Goal: Communication & Community: Share content

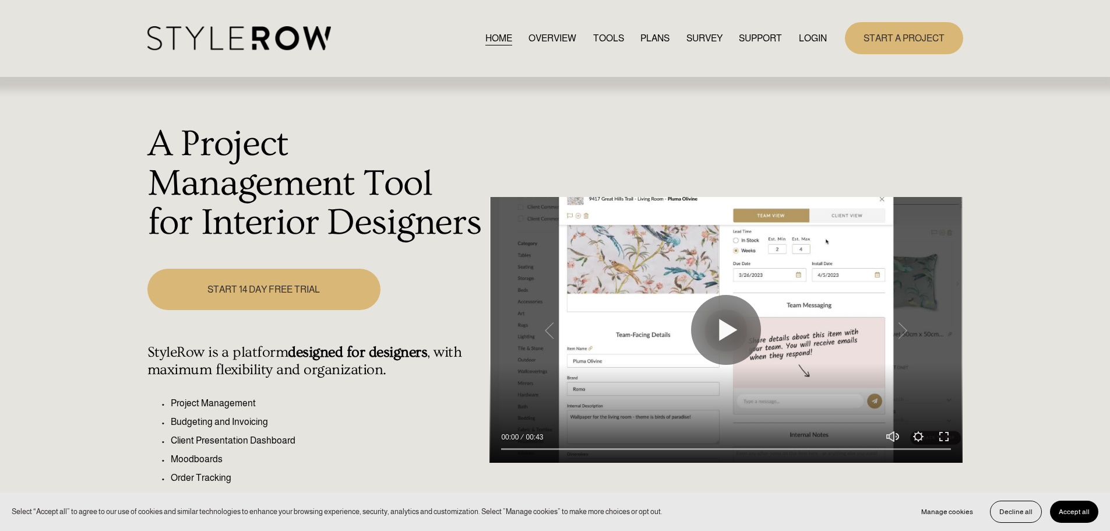
click at [812, 37] on link "LOGIN" at bounding box center [813, 38] width 28 height 16
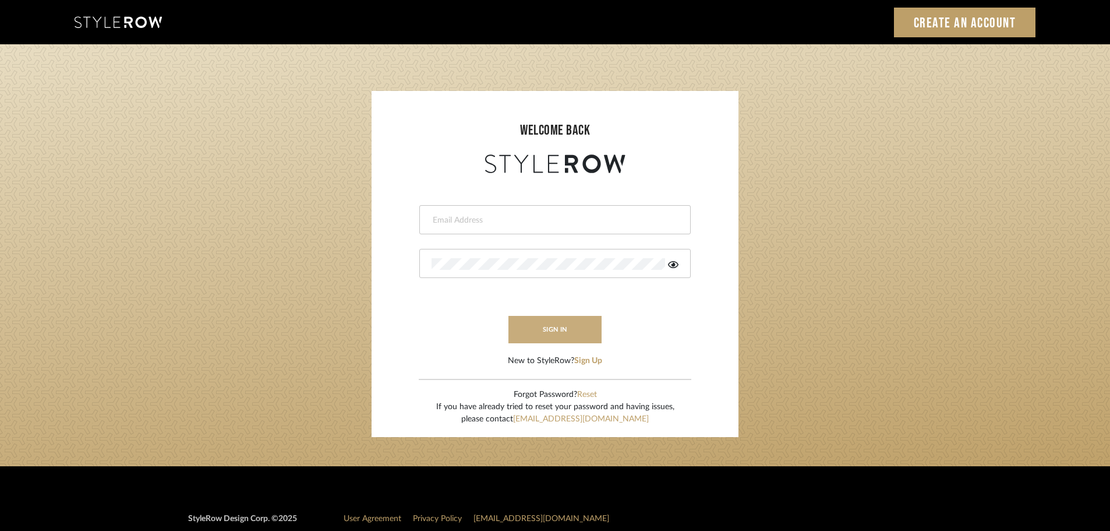
type input "carrie@tresbelleinteriors.com"
click at [555, 331] on button "sign in" at bounding box center [555, 329] width 93 height 27
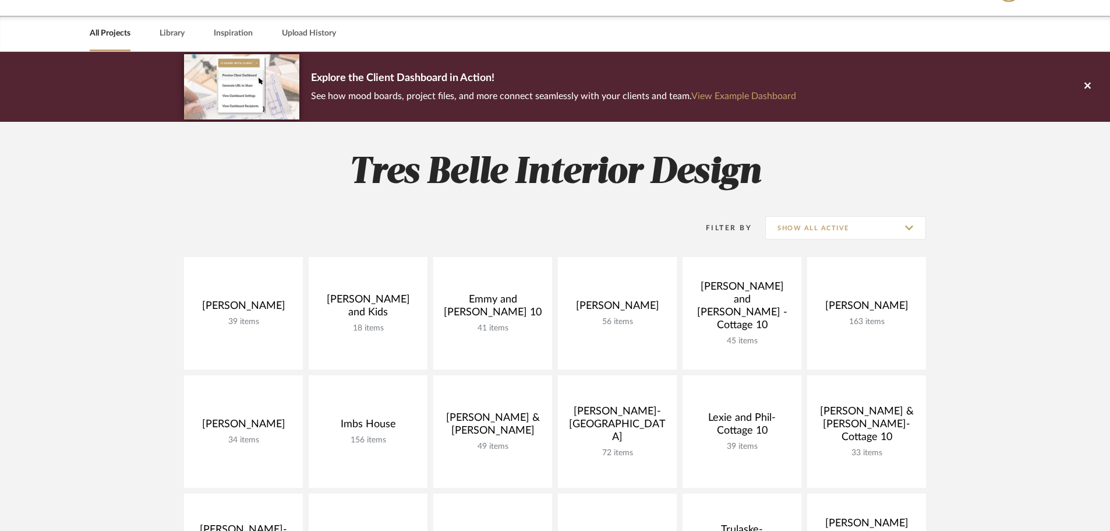
scroll to position [58, 0]
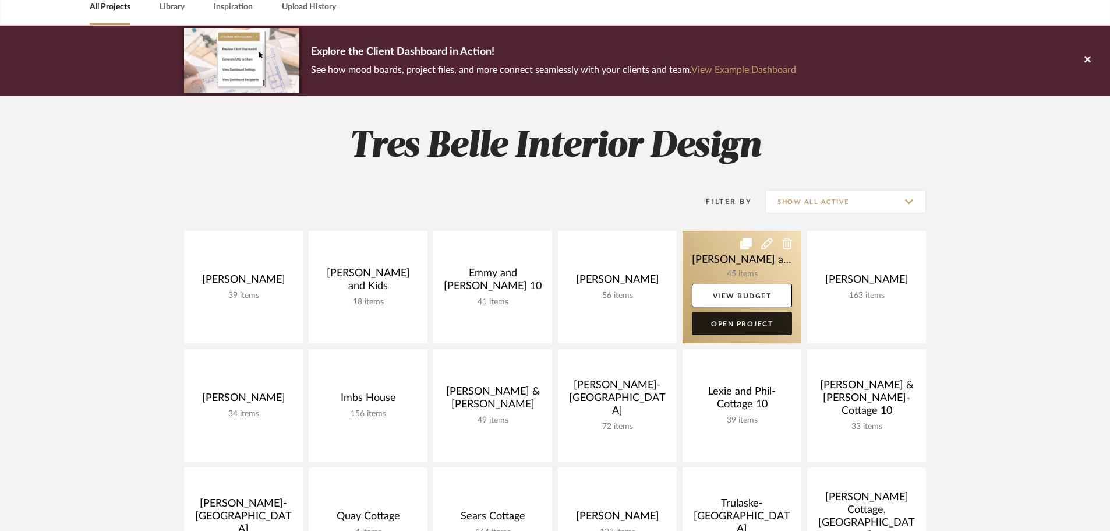
click at [767, 323] on link "Open Project" at bounding box center [742, 323] width 100 height 23
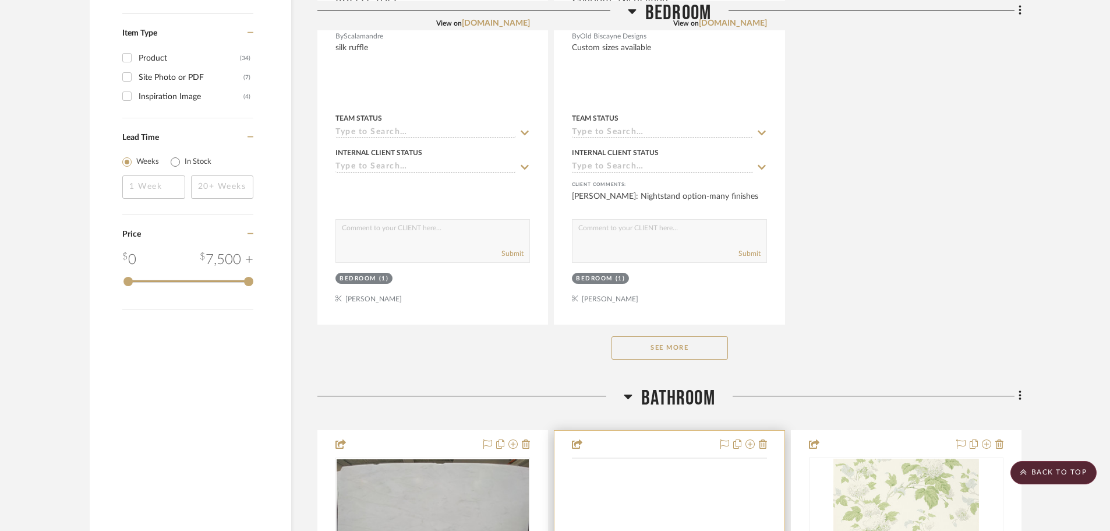
scroll to position [1689, 0]
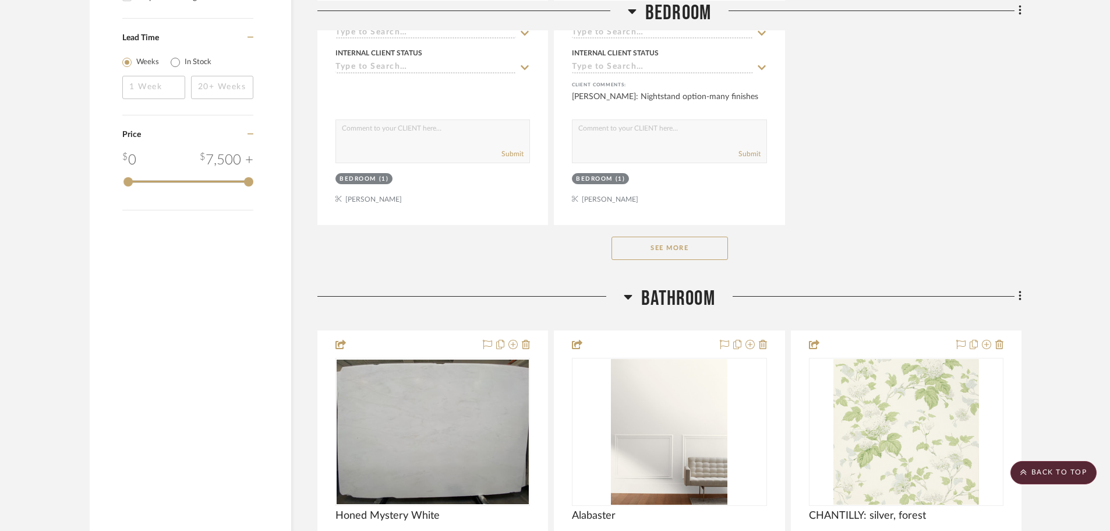
click at [696, 236] on button "See More" at bounding box center [670, 247] width 116 height 23
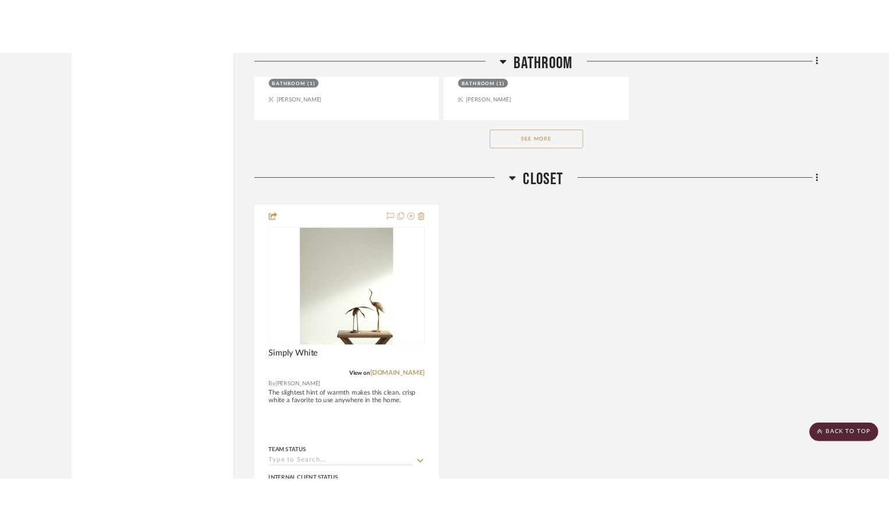
scroll to position [6612, 0]
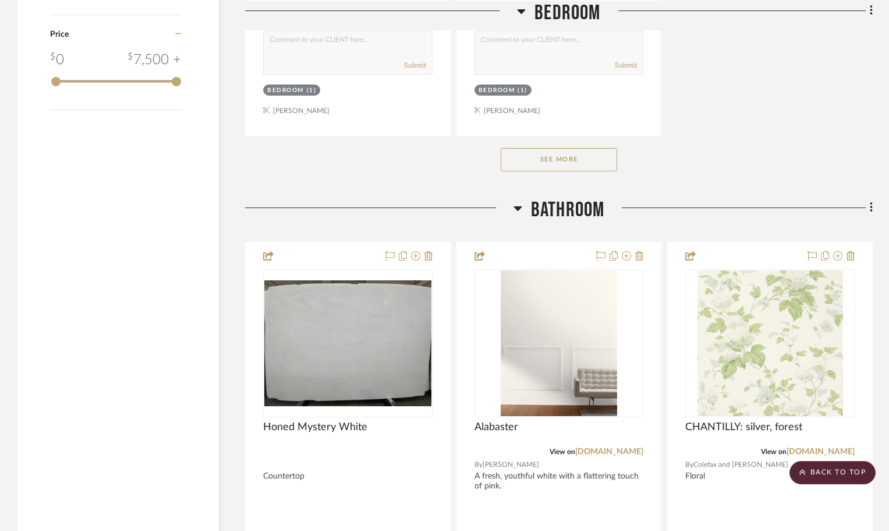
scroll to position [1806, 0]
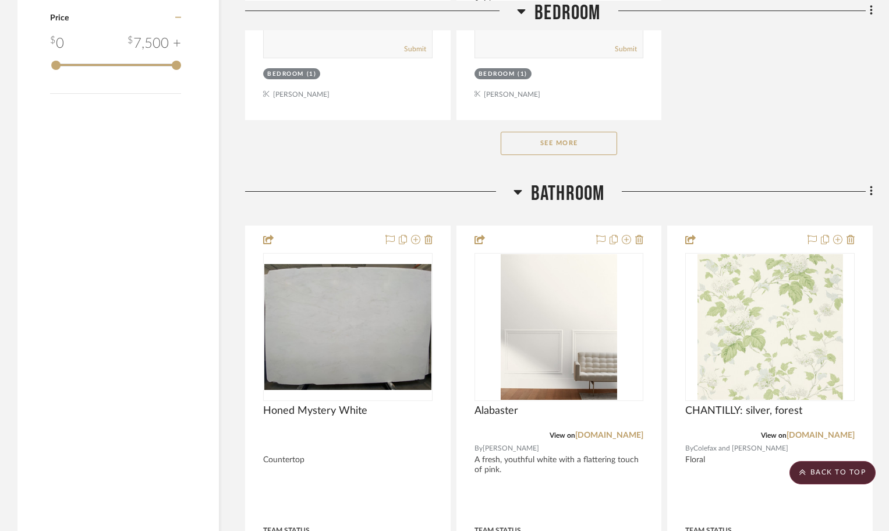
click at [569, 146] on button "See More" at bounding box center [559, 143] width 116 height 23
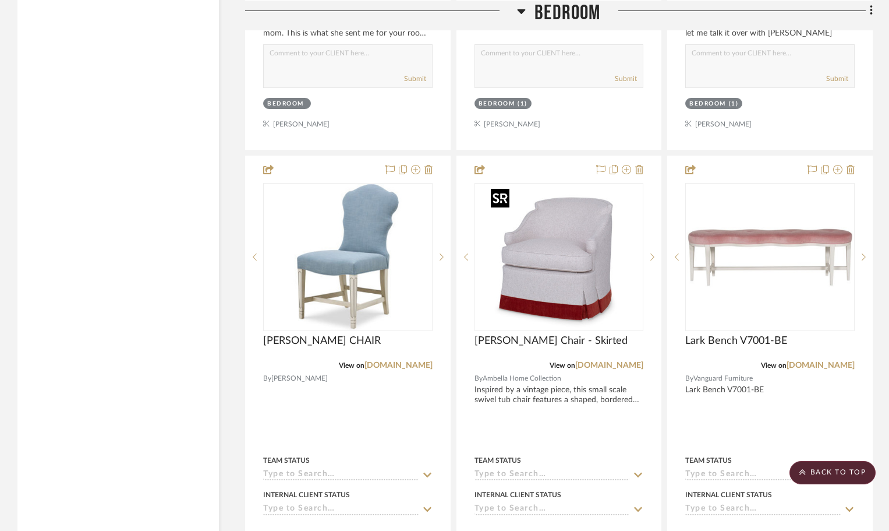
scroll to position [3844, 0]
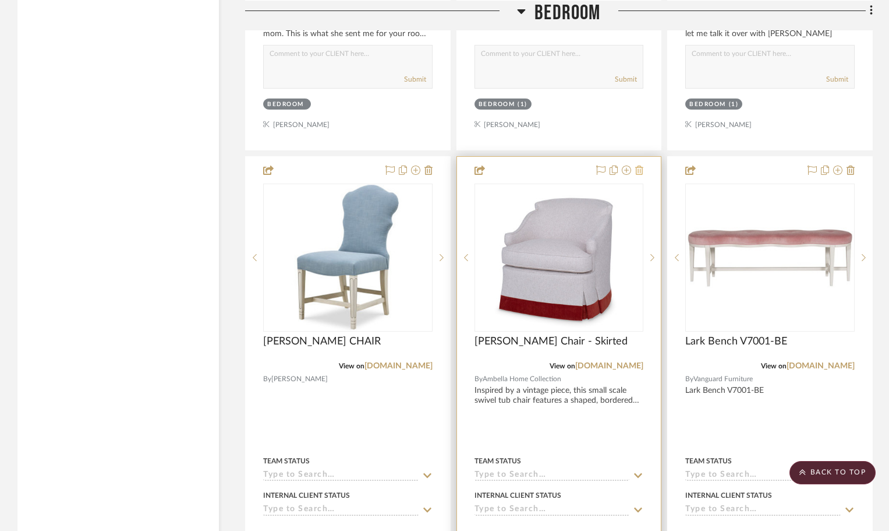
click at [640, 170] on icon at bounding box center [640, 169] width 8 height 9
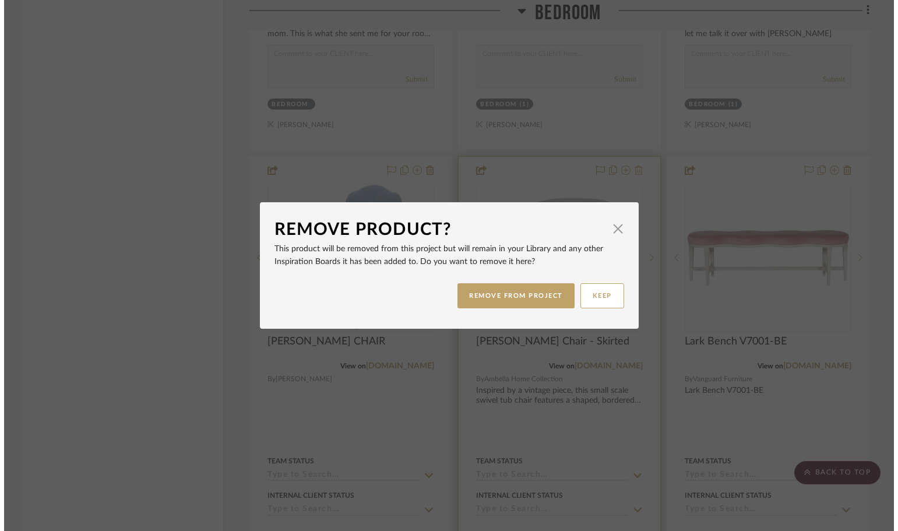
scroll to position [0, 0]
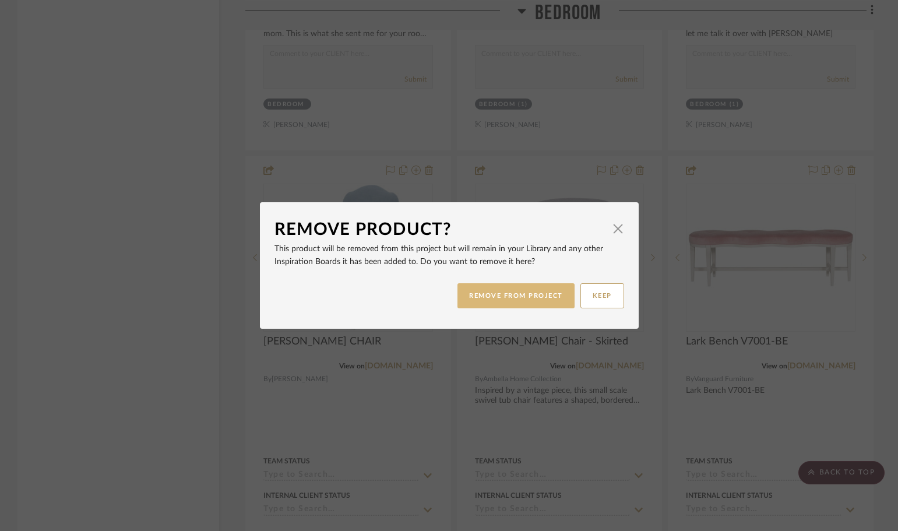
click at [531, 292] on button "REMOVE FROM PROJECT" at bounding box center [515, 295] width 117 height 25
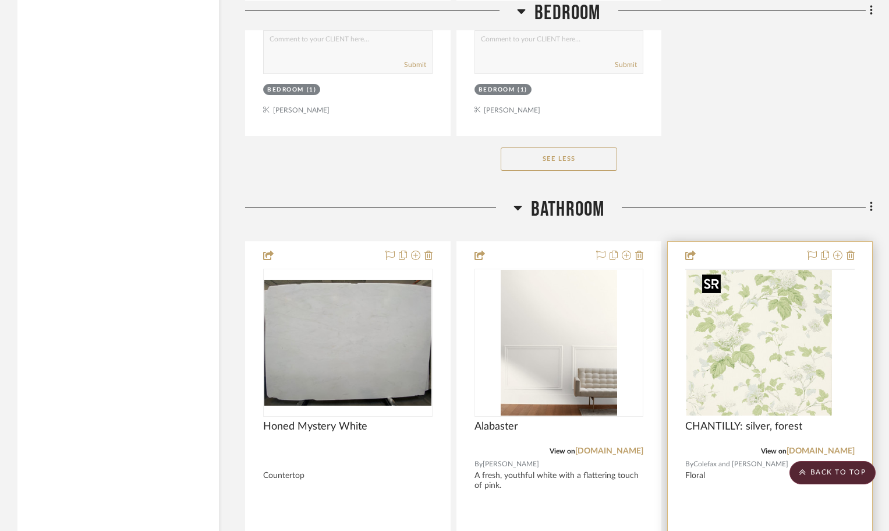
scroll to position [4874, 0]
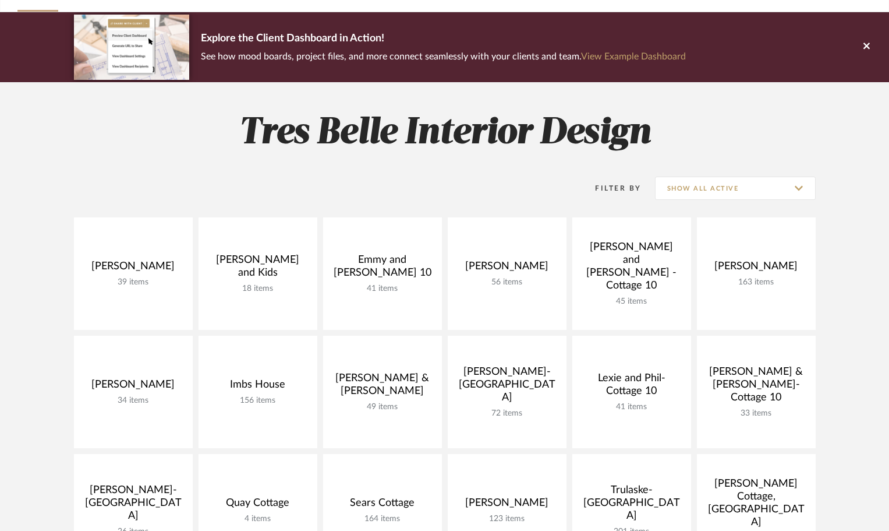
scroll to position [58, 0]
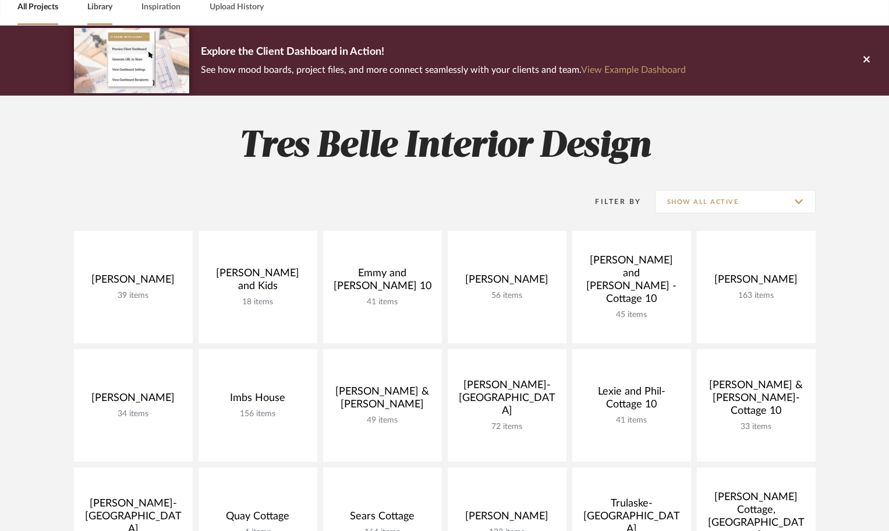
click at [101, 6] on link "Library" at bounding box center [99, 7] width 25 height 16
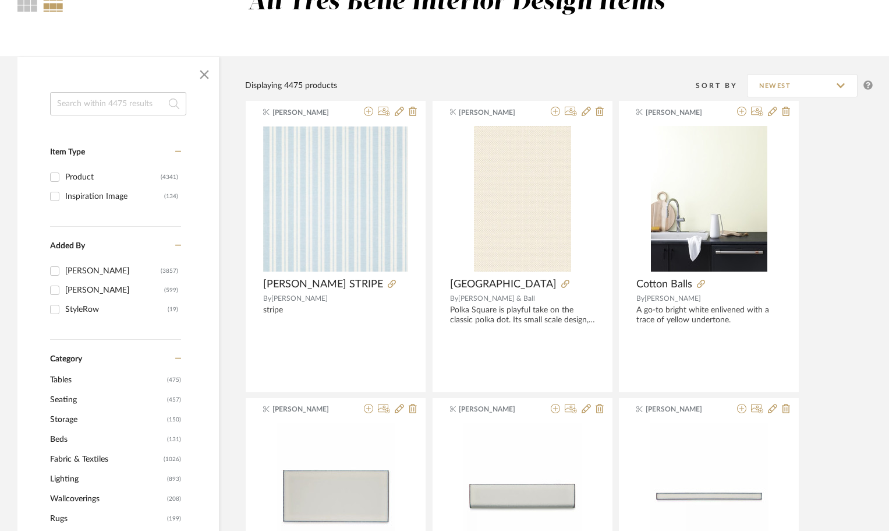
scroll to position [233, 0]
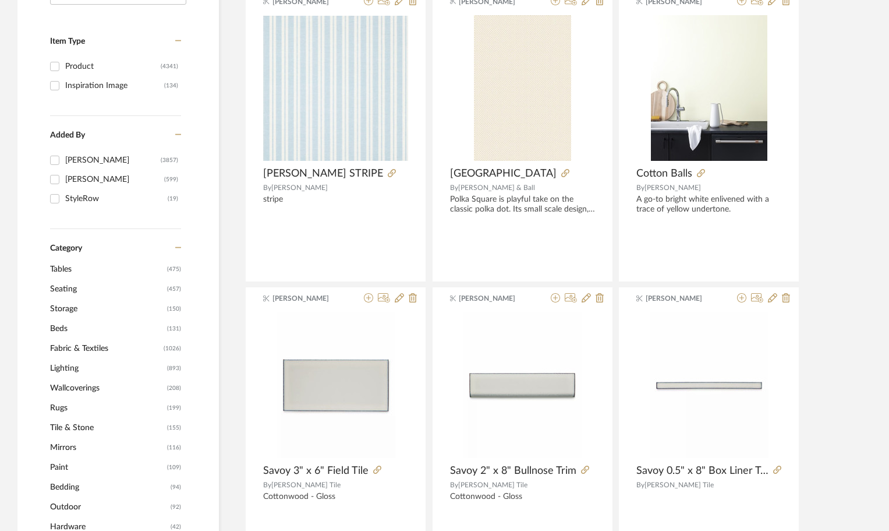
click at [62, 364] on span "Lighting" at bounding box center [107, 368] width 114 height 20
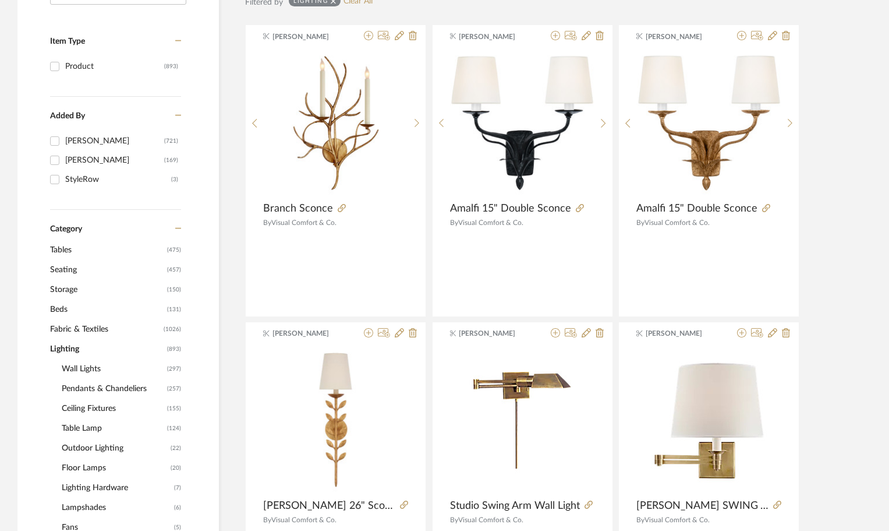
scroll to position [309, 0]
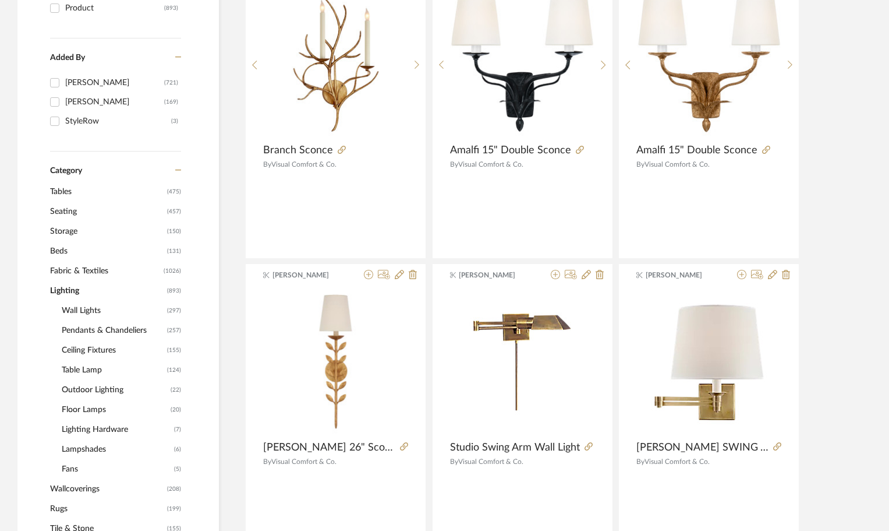
click at [73, 349] on span "Ceiling Fixtures" at bounding box center [113, 350] width 103 height 20
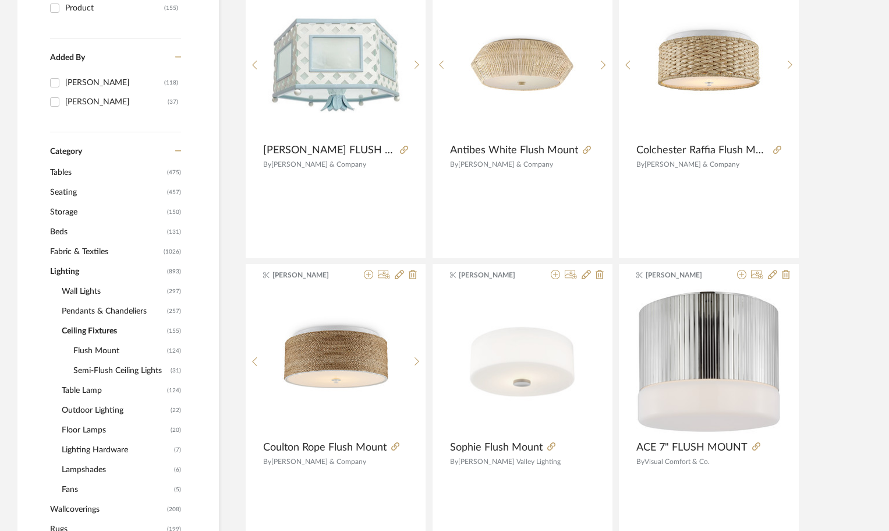
click at [77, 348] on span "Flush Mount" at bounding box center [118, 351] width 91 height 20
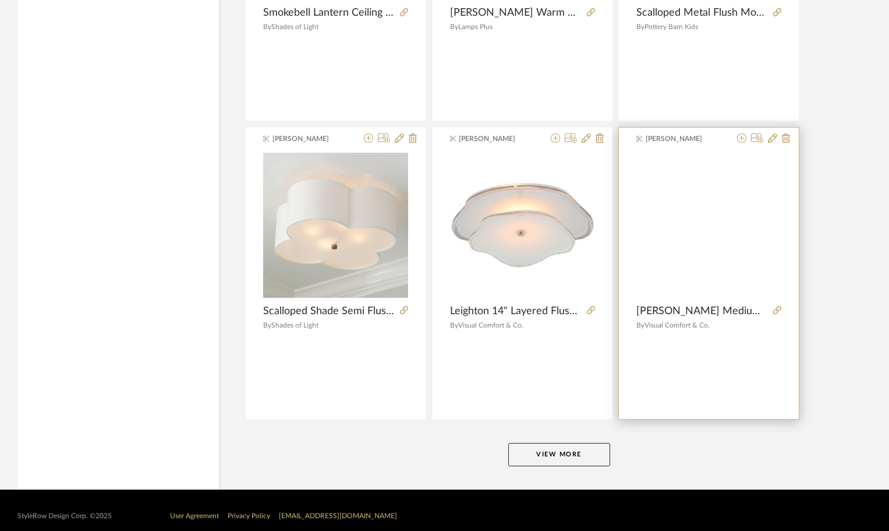
scroll to position [3437, 0]
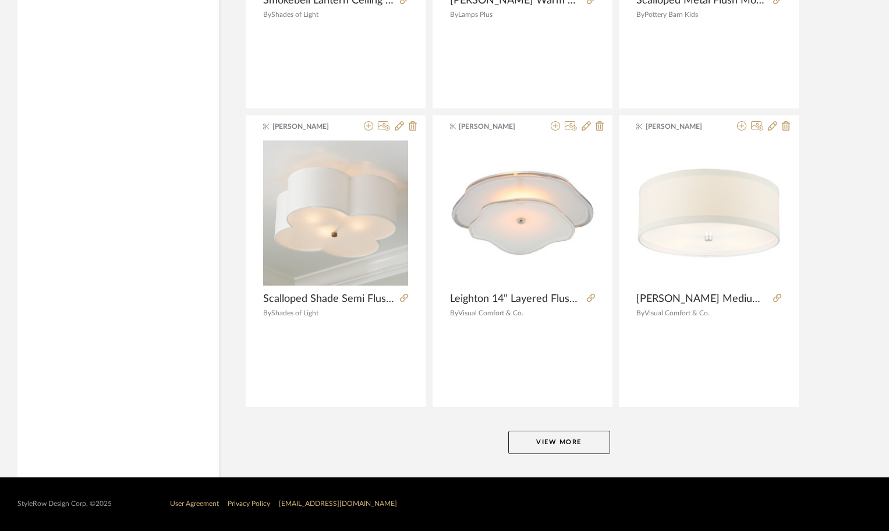
click at [589, 437] on button "View More" at bounding box center [560, 441] width 102 height 23
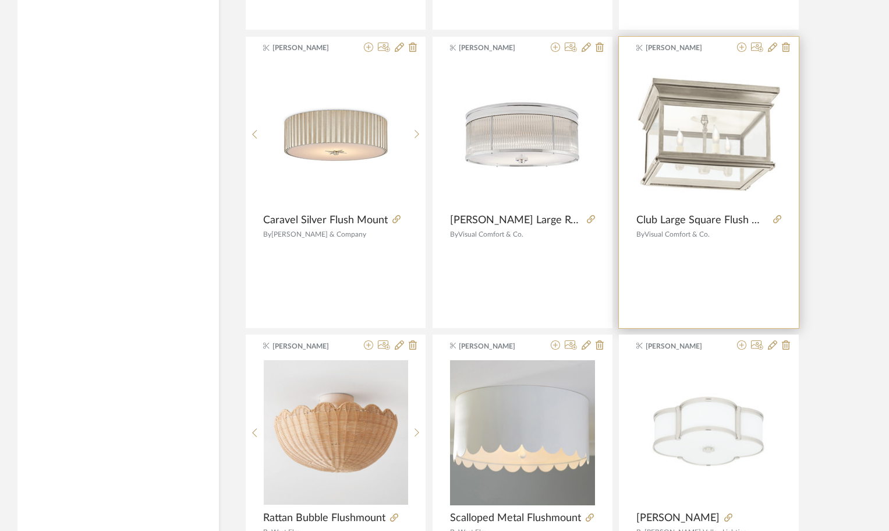
scroll to position [5301, 0]
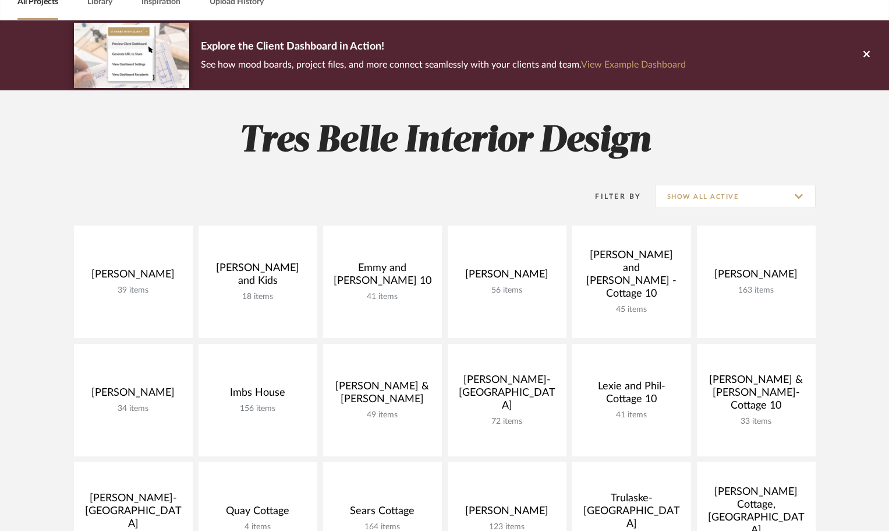
scroll to position [58, 0]
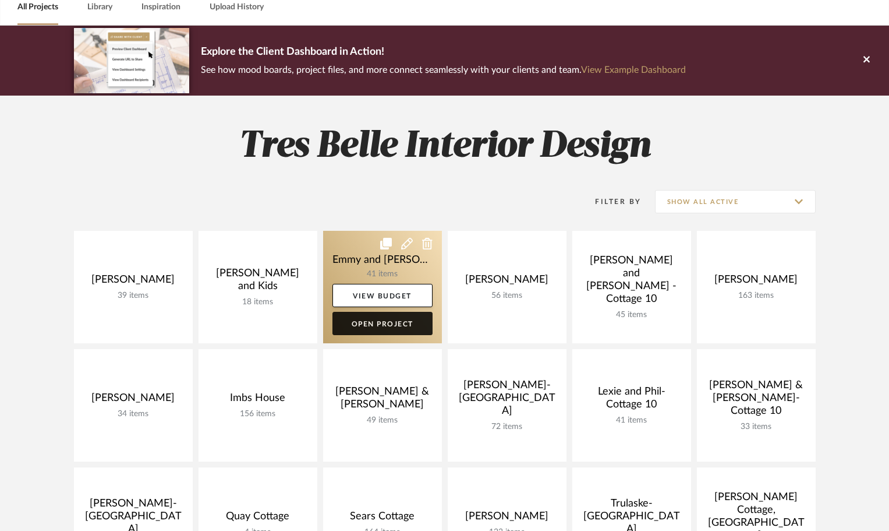
click at [402, 321] on link "Open Project" at bounding box center [383, 323] width 100 height 23
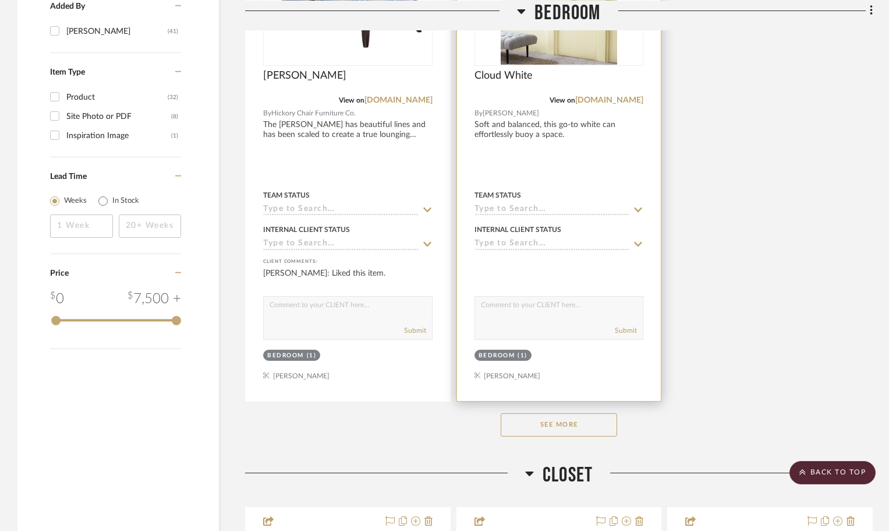
scroll to position [1631, 0]
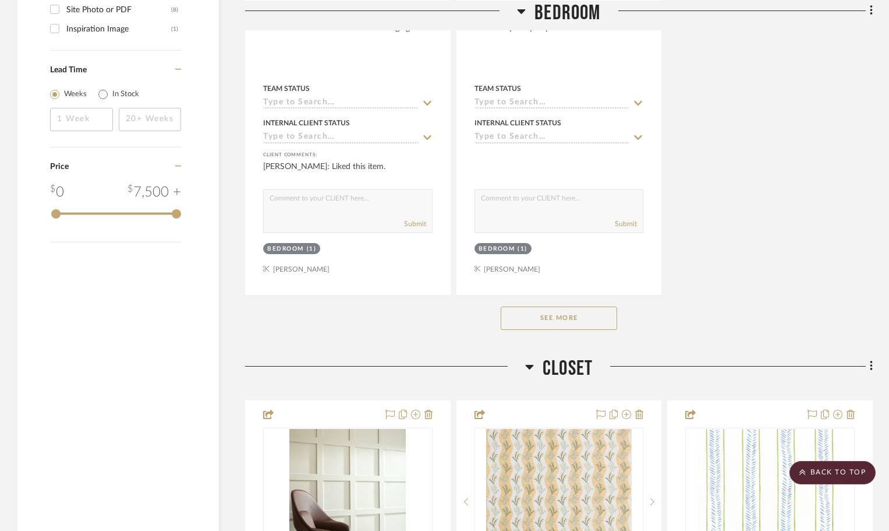
click at [547, 315] on button "See More" at bounding box center [559, 317] width 116 height 23
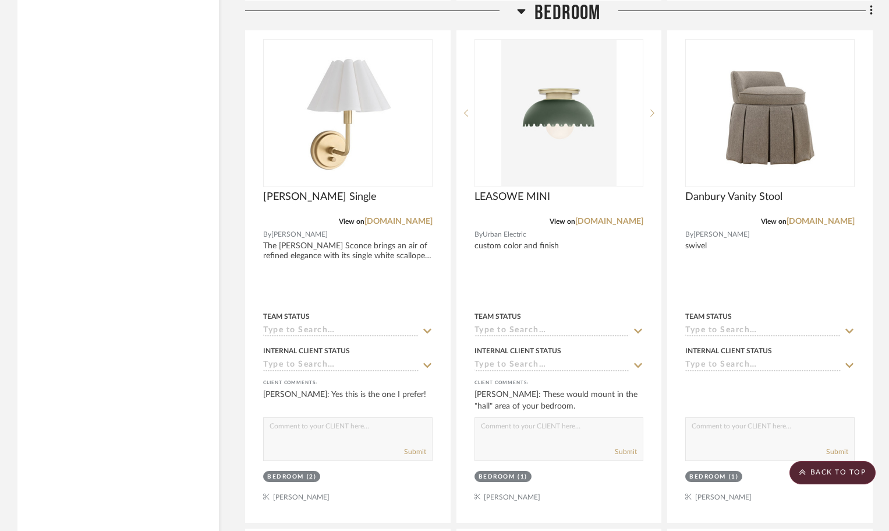
scroll to position [3670, 0]
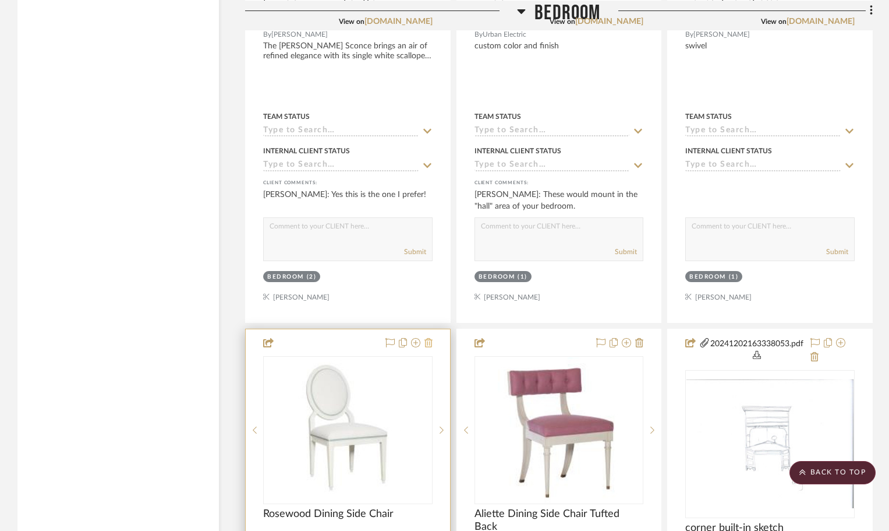
click at [427, 341] on icon at bounding box center [429, 342] width 8 height 9
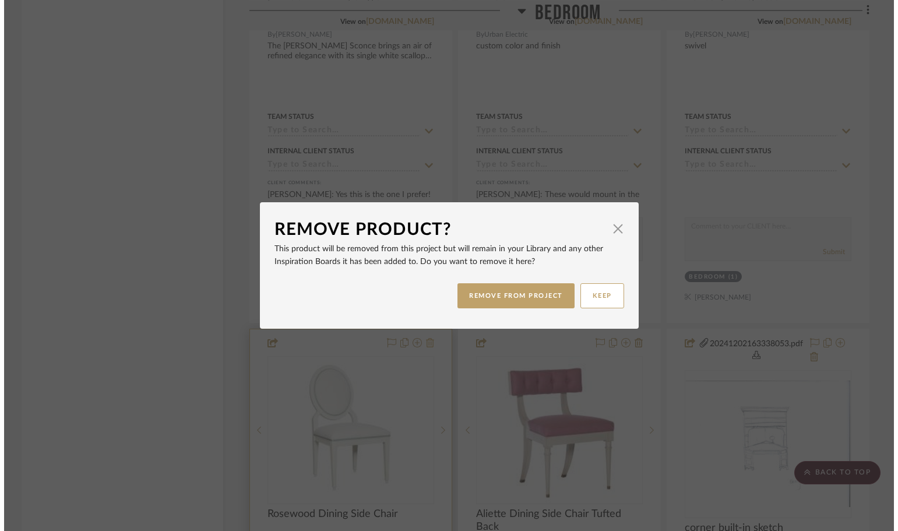
scroll to position [0, 0]
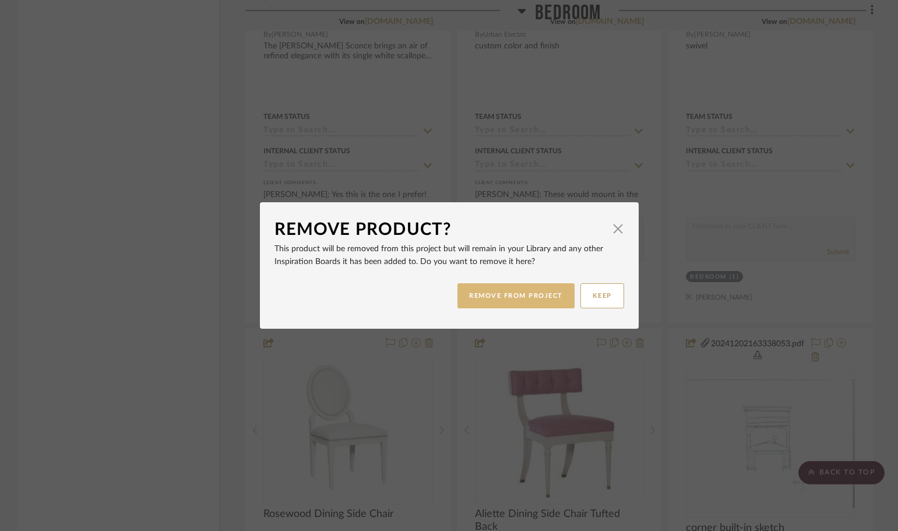
click at [532, 295] on button "REMOVE FROM PROJECT" at bounding box center [515, 295] width 117 height 25
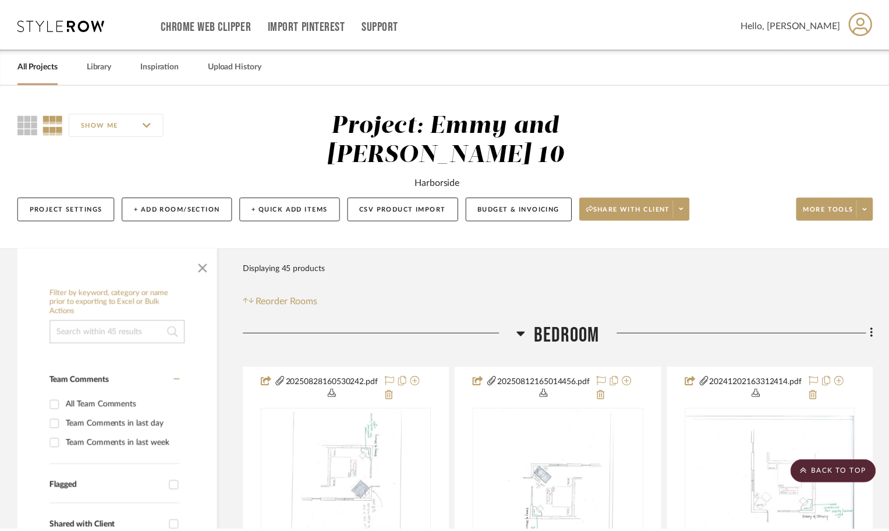
scroll to position [3670, 0]
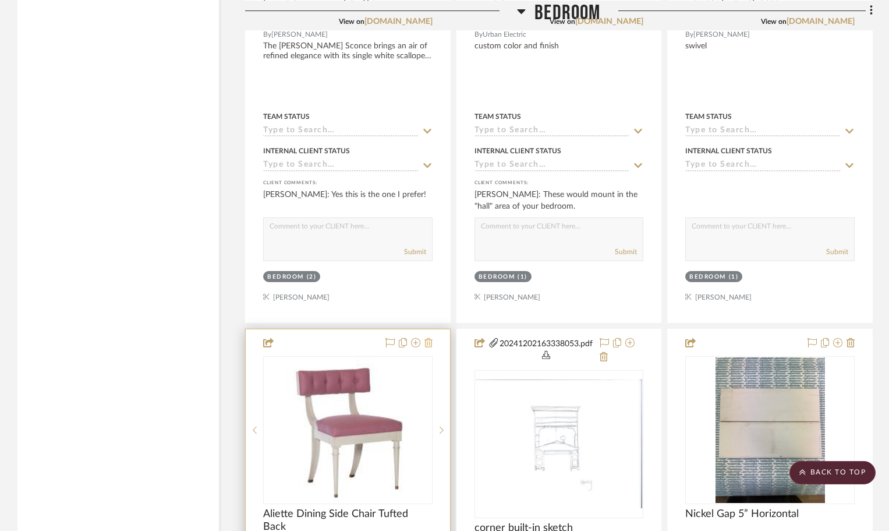
click at [429, 344] on icon at bounding box center [429, 342] width 8 height 9
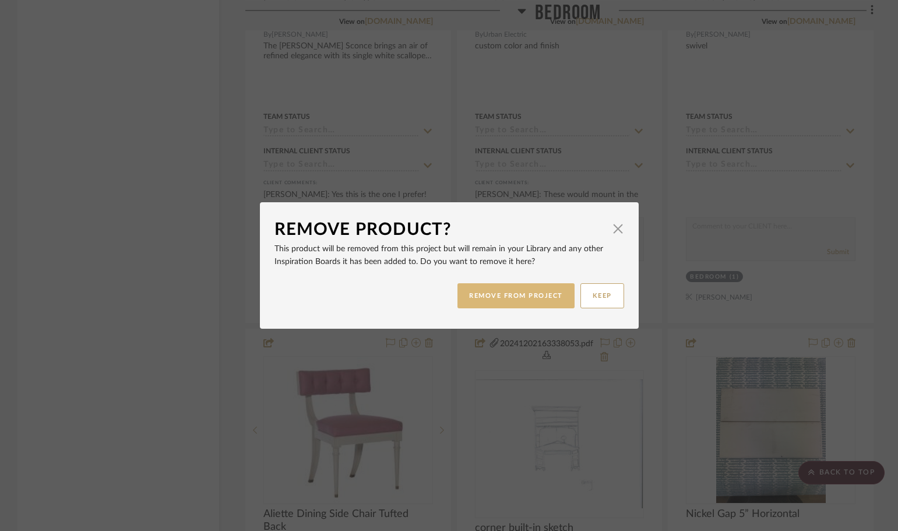
click at [522, 295] on button "REMOVE FROM PROJECT" at bounding box center [515, 295] width 117 height 25
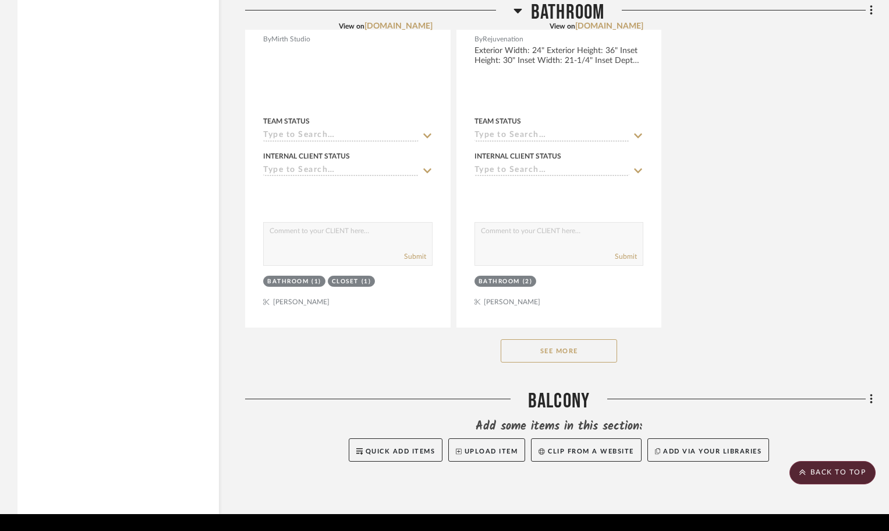
scroll to position [6968, 0]
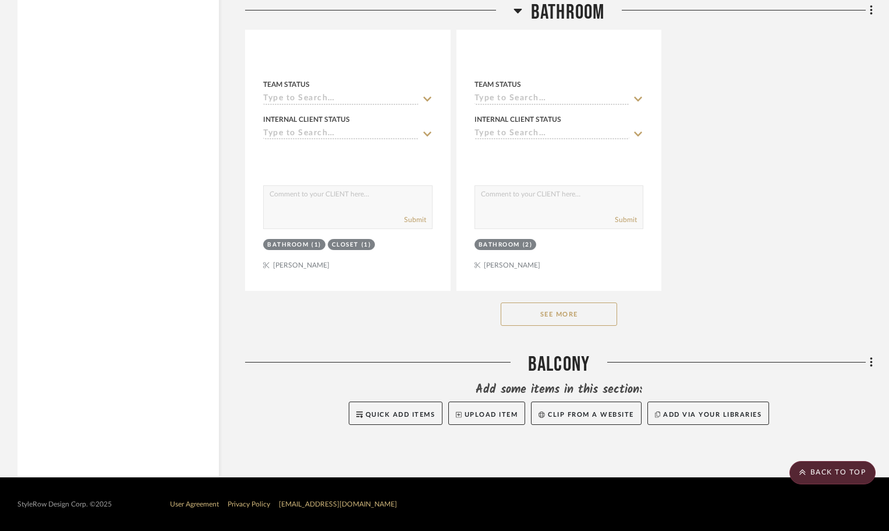
click at [563, 313] on button "See More" at bounding box center [559, 313] width 116 height 23
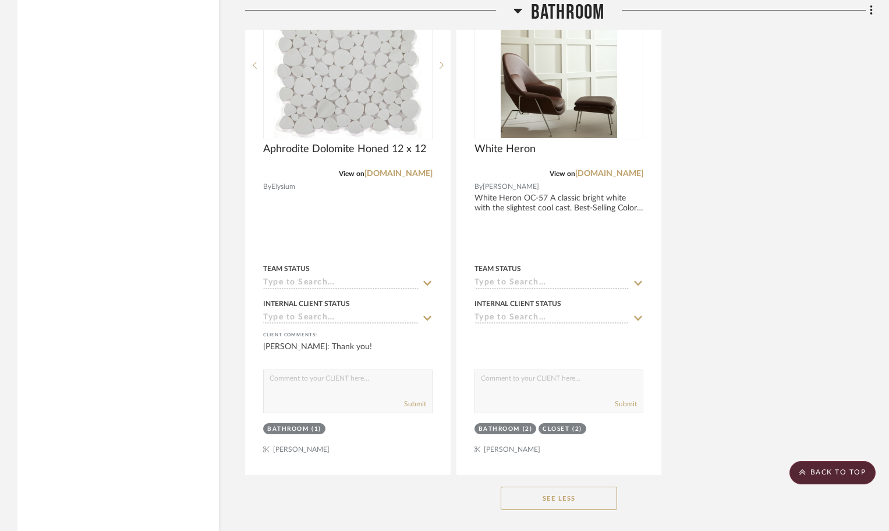
scroll to position [8016, 0]
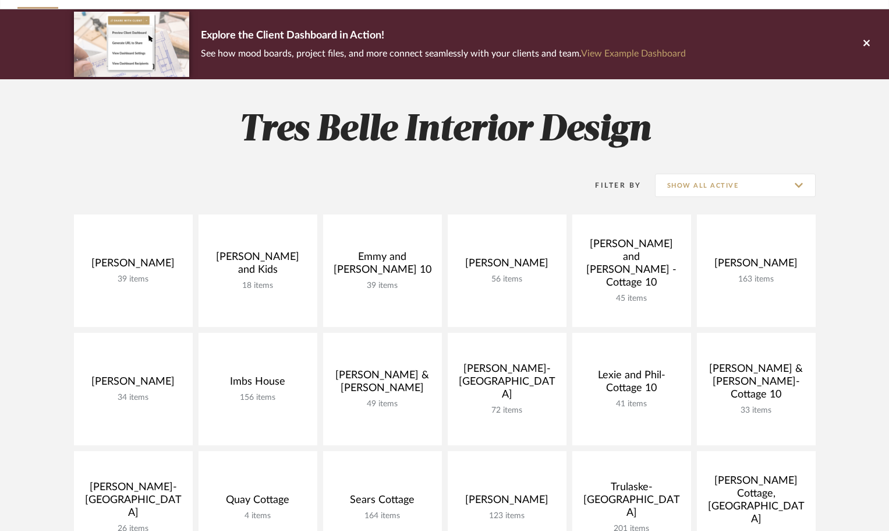
scroll to position [58, 0]
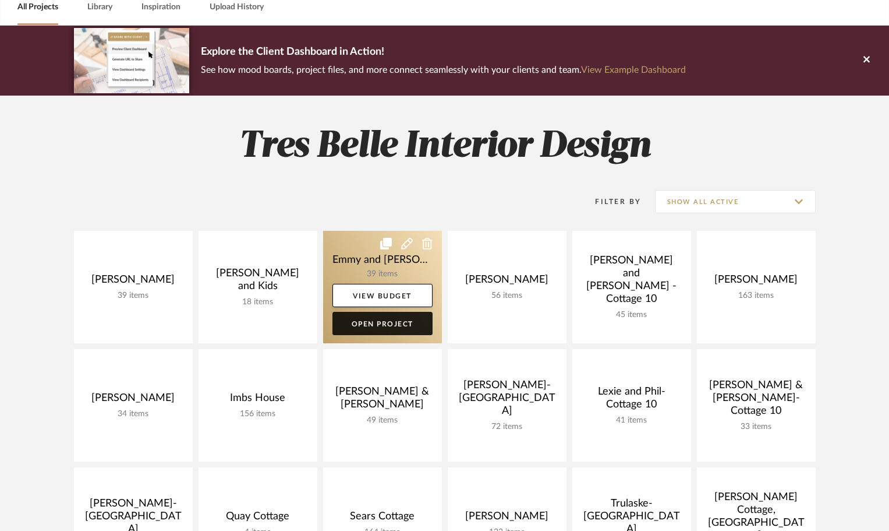
click at [384, 322] on link "Open Project" at bounding box center [383, 323] width 100 height 23
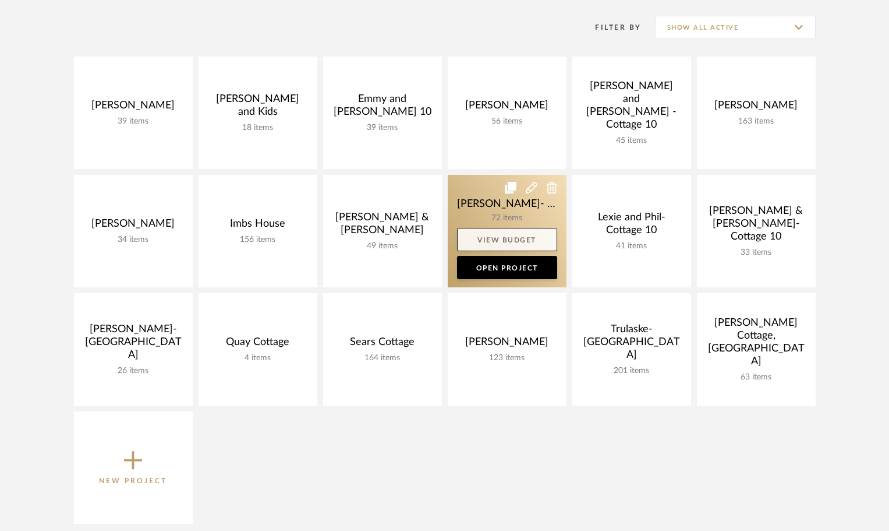
scroll to position [233, 0]
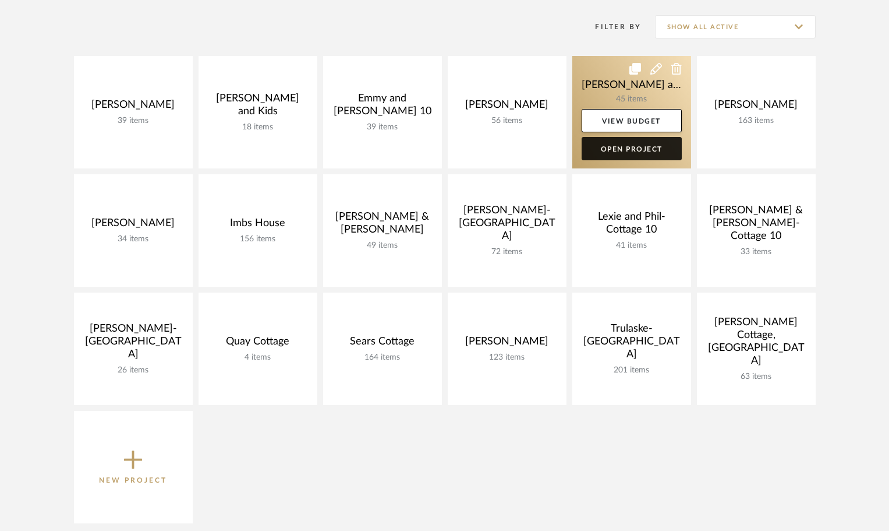
click at [634, 150] on link "Open Project" at bounding box center [632, 148] width 100 height 23
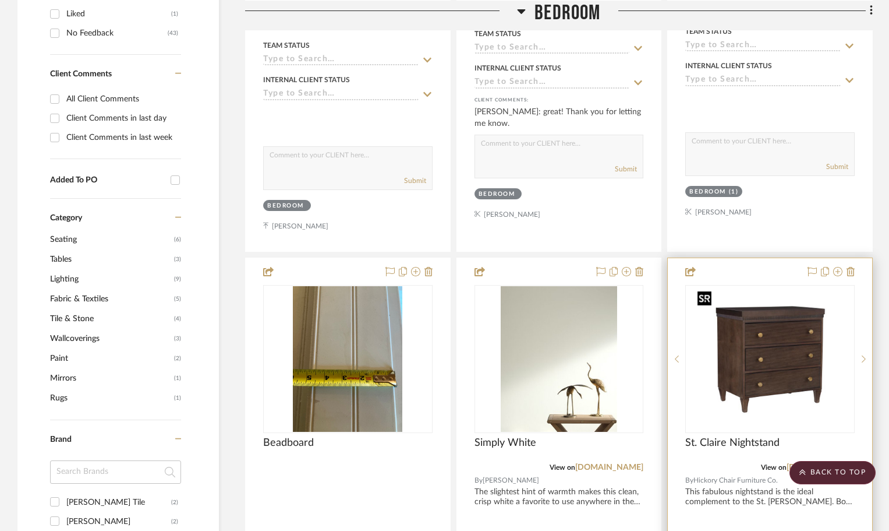
scroll to position [815, 0]
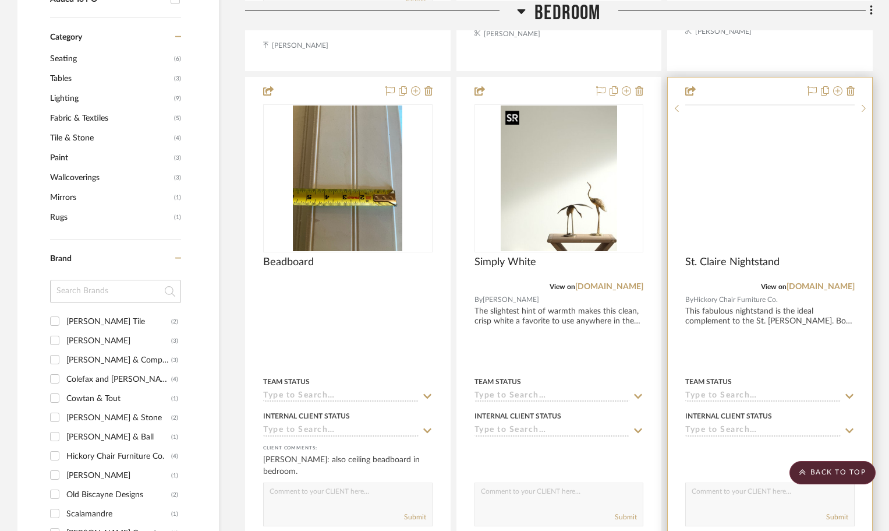
scroll to position [815, 0]
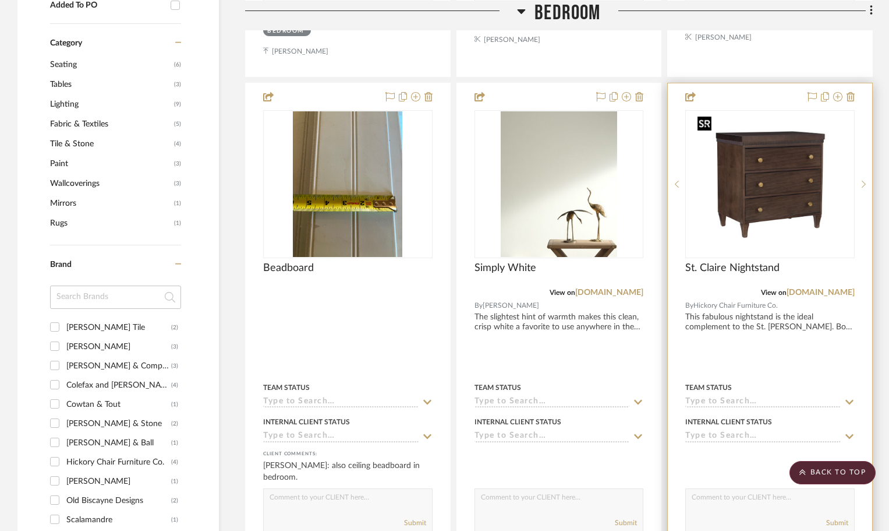
click at [763, 148] on img "0" at bounding box center [770, 184] width 155 height 146
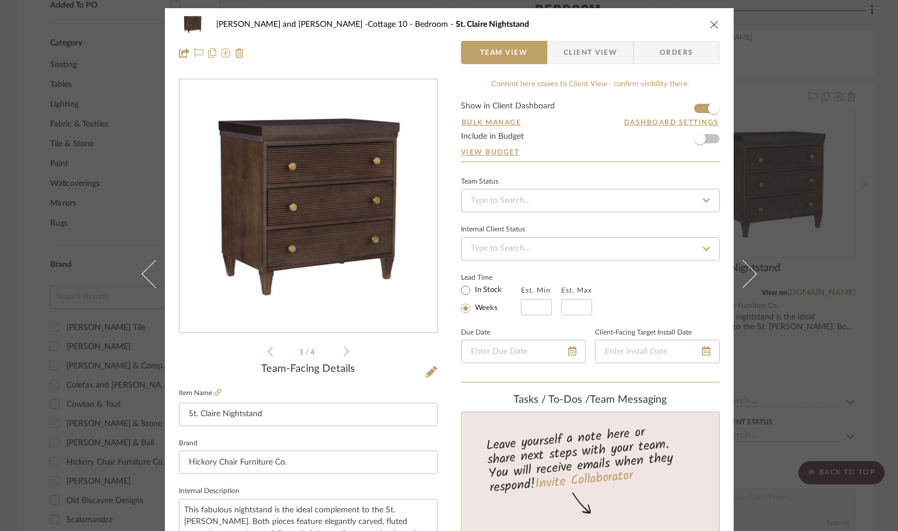
scroll to position [0, 0]
click at [867, 49] on div "[PERSON_NAME] and [PERSON_NAME] -Cottage 10 Bedroom St. Claire Nightstand Team …" at bounding box center [449, 265] width 898 height 531
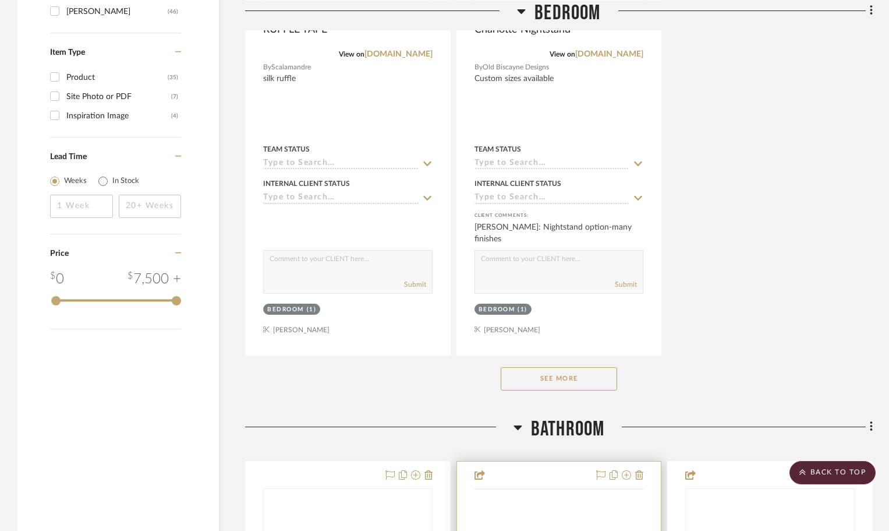
scroll to position [1631, 0]
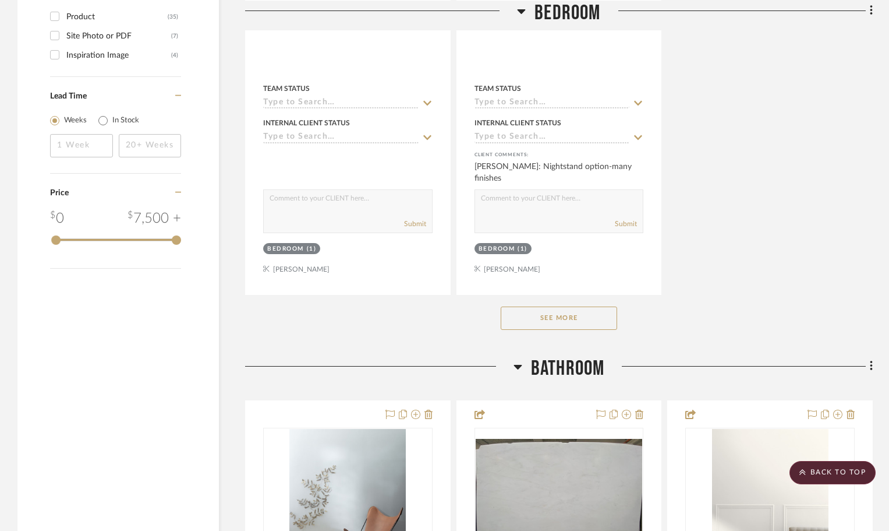
click at [564, 322] on button "See More" at bounding box center [559, 317] width 116 height 23
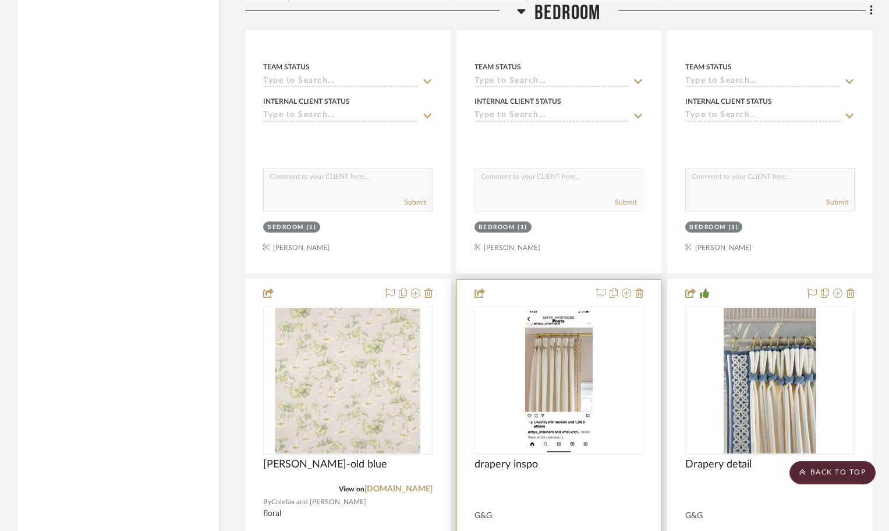
scroll to position [2679, 0]
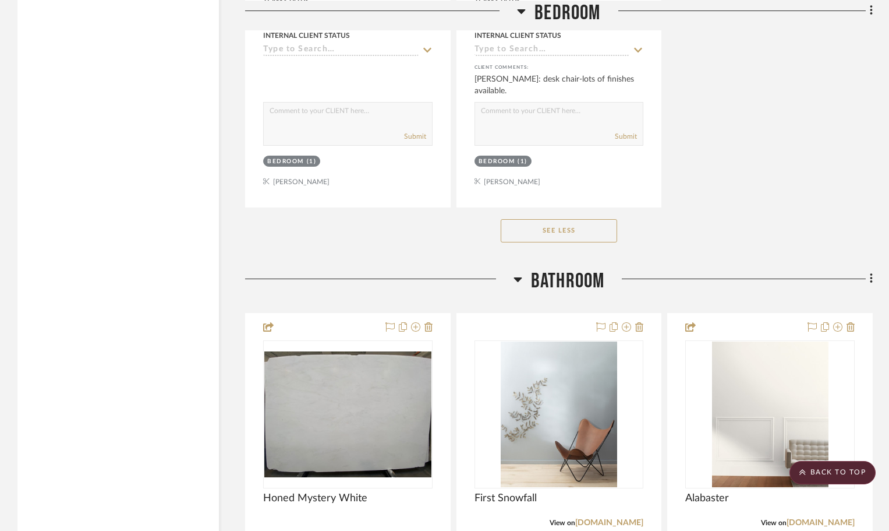
click at [595, 226] on button "See Less" at bounding box center [559, 230] width 116 height 23
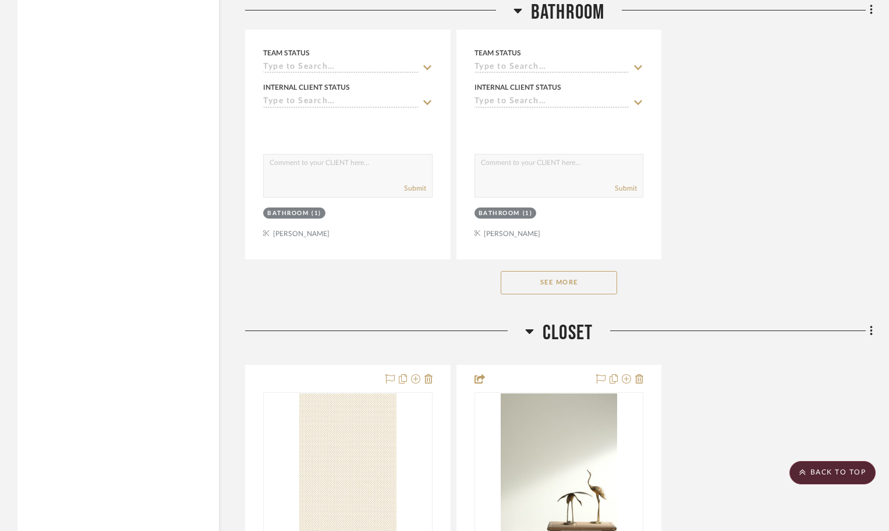
scroll to position [3214, 0]
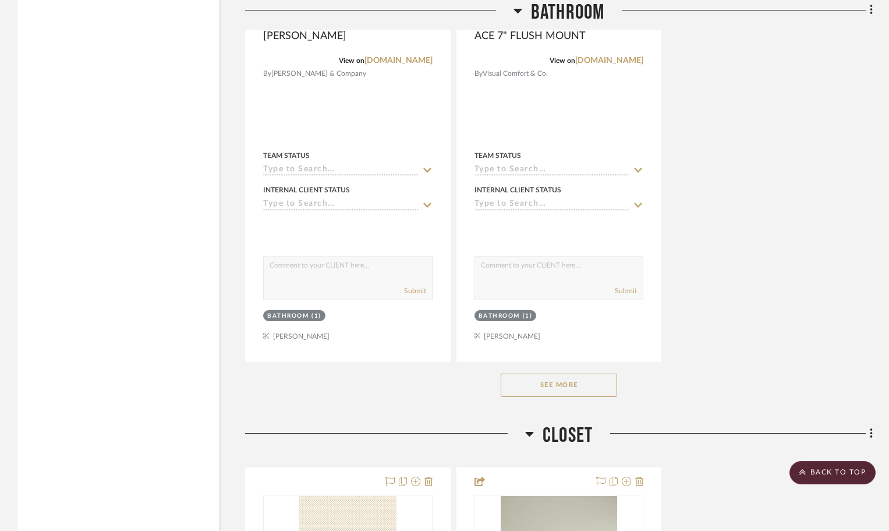
click at [587, 380] on button "See More" at bounding box center [559, 384] width 116 height 23
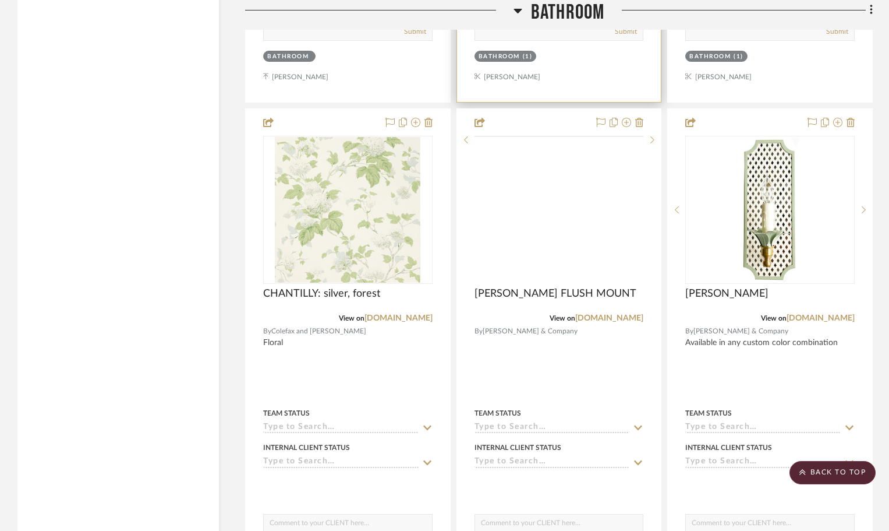
scroll to position [2223, 0]
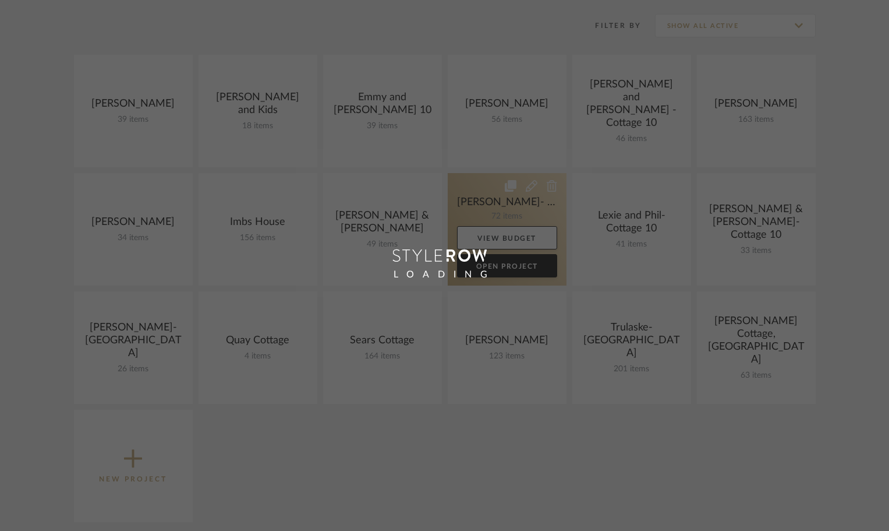
scroll to position [233, 0]
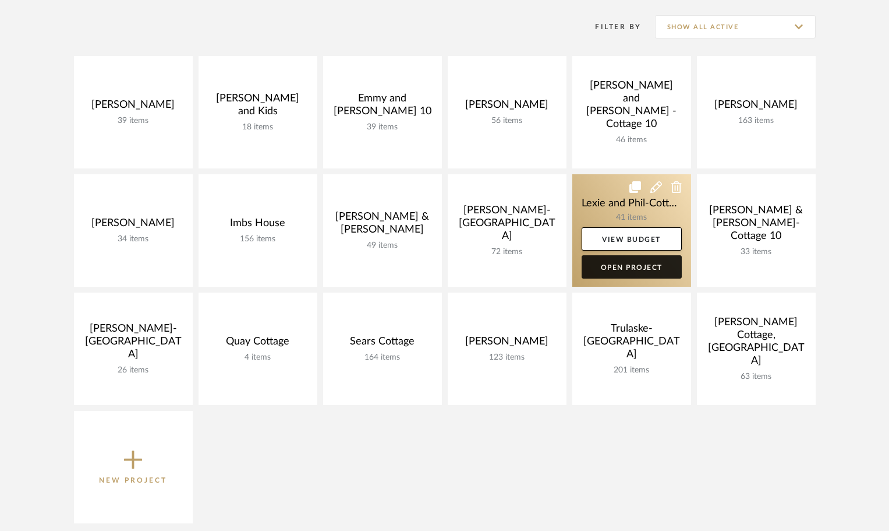
click at [638, 263] on link "Open Project" at bounding box center [632, 266] width 100 height 23
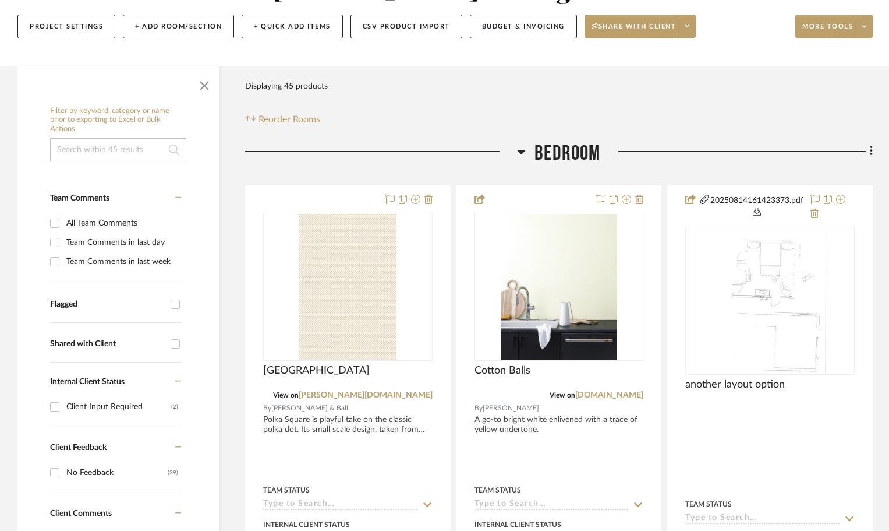
scroll to position [233, 0]
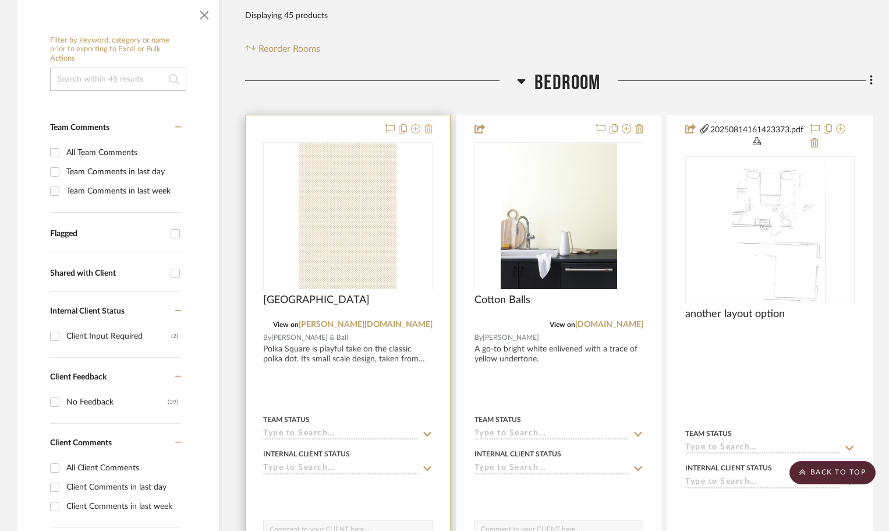
click at [427, 124] on icon at bounding box center [429, 128] width 8 height 9
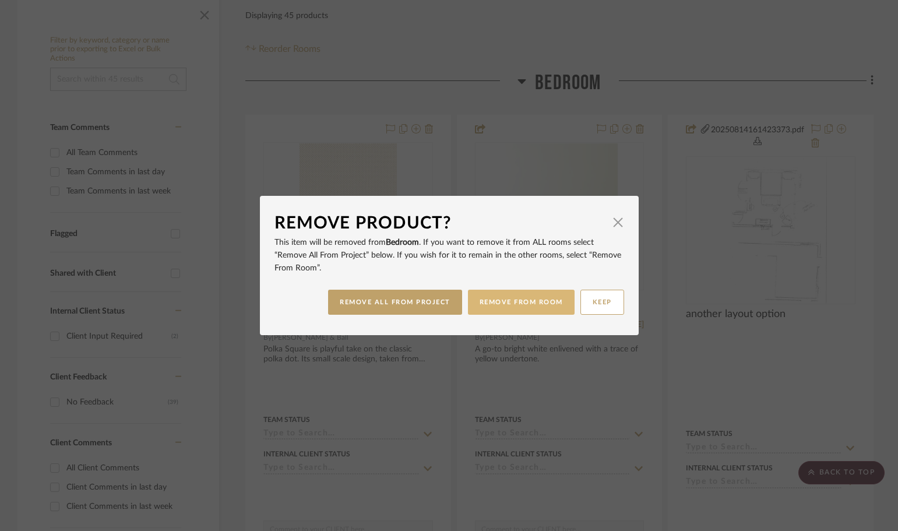
click at [517, 305] on button "REMOVE FROM ROOM" at bounding box center [521, 301] width 107 height 25
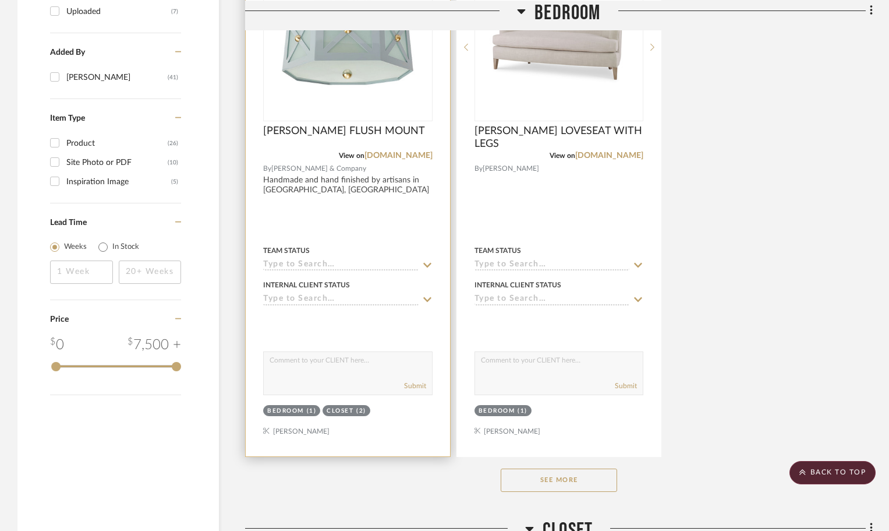
scroll to position [1573, 0]
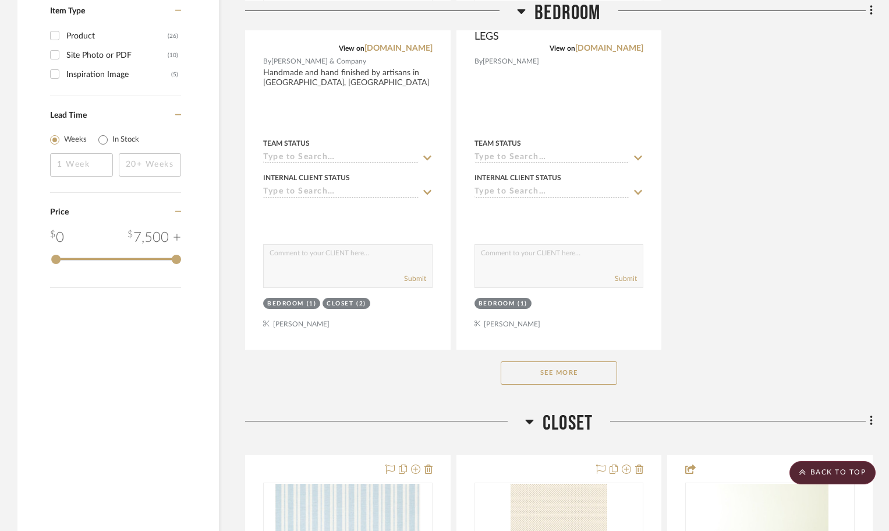
click at [543, 361] on button "See More" at bounding box center [559, 372] width 116 height 23
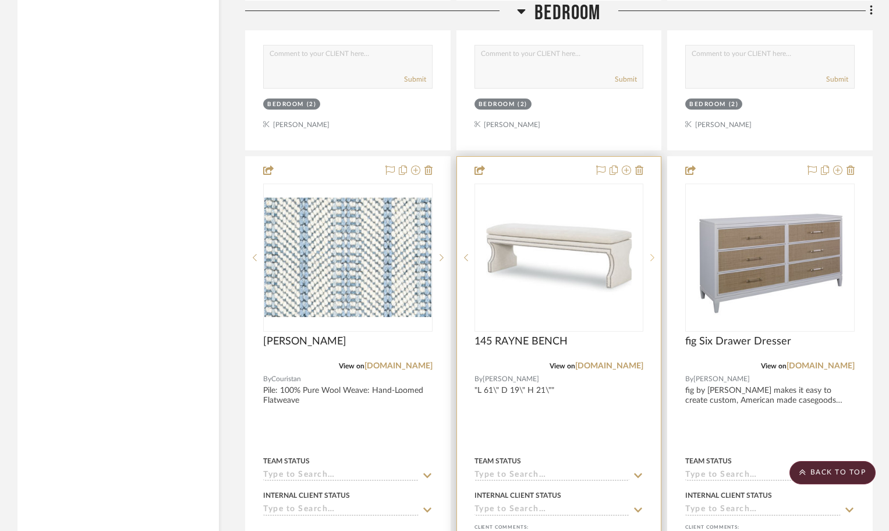
scroll to position [2971, 0]
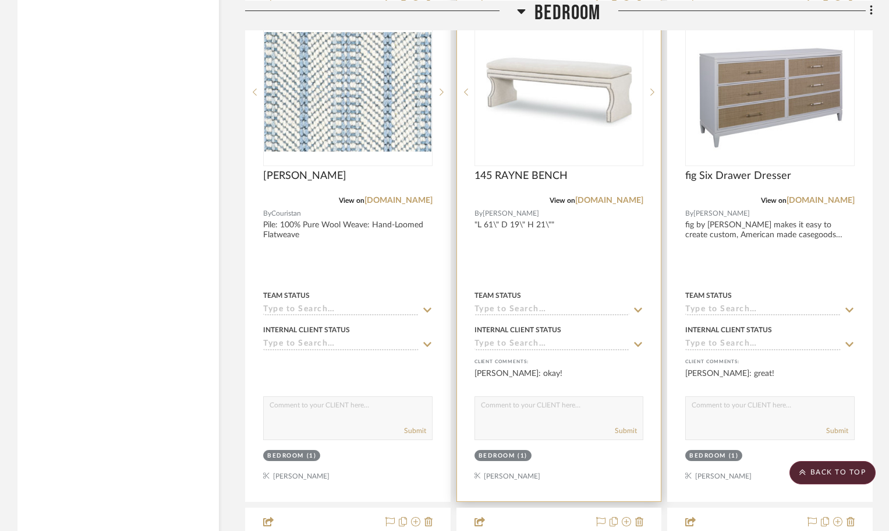
click at [633, 100] on div "0" at bounding box center [559, 92] width 168 height 147
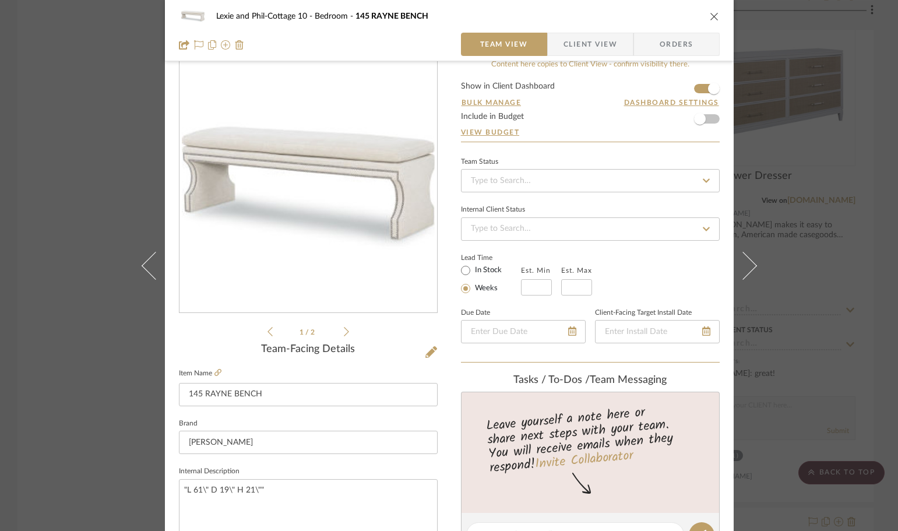
scroll to position [0, 0]
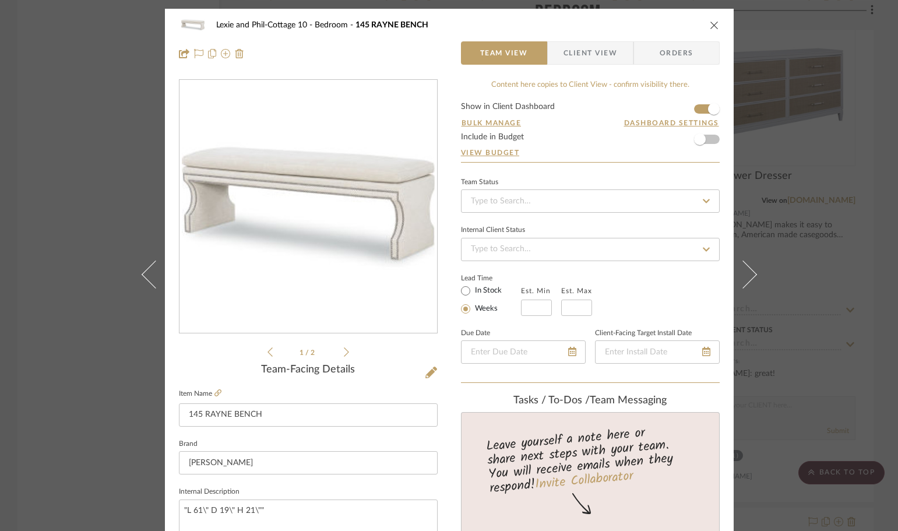
click at [583, 48] on span "Client View" at bounding box center [590, 52] width 54 height 23
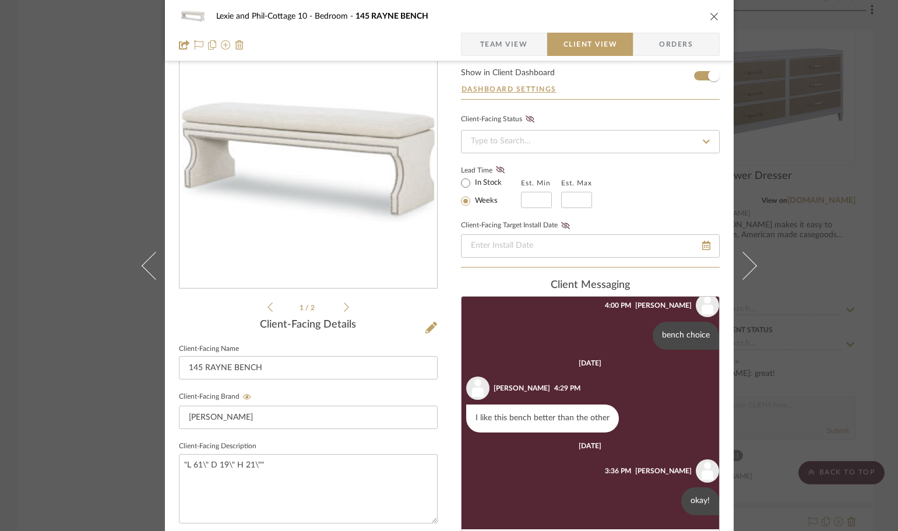
scroll to position [58, 0]
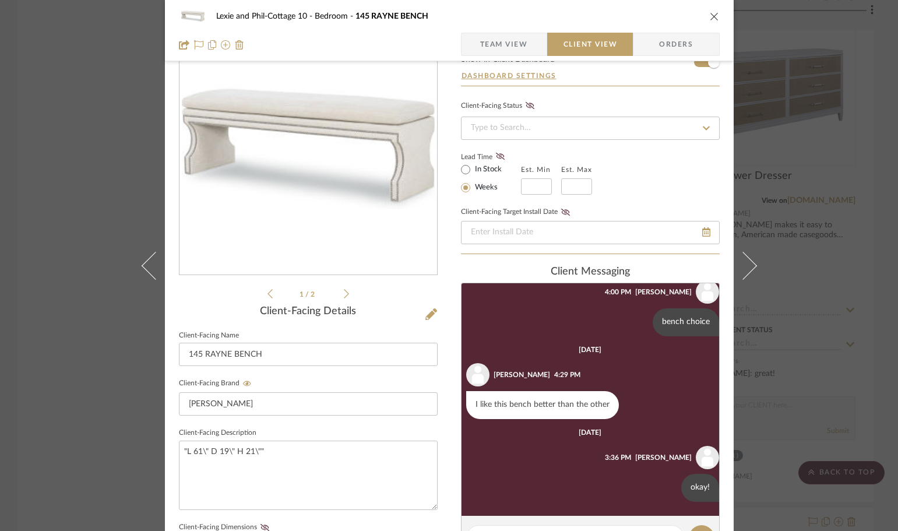
click at [836, 113] on div "Lexie and Phil-Cottage 10 Bedroom 145 RAYNE BENCH Team View Client View Orders …" at bounding box center [449, 265] width 898 height 531
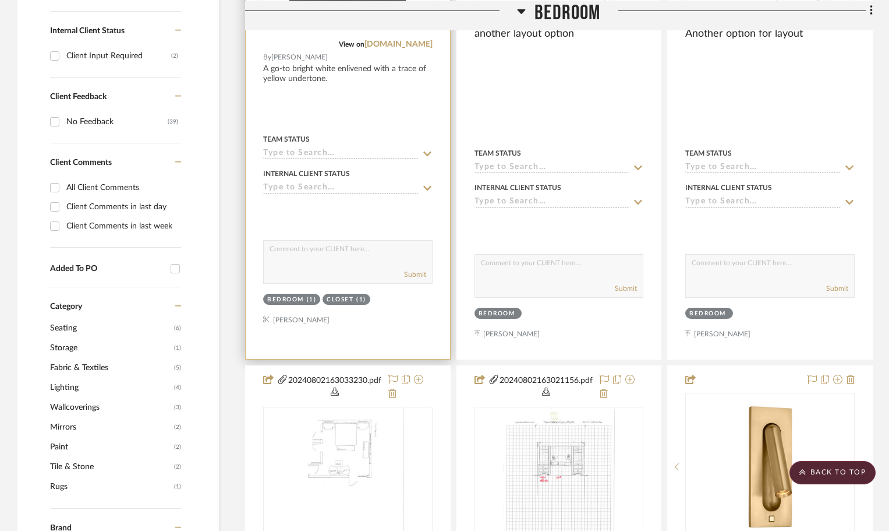
scroll to position [641, 0]
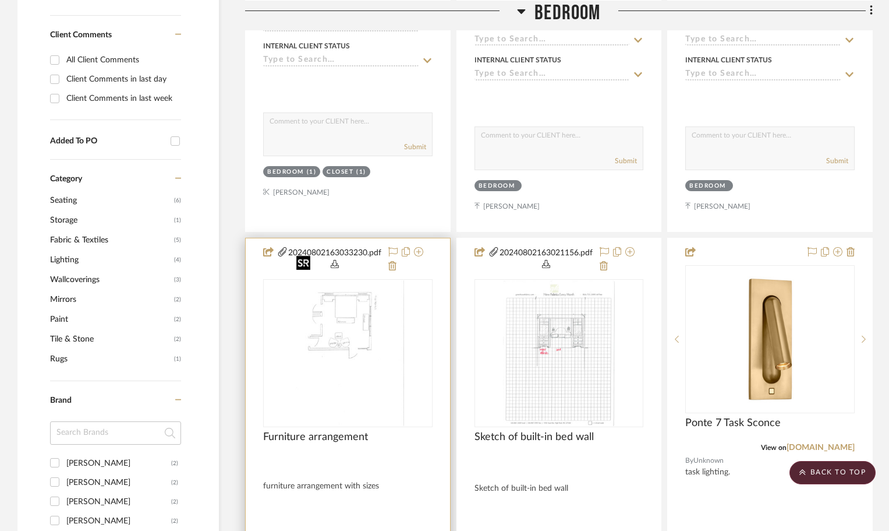
click at [370, 298] on img "0" at bounding box center [348, 353] width 112 height 146
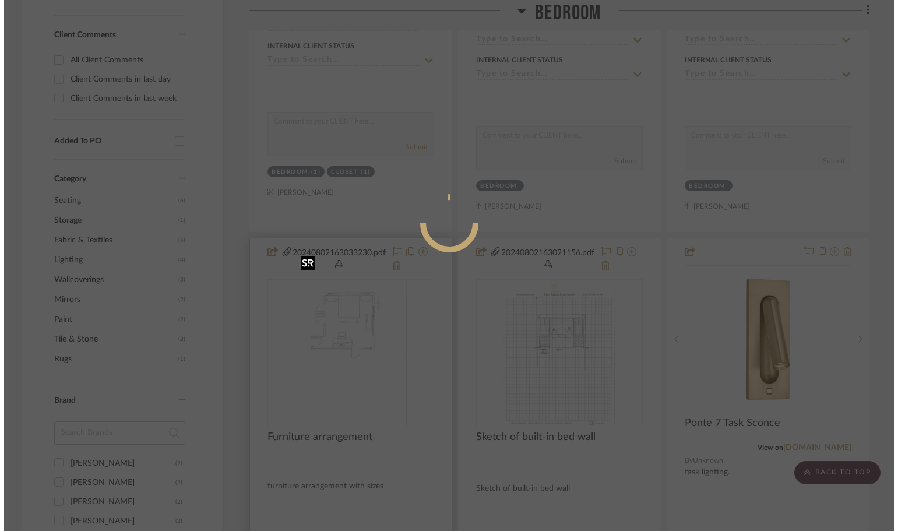
scroll to position [0, 0]
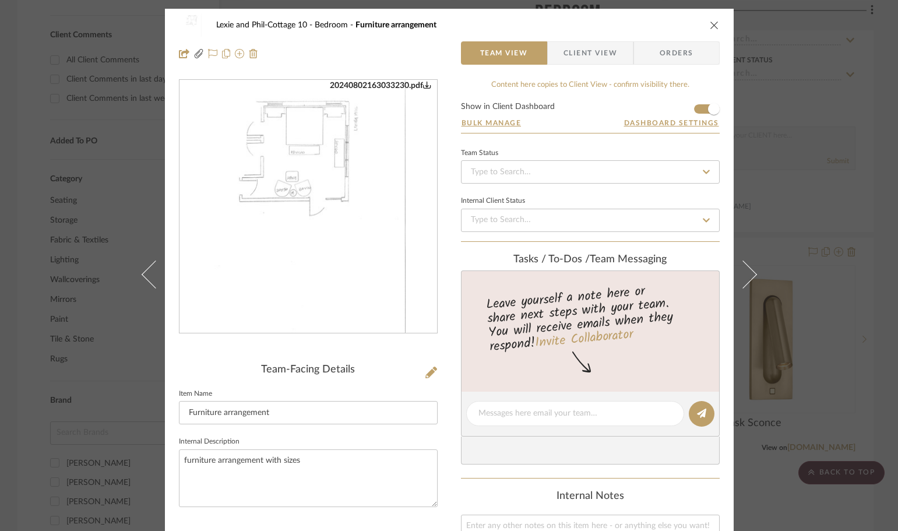
click at [334, 172] on img "0" at bounding box center [308, 206] width 196 height 253
click at [710, 23] on icon "close" at bounding box center [713, 24] width 9 height 9
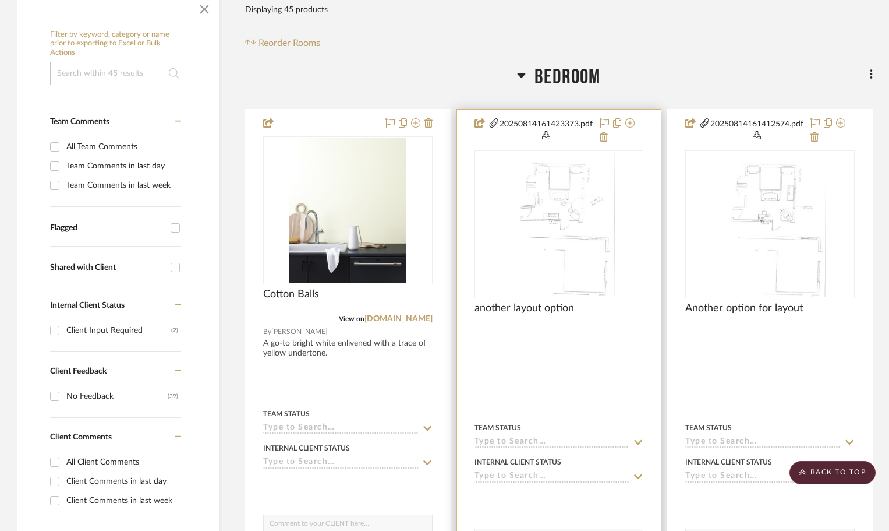
scroll to position [233, 0]
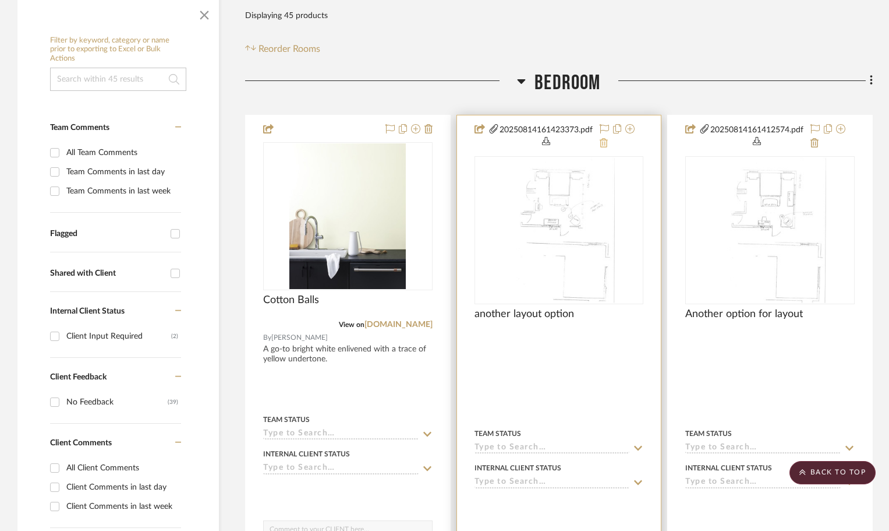
click at [602, 138] on icon at bounding box center [604, 142] width 8 height 9
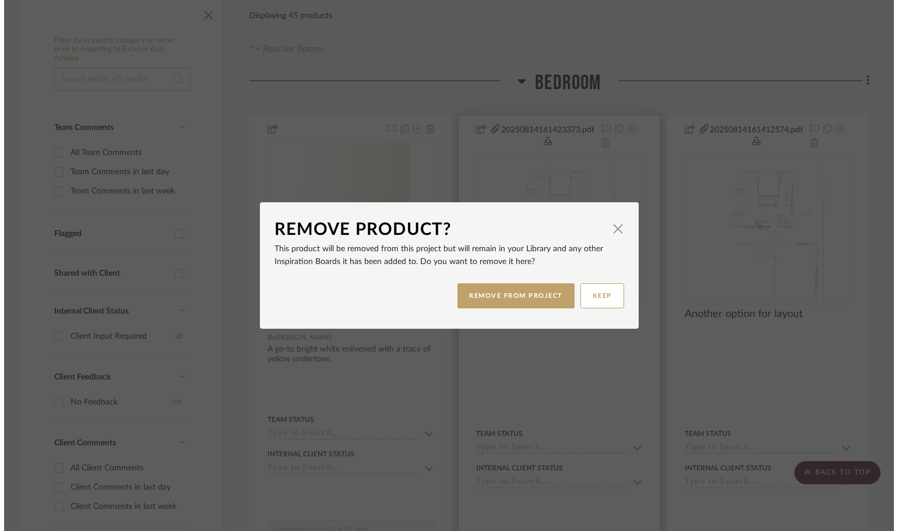
scroll to position [0, 0]
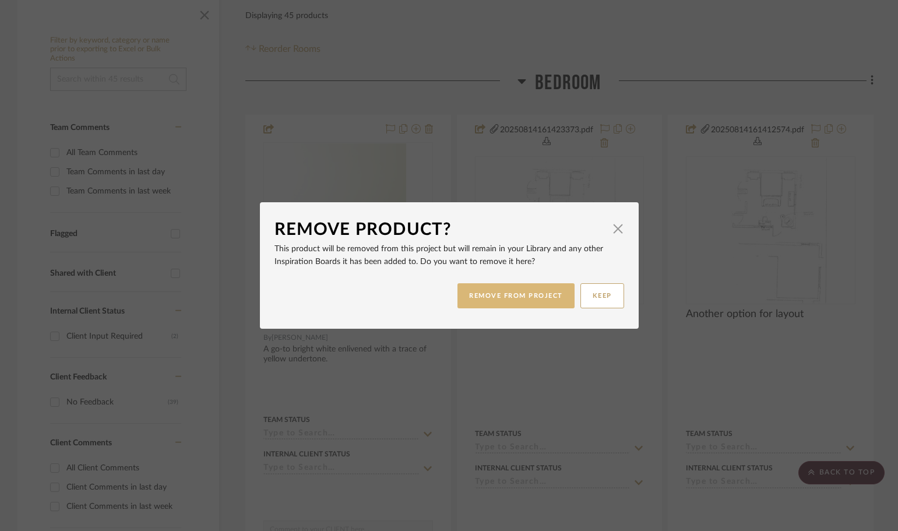
click at [522, 298] on button "REMOVE FROM PROJECT" at bounding box center [515, 295] width 117 height 25
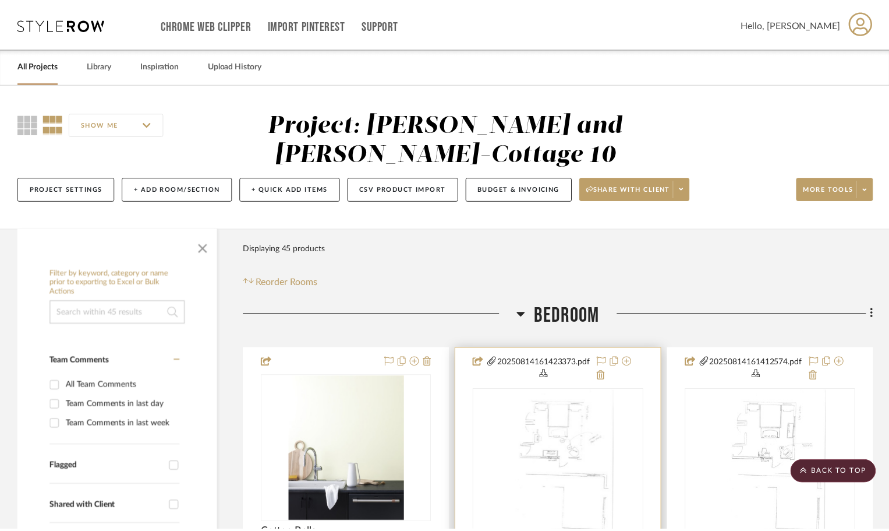
scroll to position [233, 0]
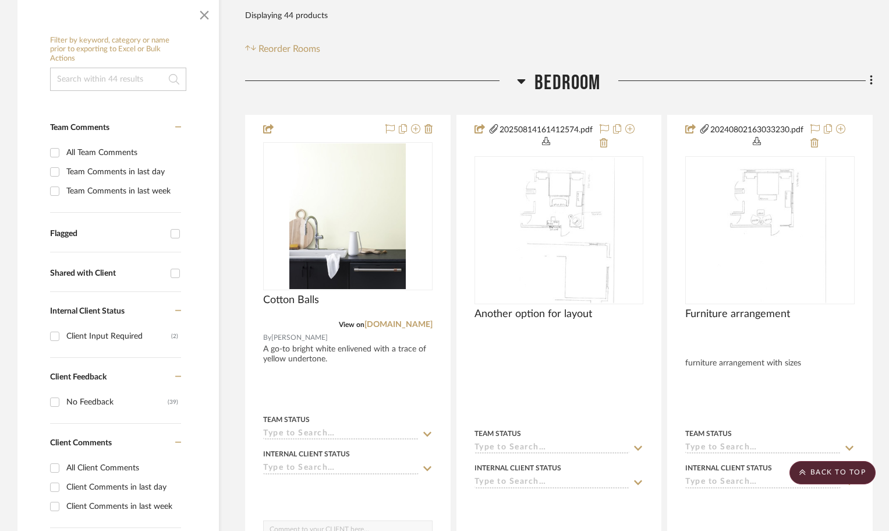
click at [603, 138] on icon at bounding box center [604, 142] width 8 height 9
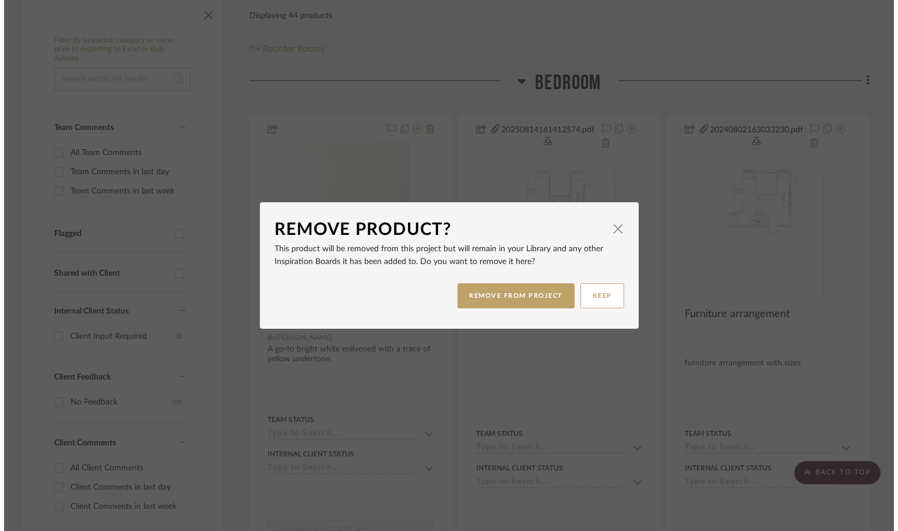
scroll to position [0, 0]
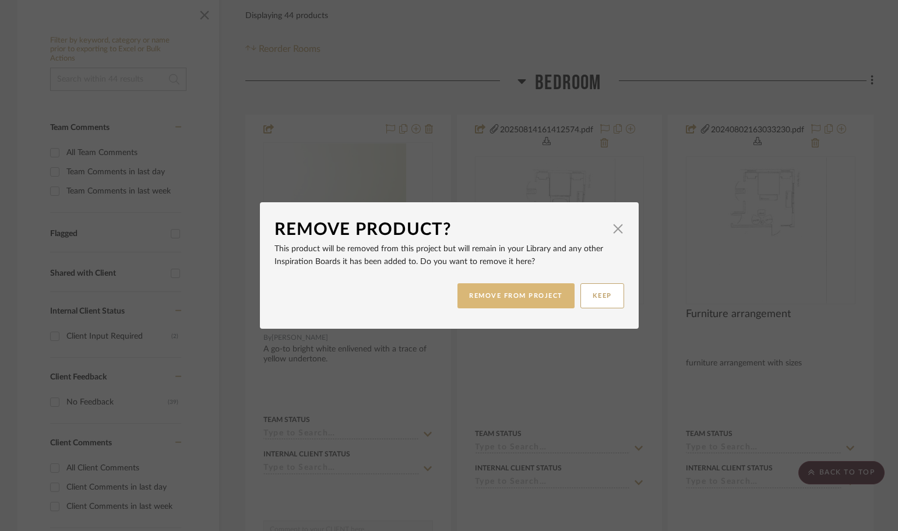
click at [512, 295] on button "REMOVE FROM PROJECT" at bounding box center [515, 295] width 117 height 25
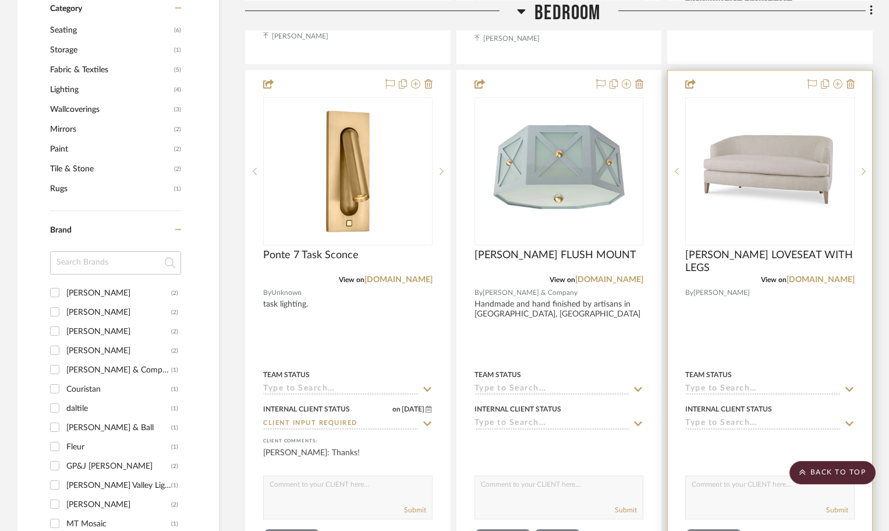
scroll to position [815, 0]
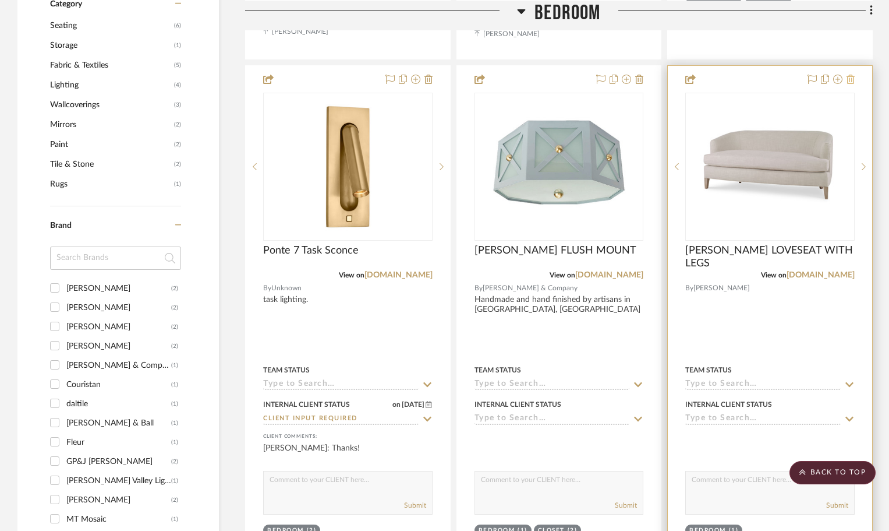
click at [850, 75] on icon at bounding box center [851, 79] width 8 height 9
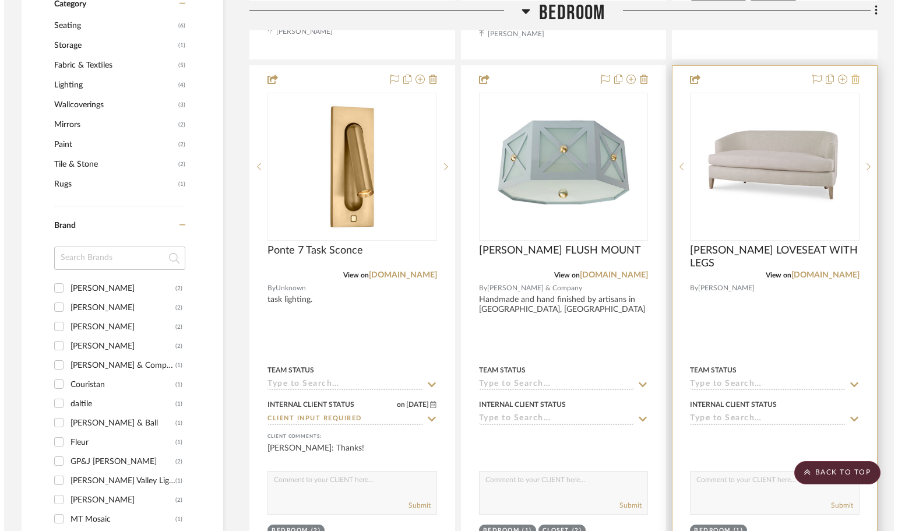
scroll to position [0, 0]
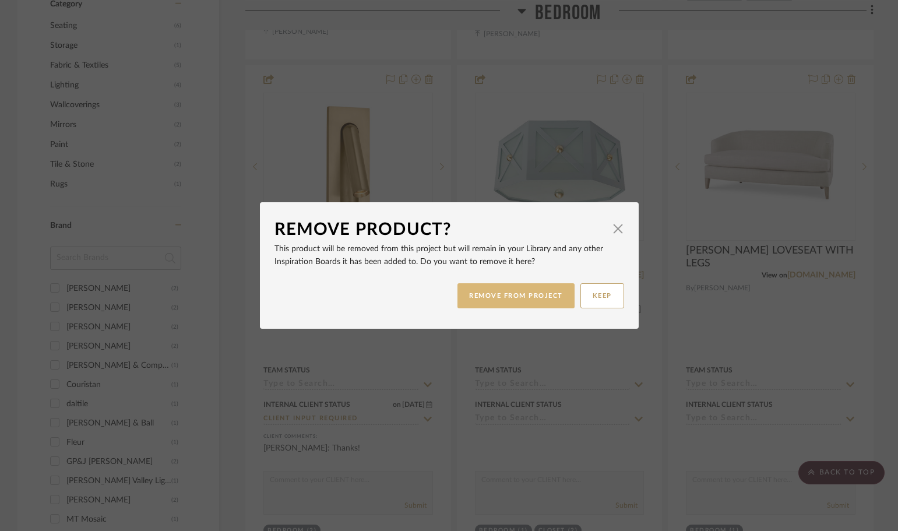
click at [525, 298] on button "REMOVE FROM PROJECT" at bounding box center [515, 295] width 117 height 25
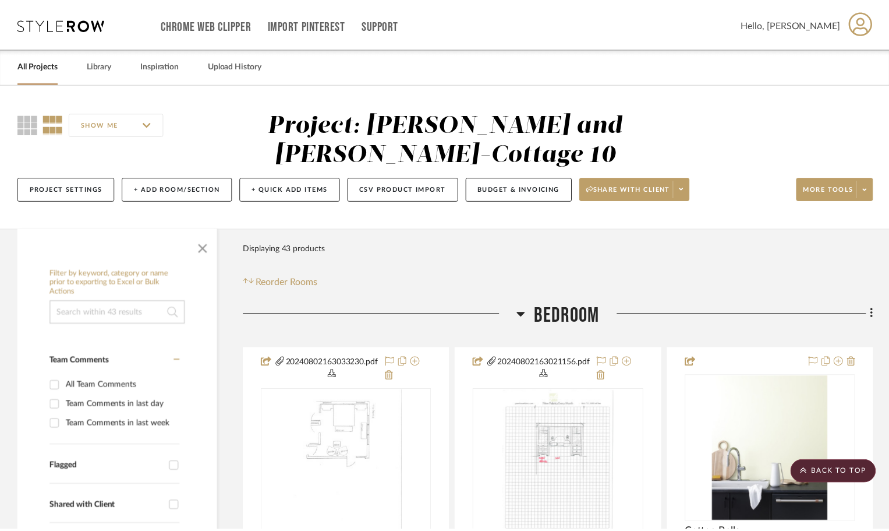
scroll to position [815, 0]
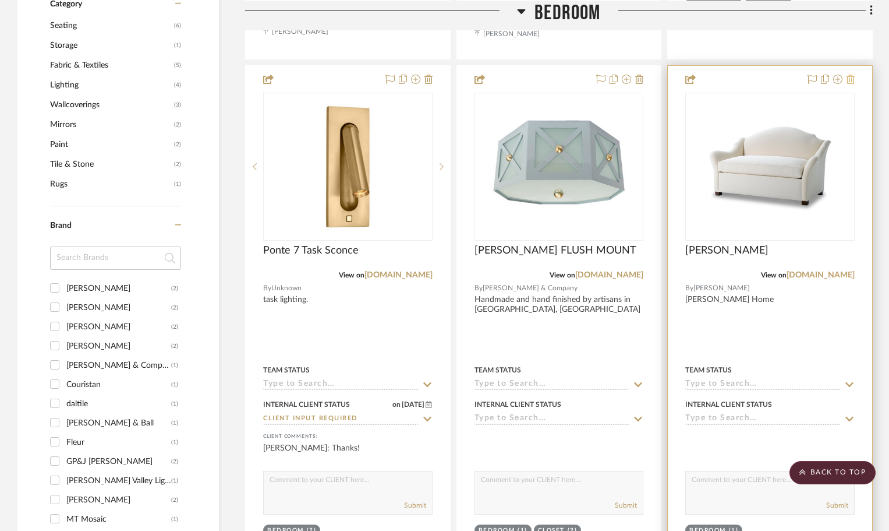
click at [852, 75] on icon at bounding box center [851, 79] width 8 height 9
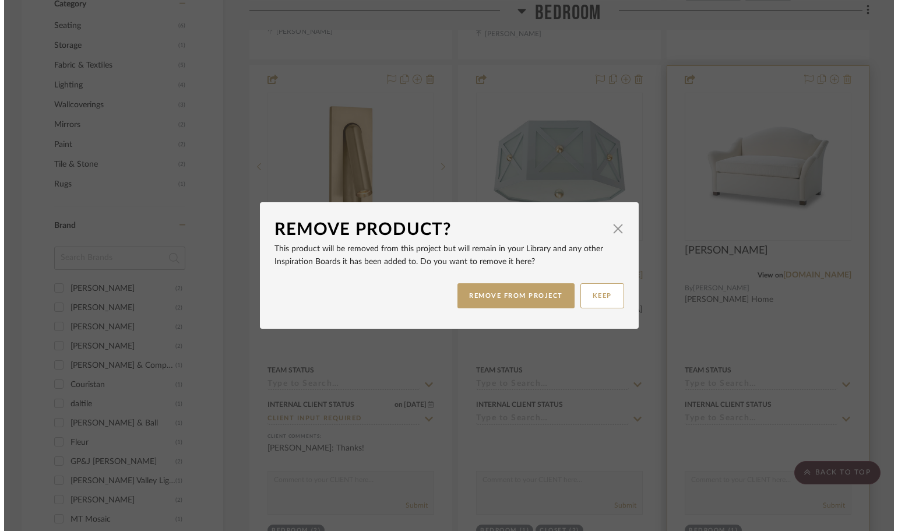
scroll to position [0, 0]
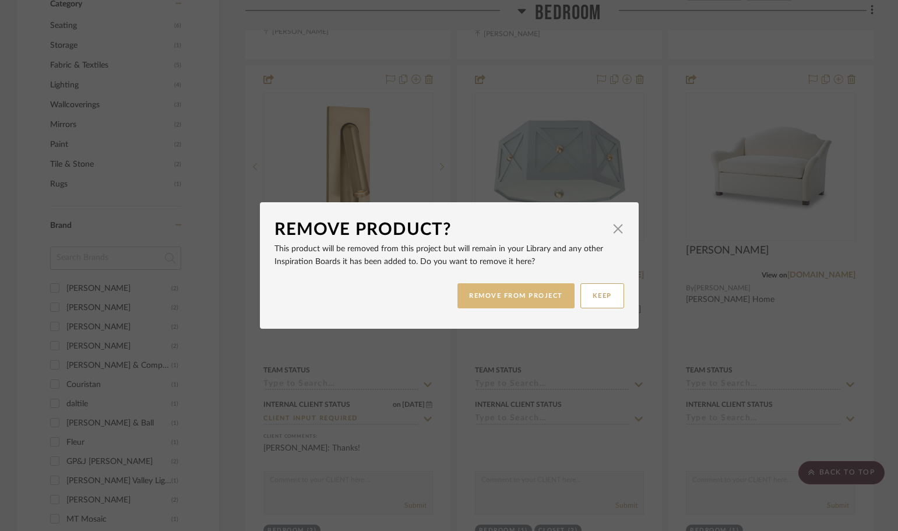
click at [524, 296] on button "REMOVE FROM PROJECT" at bounding box center [515, 295] width 117 height 25
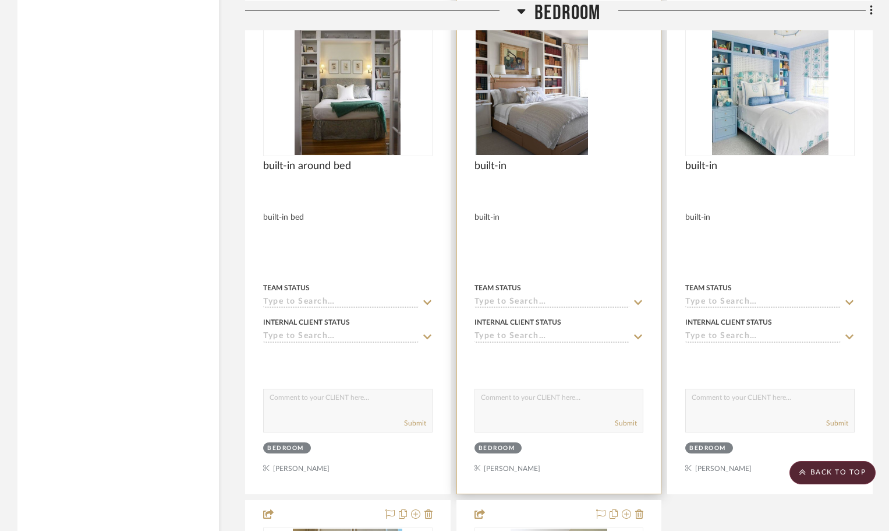
scroll to position [2971, 0]
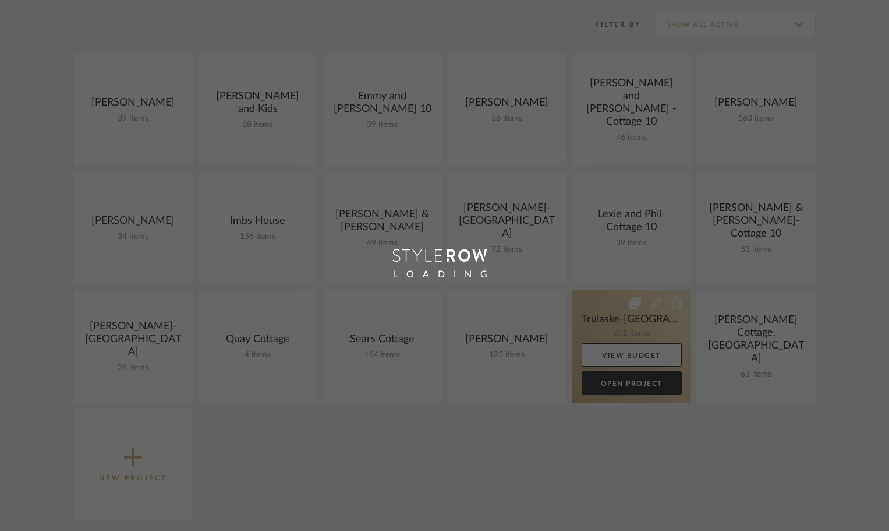
scroll to position [233, 0]
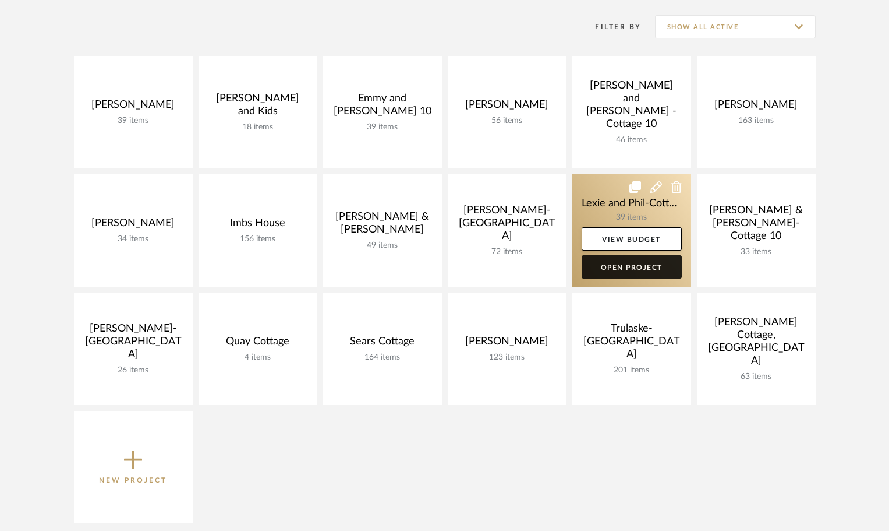
click at [624, 263] on link "Open Project" at bounding box center [632, 266] width 100 height 23
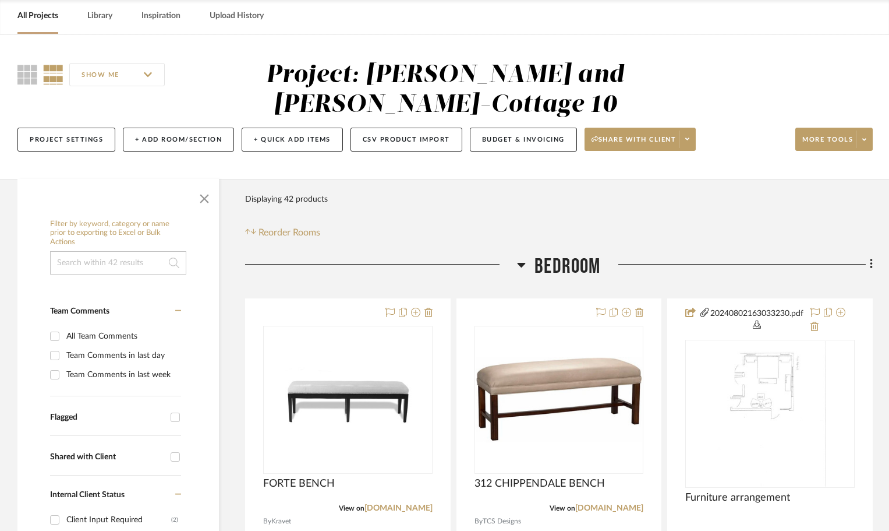
scroll to position [116, 0]
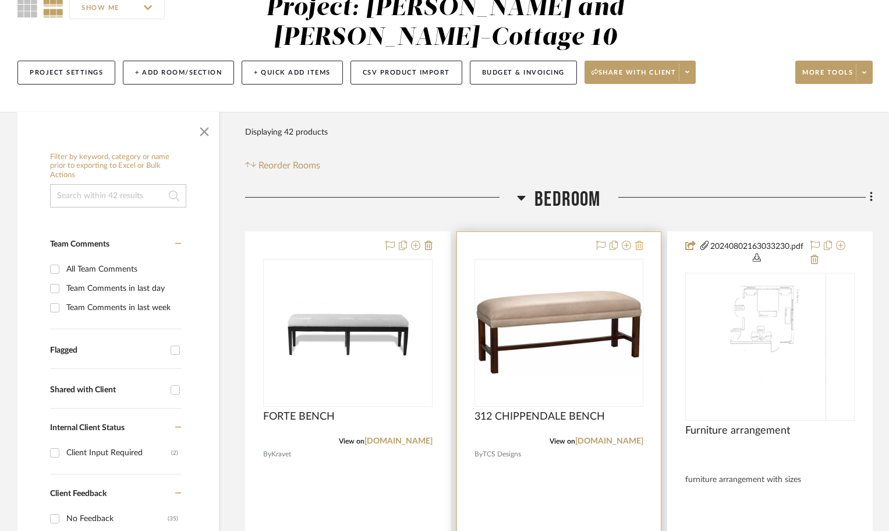
click at [640, 241] on icon at bounding box center [640, 245] width 8 height 9
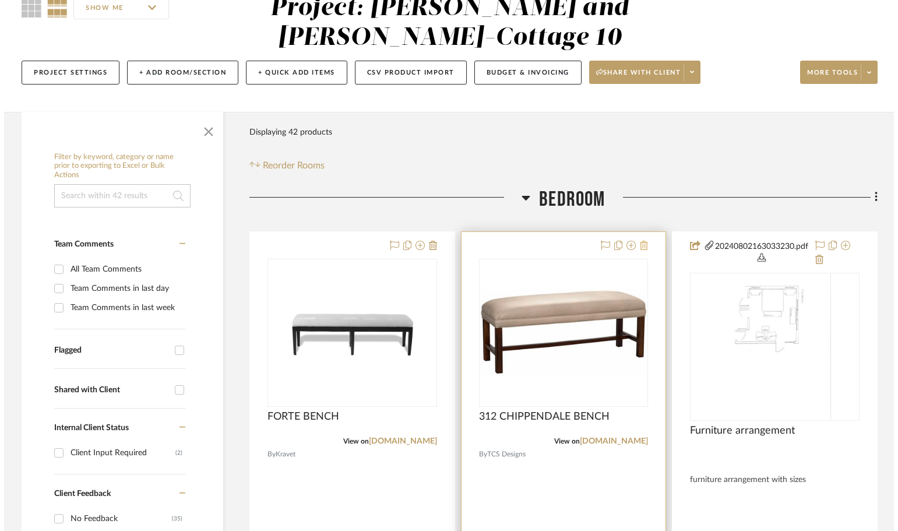
scroll to position [0, 0]
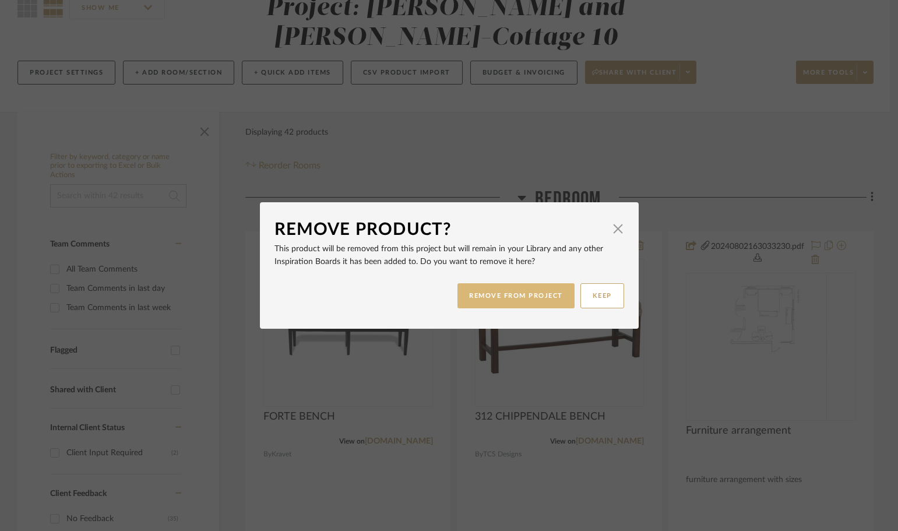
click at [508, 294] on button "REMOVE FROM PROJECT" at bounding box center [515, 295] width 117 height 25
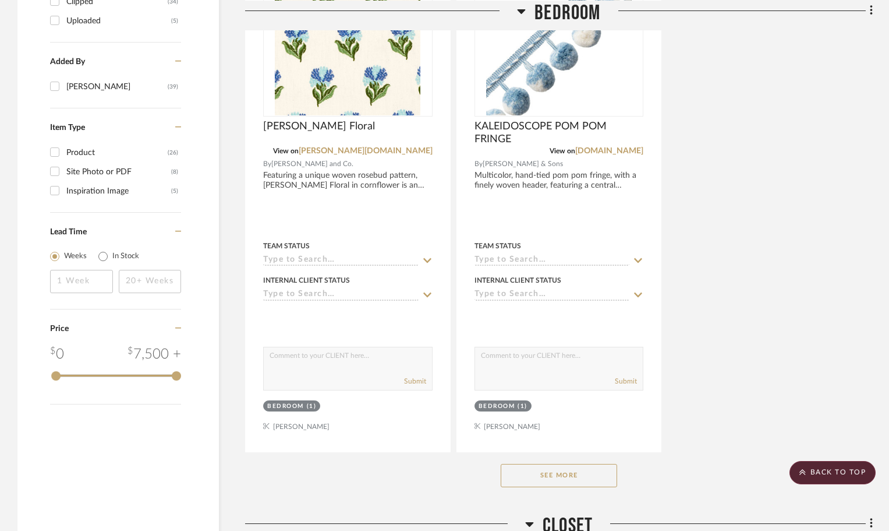
scroll to position [1689, 0]
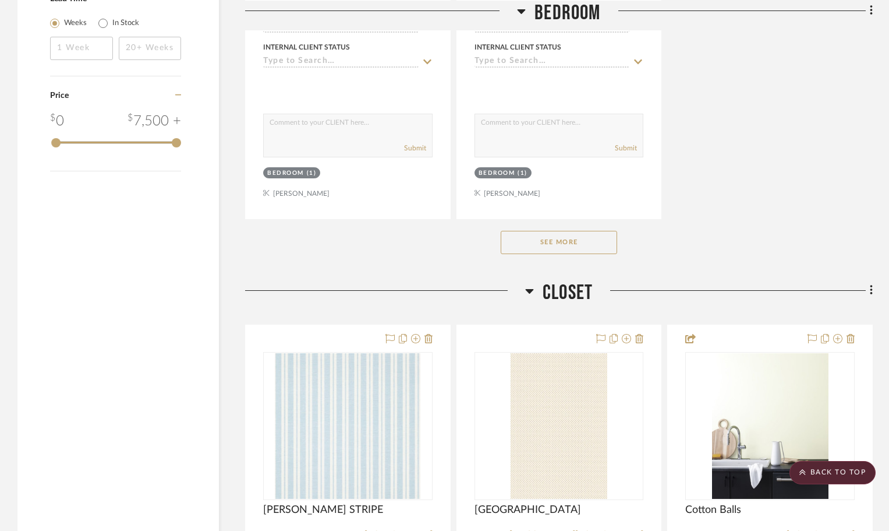
click at [587, 231] on button "See More" at bounding box center [559, 242] width 116 height 23
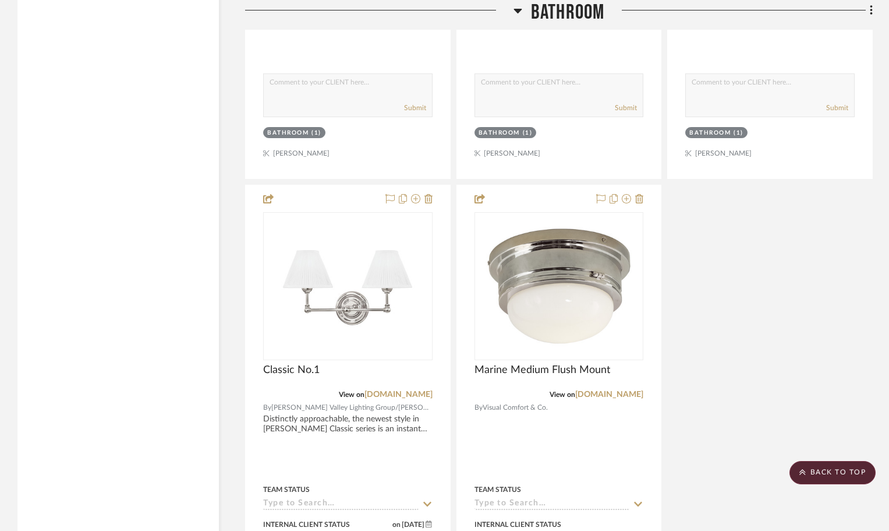
scroll to position [6233, 0]
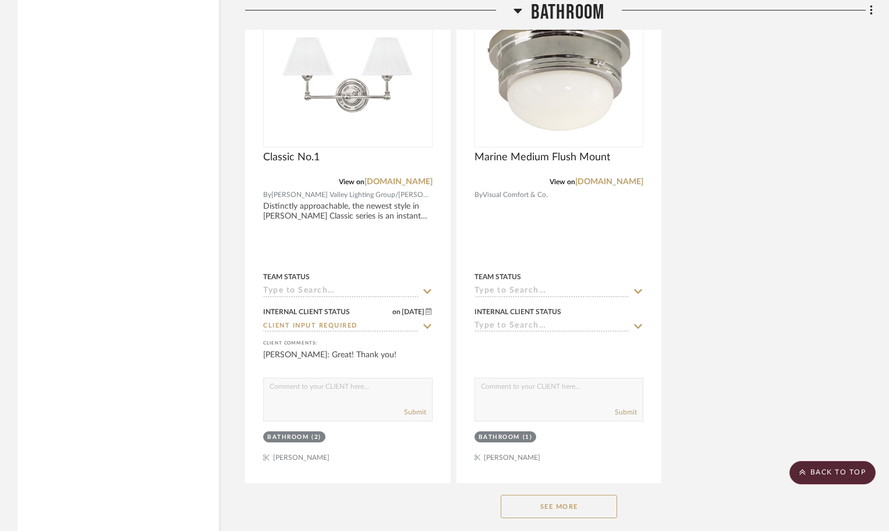
click at [602, 495] on button "See More" at bounding box center [559, 506] width 116 height 23
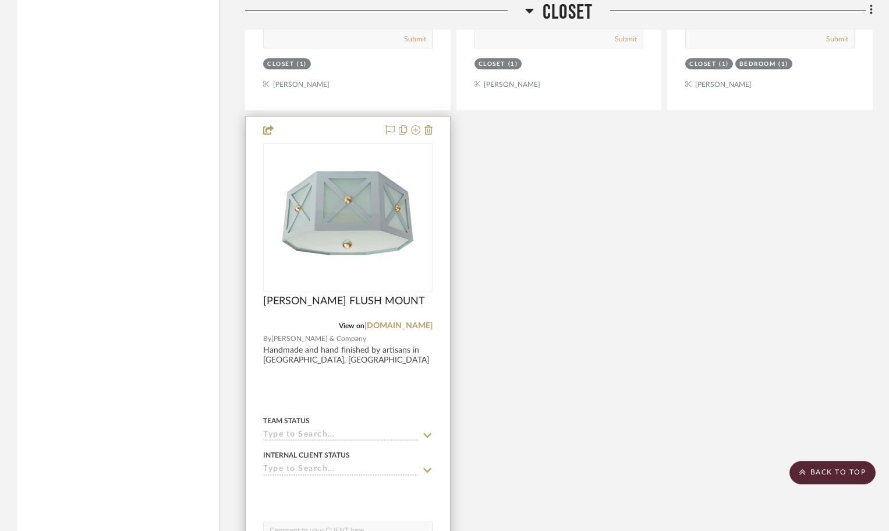
scroll to position [4485, 0]
click at [404, 145] on img "0" at bounding box center [348, 218] width 146 height 146
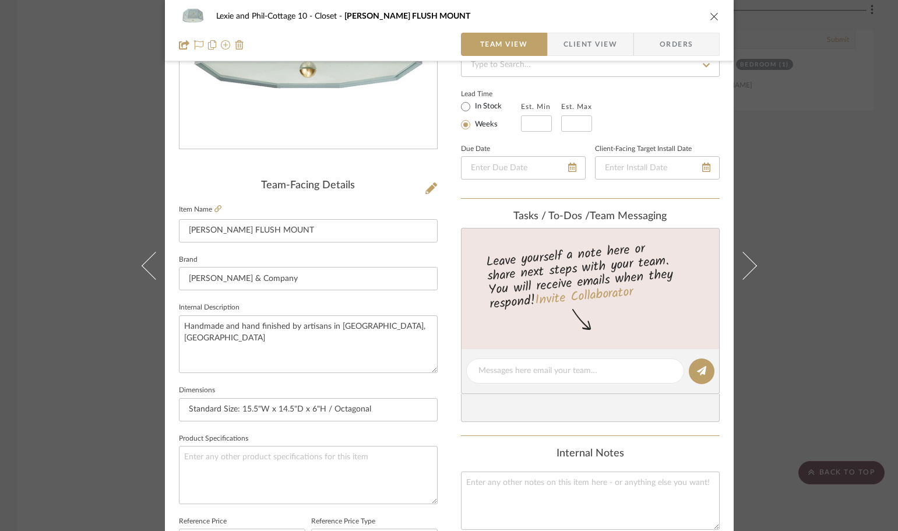
scroll to position [116, 0]
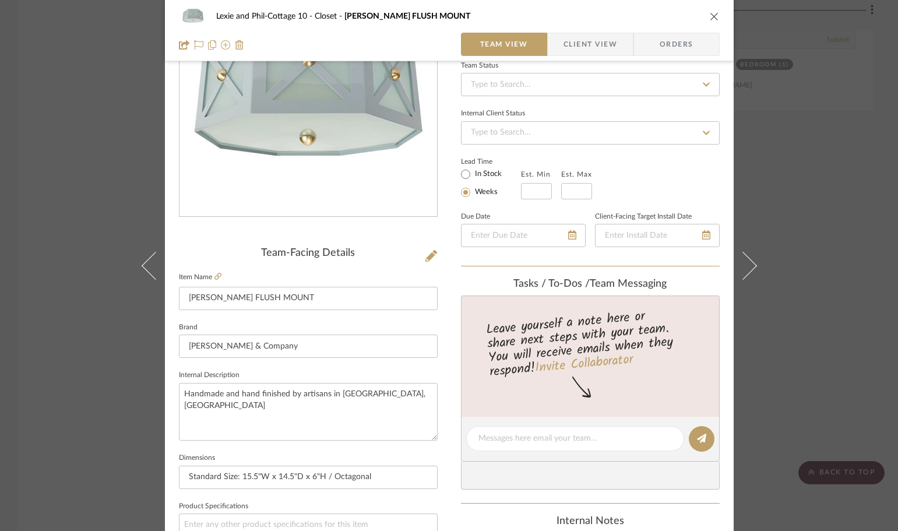
click at [210, 274] on label "Item Name" at bounding box center [200, 277] width 43 height 10
click at [215, 274] on icon at bounding box center [217, 276] width 7 height 7
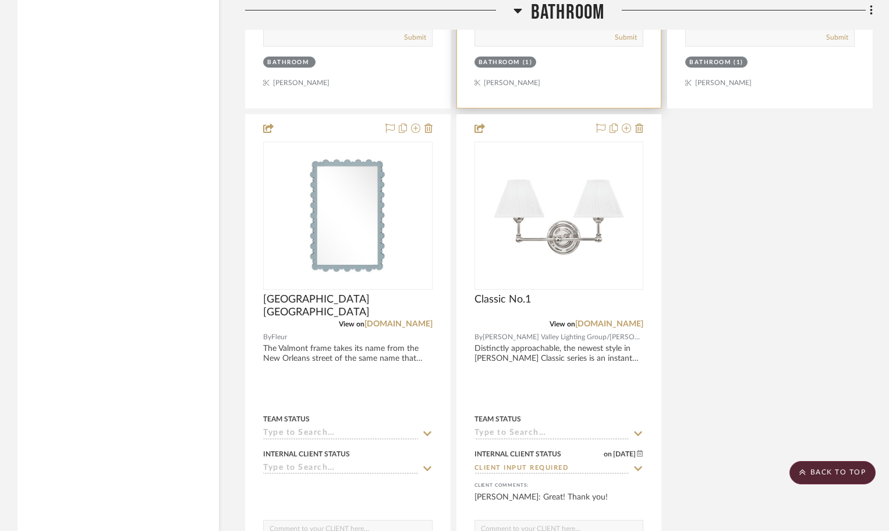
scroll to position [4310, 0]
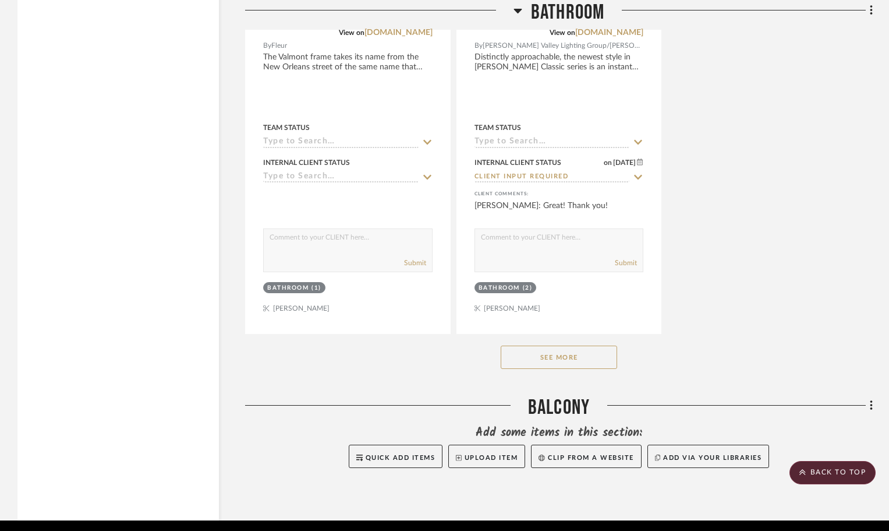
click at [596, 345] on button "See More" at bounding box center [559, 356] width 116 height 23
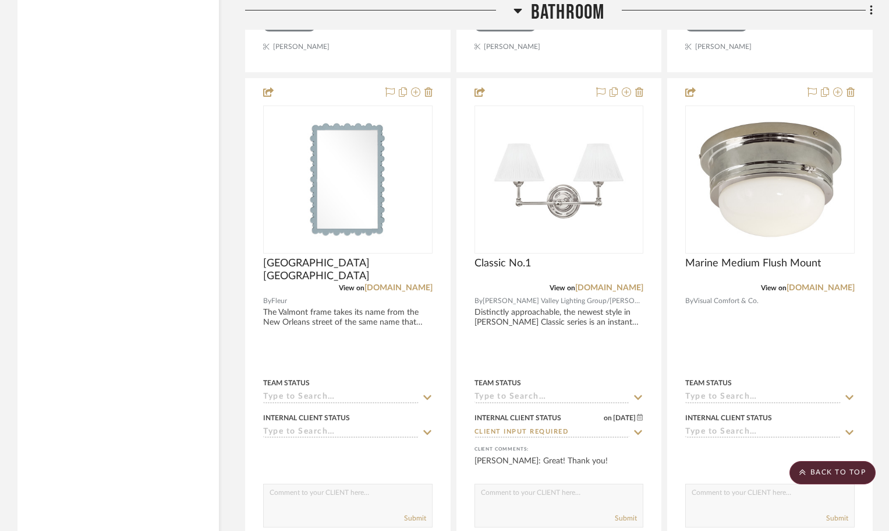
scroll to position [4077, 0]
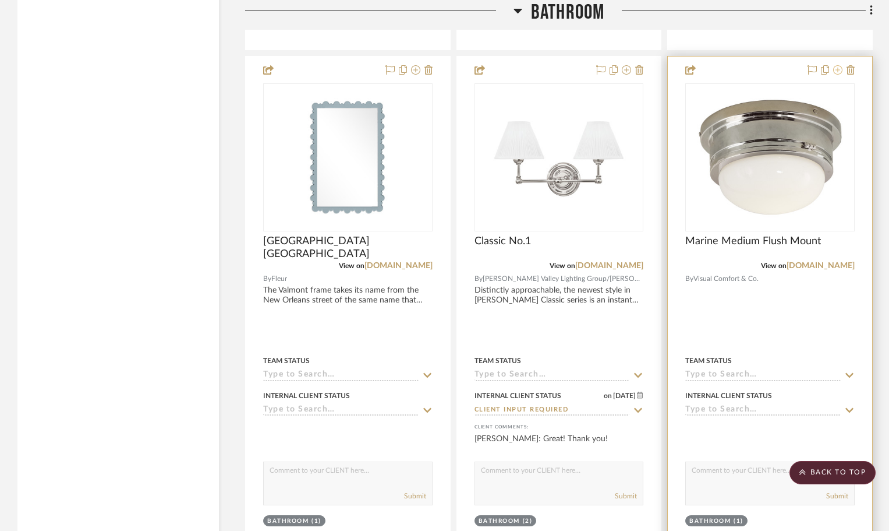
click at [836, 65] on icon at bounding box center [838, 69] width 9 height 9
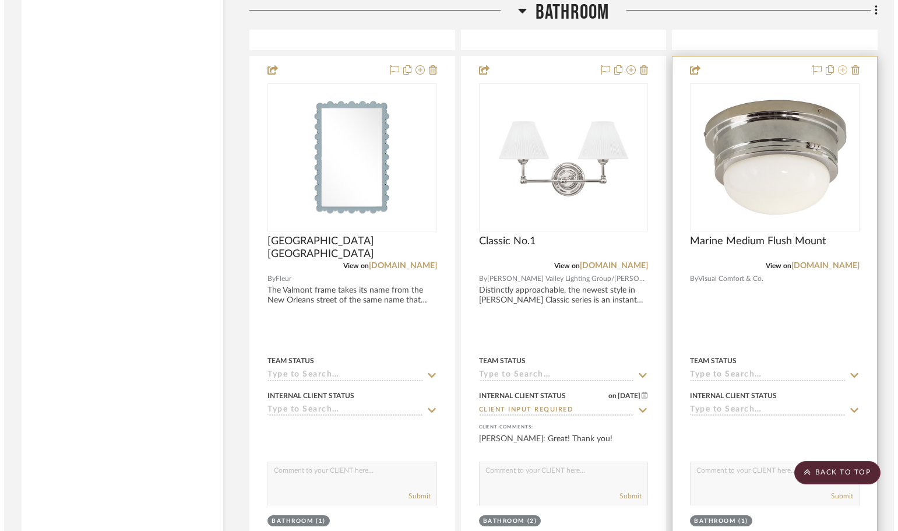
scroll to position [0, 0]
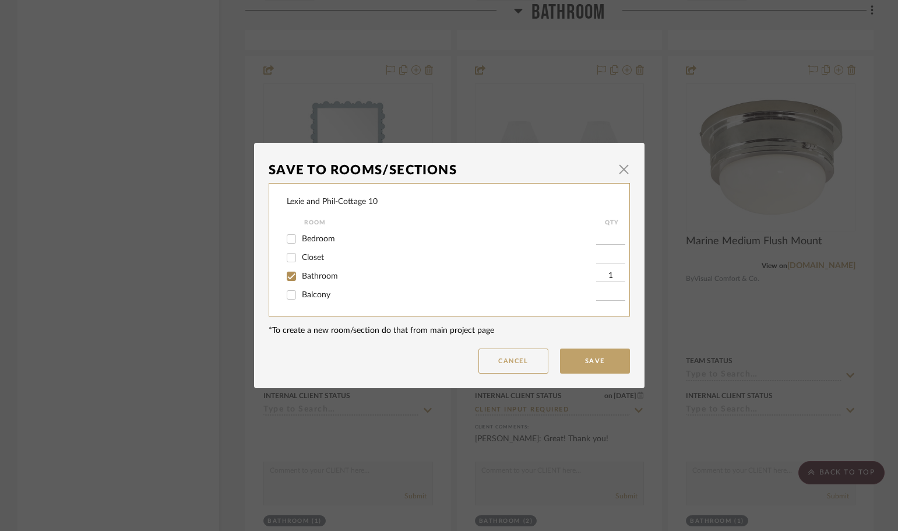
click at [291, 255] on input "Closet" at bounding box center [291, 257] width 19 height 19
checkbox input "true"
type input "1"
click at [282, 275] on input "Bathroom" at bounding box center [291, 276] width 19 height 19
checkbox input "false"
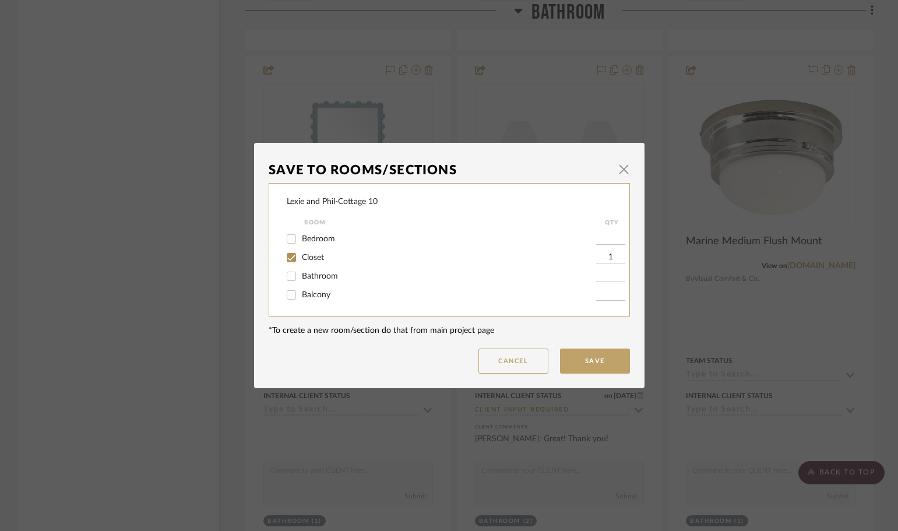
click at [607, 254] on input "1" at bounding box center [610, 258] width 29 height 12
type input "2"
click at [598, 358] on button "Save" at bounding box center [595, 360] width 70 height 25
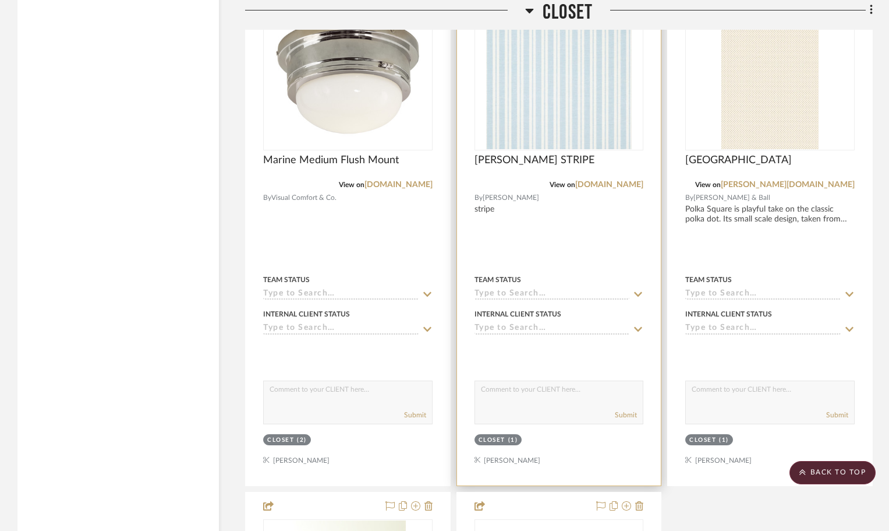
scroll to position [2155, 0]
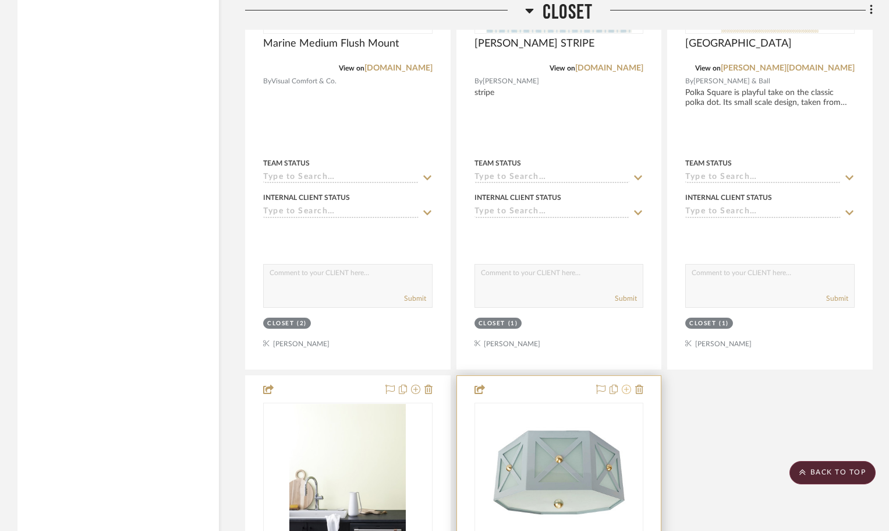
click at [627, 384] on icon at bounding box center [626, 388] width 9 height 9
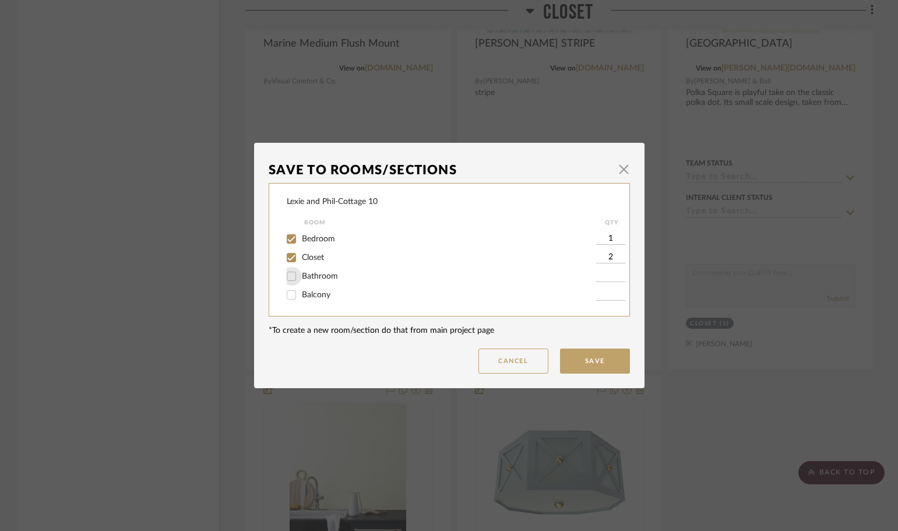
click at [288, 273] on input "Bathroom" at bounding box center [291, 276] width 19 height 19
checkbox input "true"
type input "1"
click at [288, 256] on input "Closet" at bounding box center [291, 257] width 19 height 19
checkbox input "false"
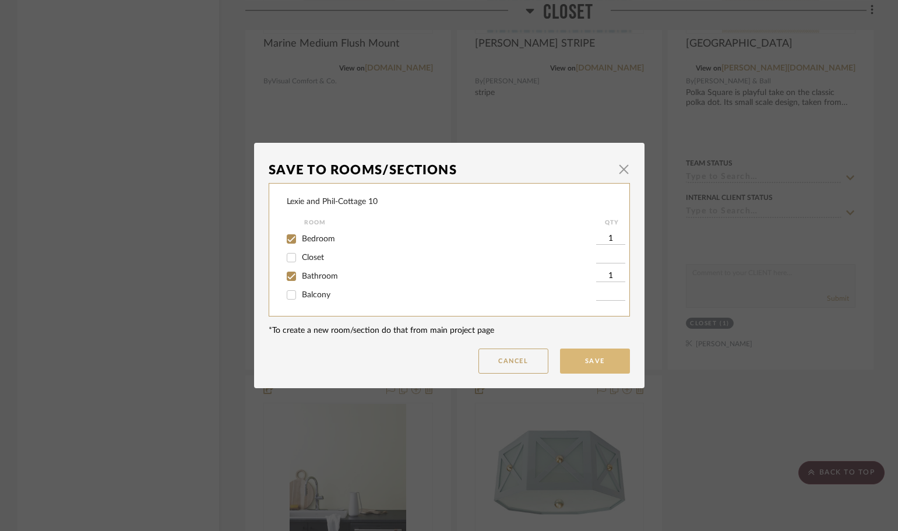
click at [593, 360] on button "Save" at bounding box center [595, 360] width 70 height 25
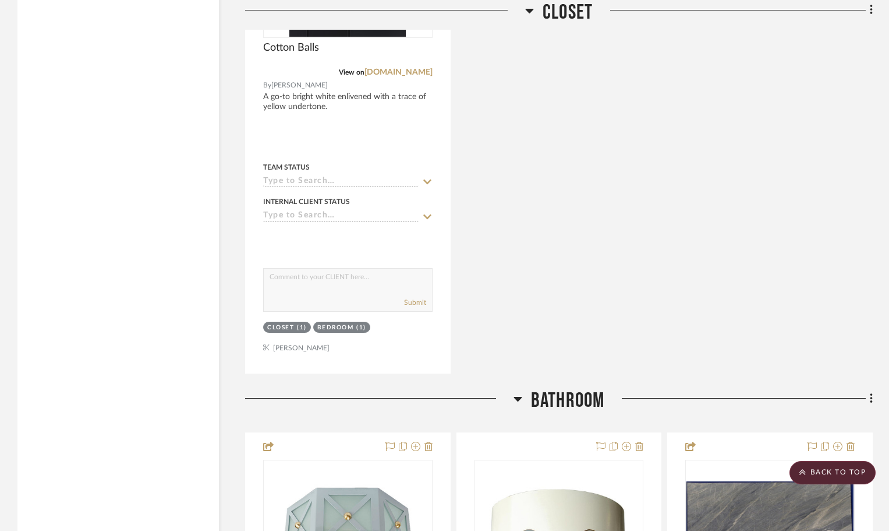
scroll to position [2796, 0]
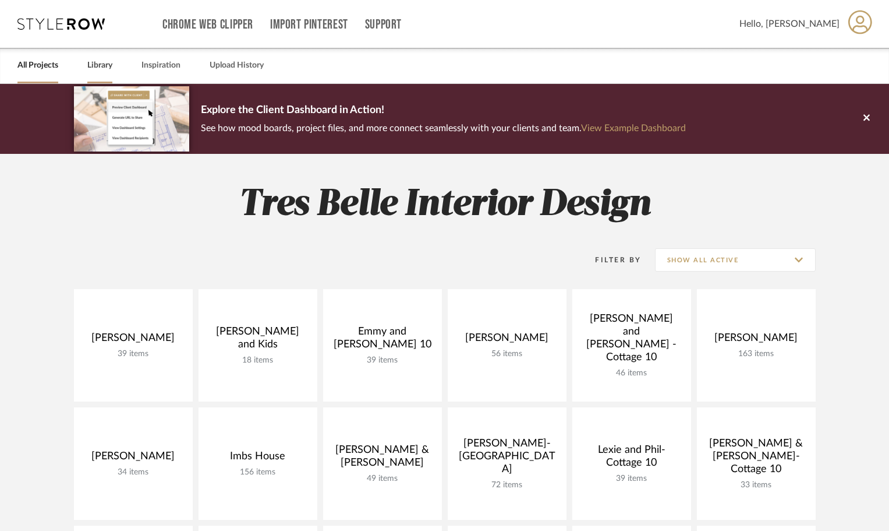
click at [93, 63] on link "Library" at bounding box center [99, 66] width 25 height 16
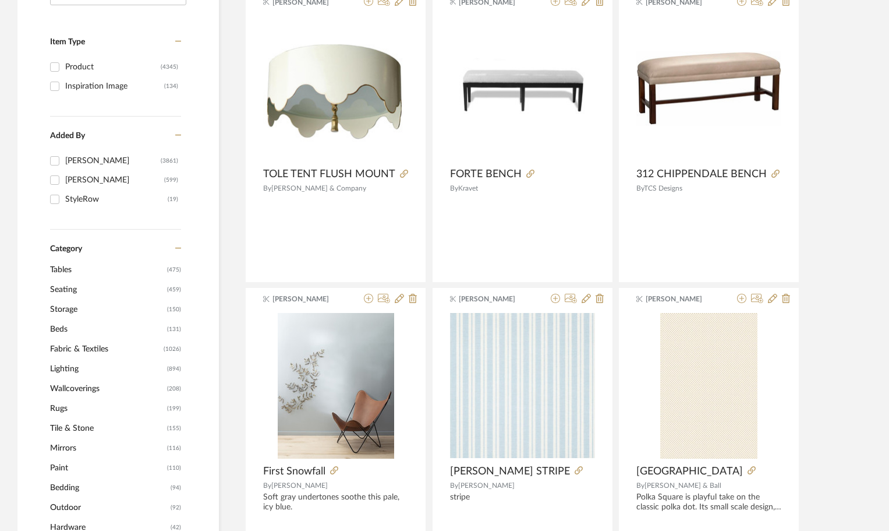
scroll to position [349, 0]
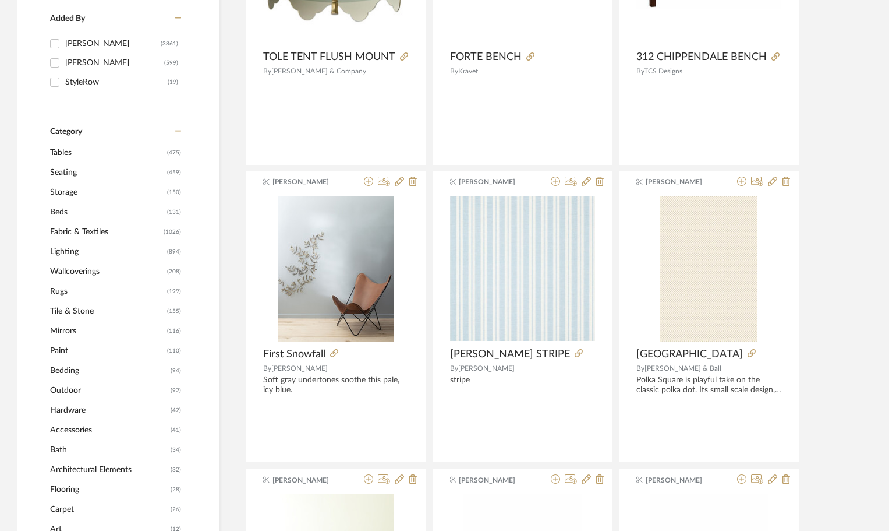
click at [64, 246] on span "Lighting" at bounding box center [107, 252] width 114 height 20
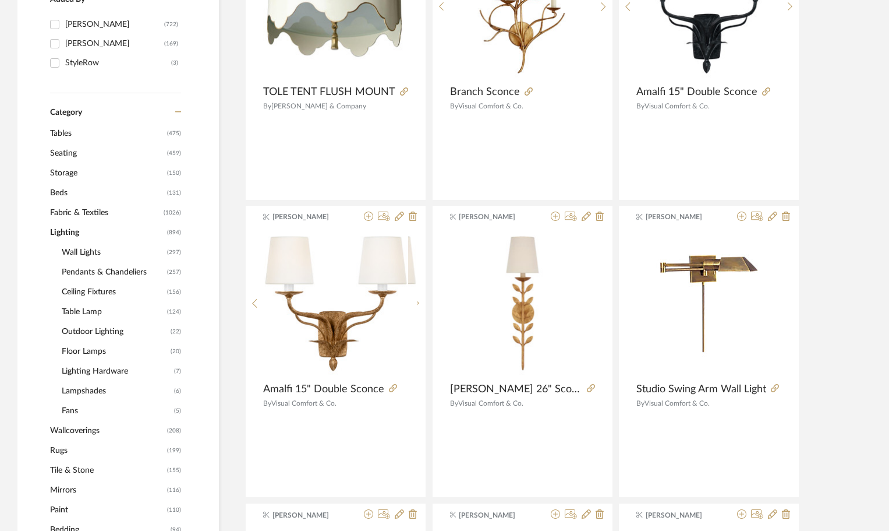
scroll to position [348, 0]
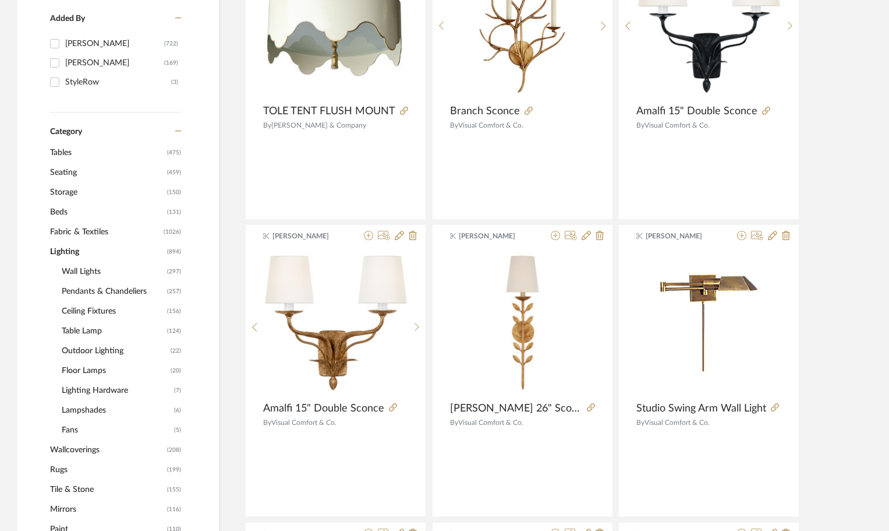
click at [77, 310] on span "Ceiling Fixtures" at bounding box center [113, 311] width 103 height 20
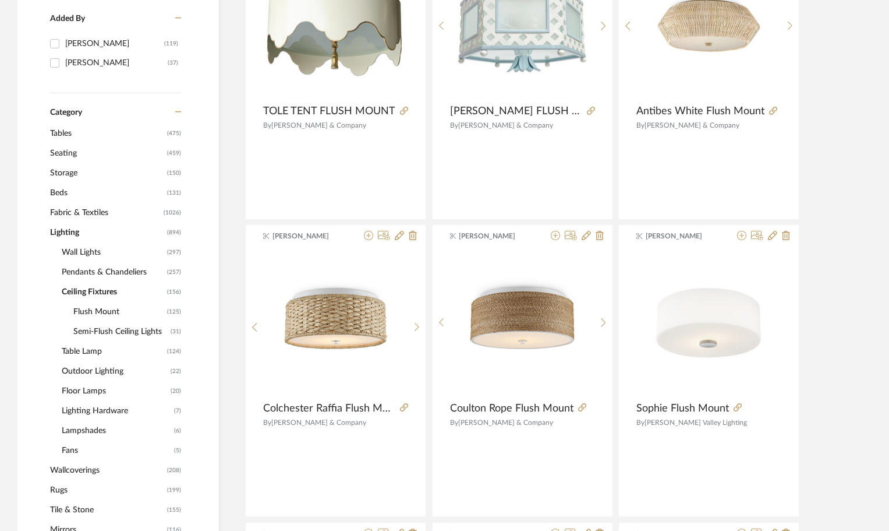
click at [114, 311] on span "Flush Mount" at bounding box center [118, 312] width 91 height 20
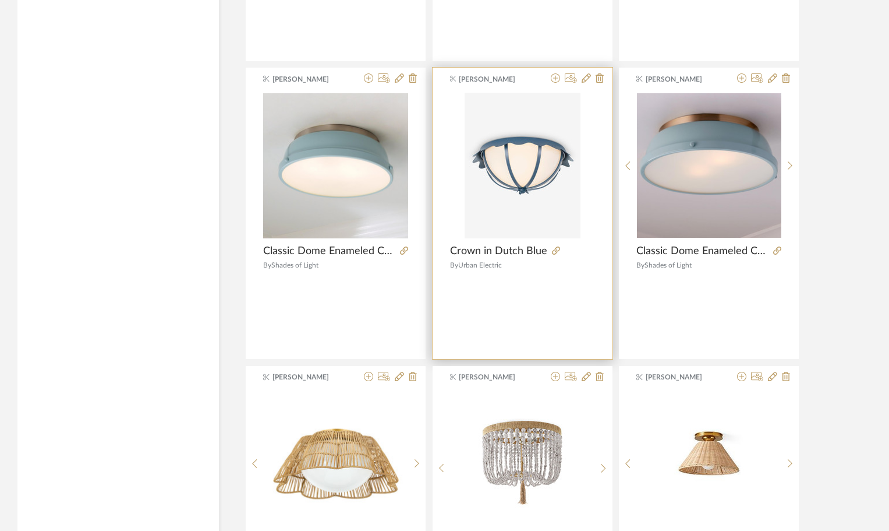
scroll to position [2561, 0]
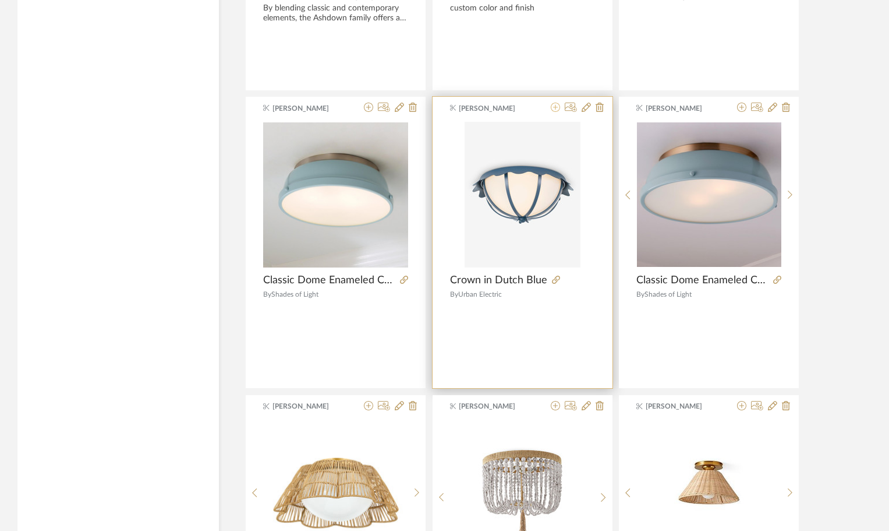
click at [556, 106] on icon at bounding box center [555, 107] width 9 height 9
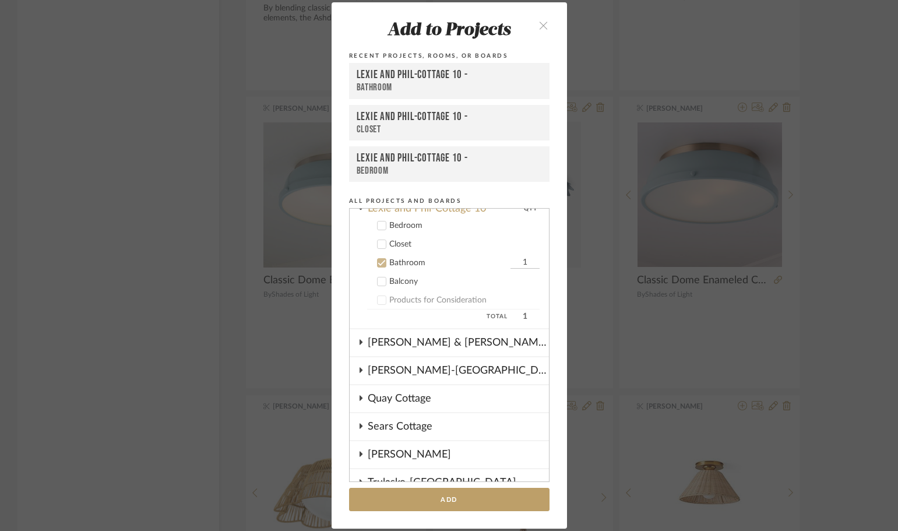
scroll to position [248, 0]
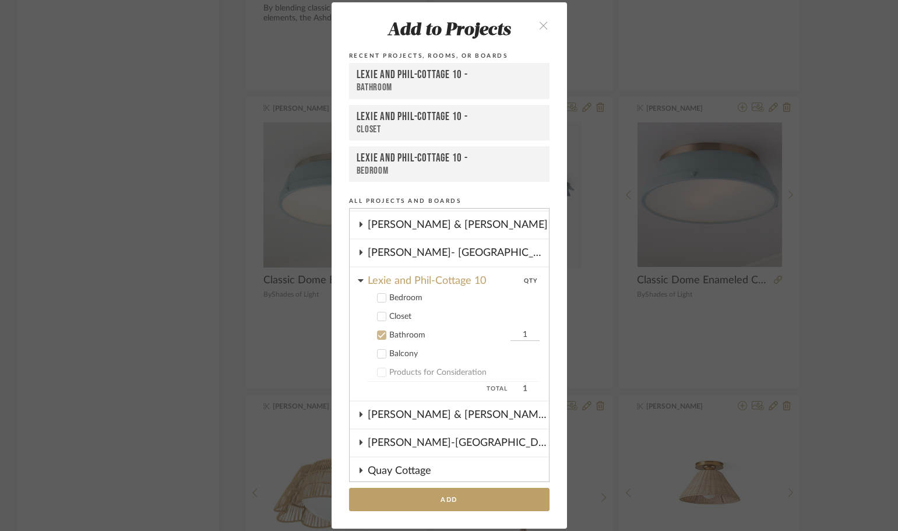
click at [377, 313] on icon at bounding box center [381, 316] width 8 height 8
click at [419, 498] on button "Add" at bounding box center [449, 500] width 200 height 24
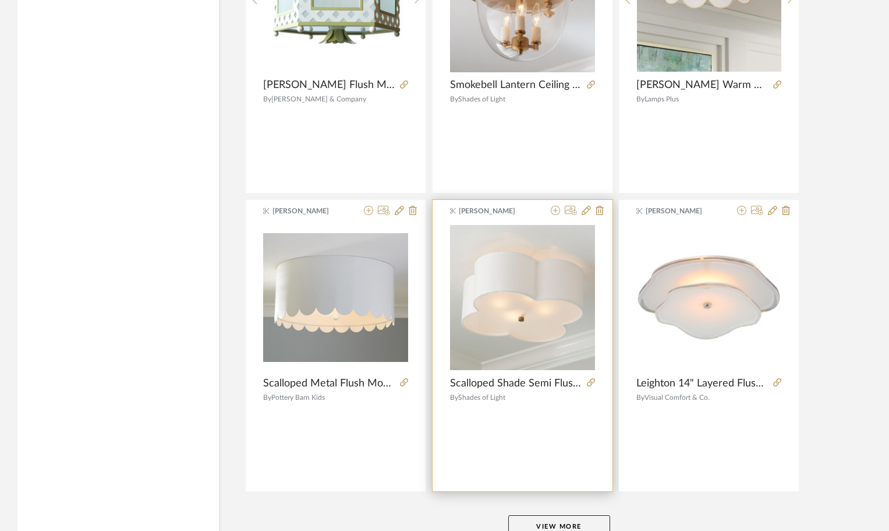
scroll to position [3437, 0]
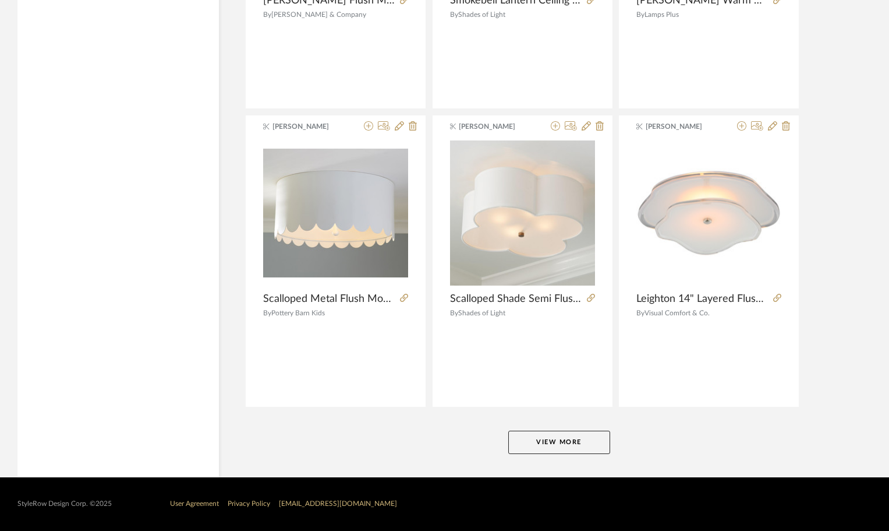
click at [586, 437] on button "View More" at bounding box center [560, 441] width 102 height 23
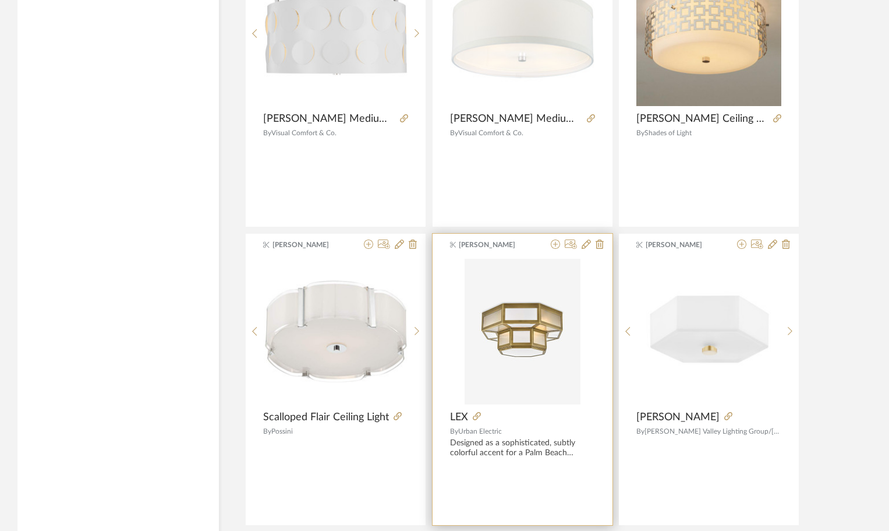
scroll to position [7012, 0]
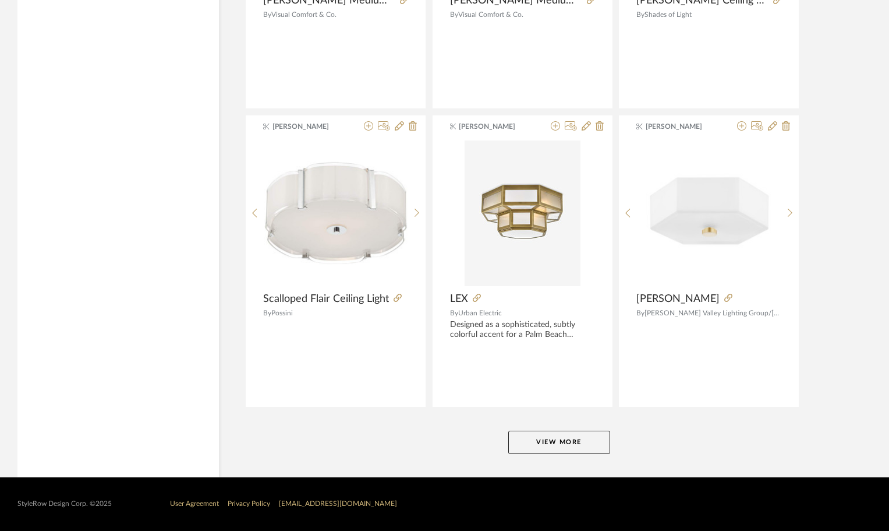
click at [571, 446] on button "View More" at bounding box center [560, 441] width 102 height 23
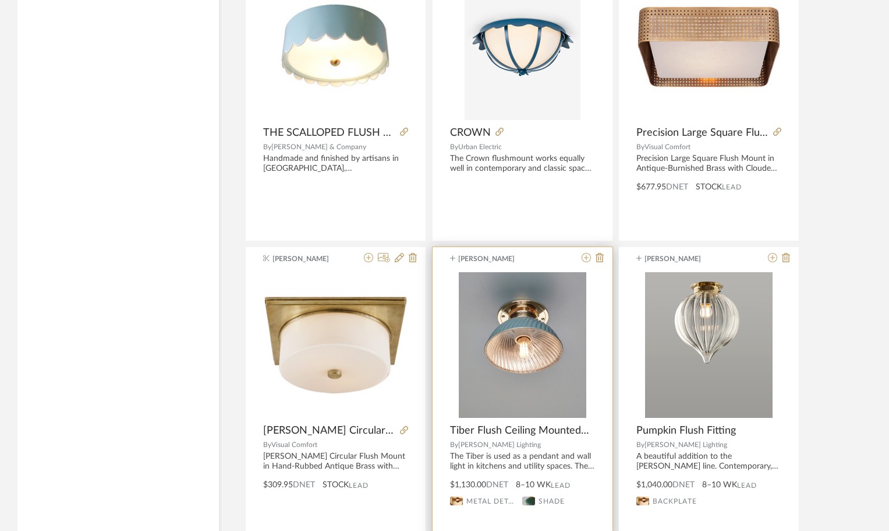
scroll to position [10507, 0]
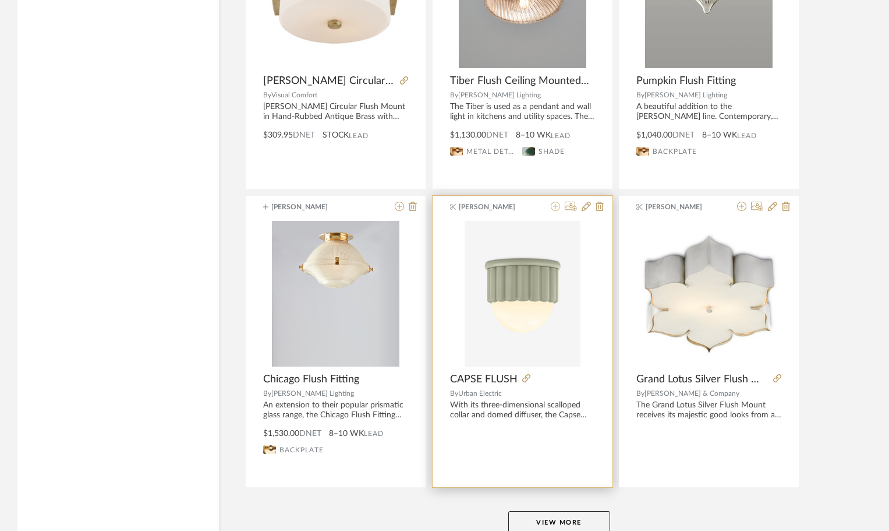
click at [556, 205] on icon at bounding box center [555, 206] width 9 height 9
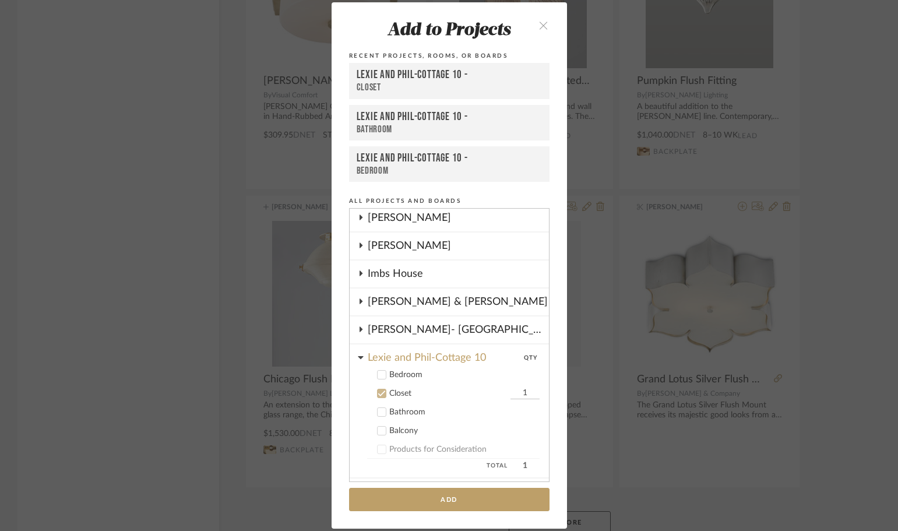
scroll to position [229, 0]
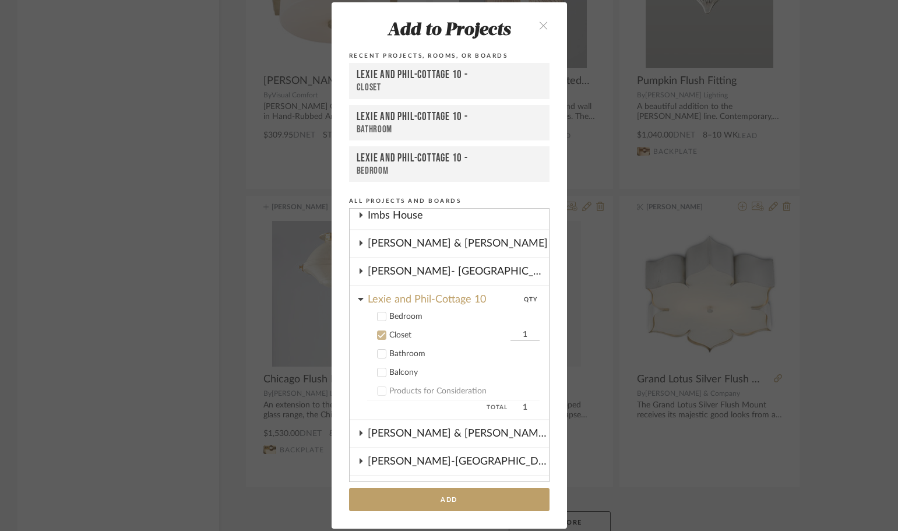
click at [381, 354] on icon at bounding box center [381, 353] width 8 height 8
click at [383, 333] on label "Closet 1" at bounding box center [453, 335] width 172 height 12
click at [474, 498] on button "Add" at bounding box center [449, 500] width 200 height 24
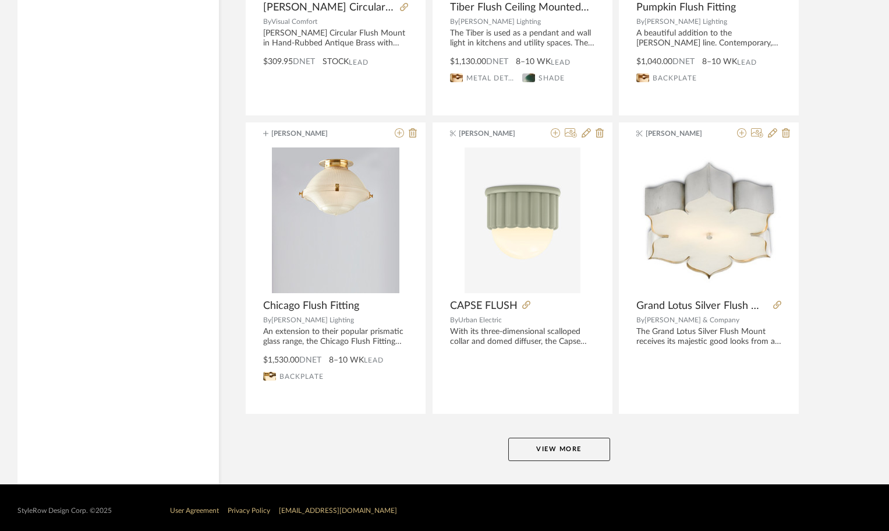
scroll to position [10587, 0]
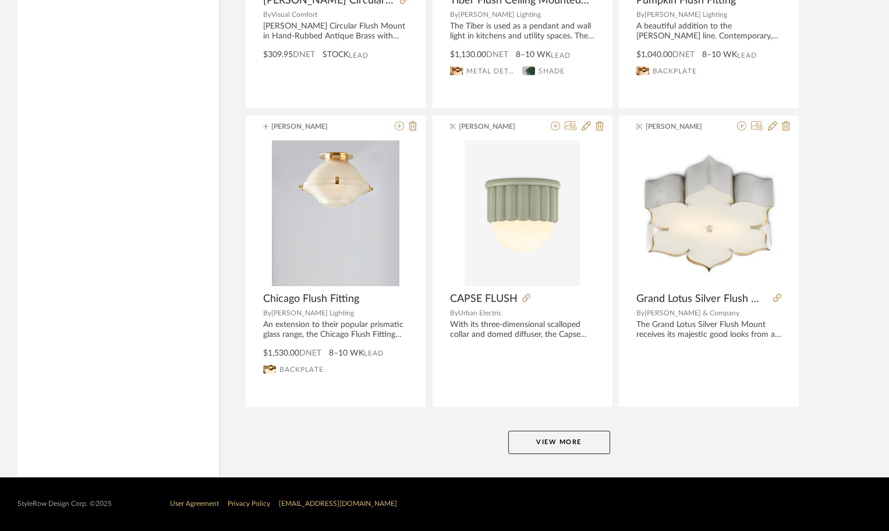
click at [580, 449] on button "View More" at bounding box center [560, 441] width 102 height 23
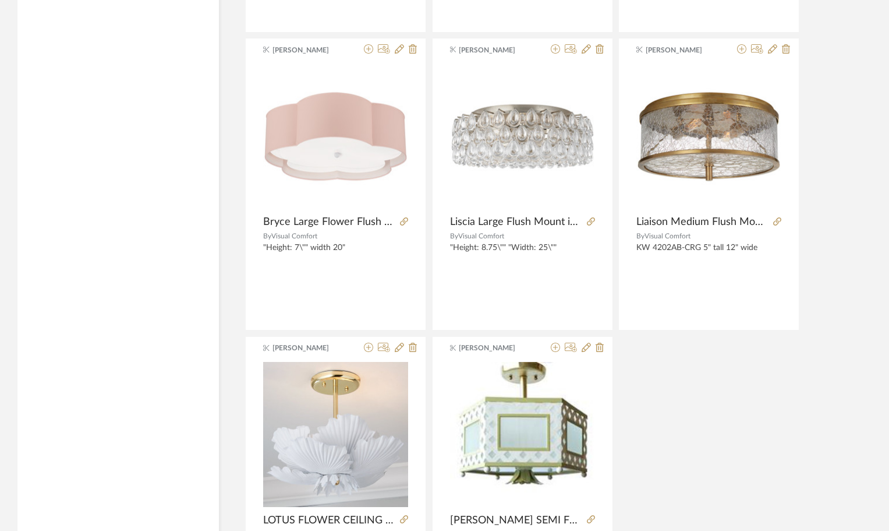
scroll to position [12328, 0]
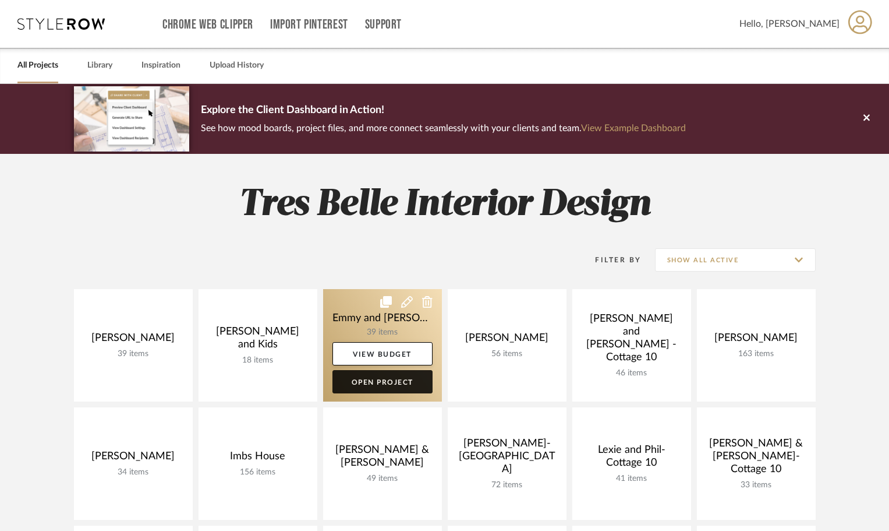
click at [405, 382] on link "Open Project" at bounding box center [383, 381] width 100 height 23
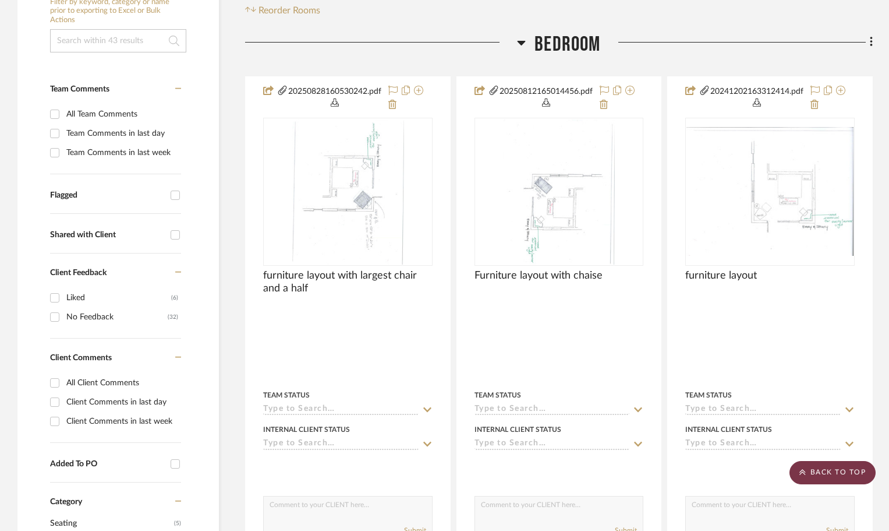
click at [831, 472] on scroll-to-top-button "BACK TO TOP" at bounding box center [833, 472] width 86 height 23
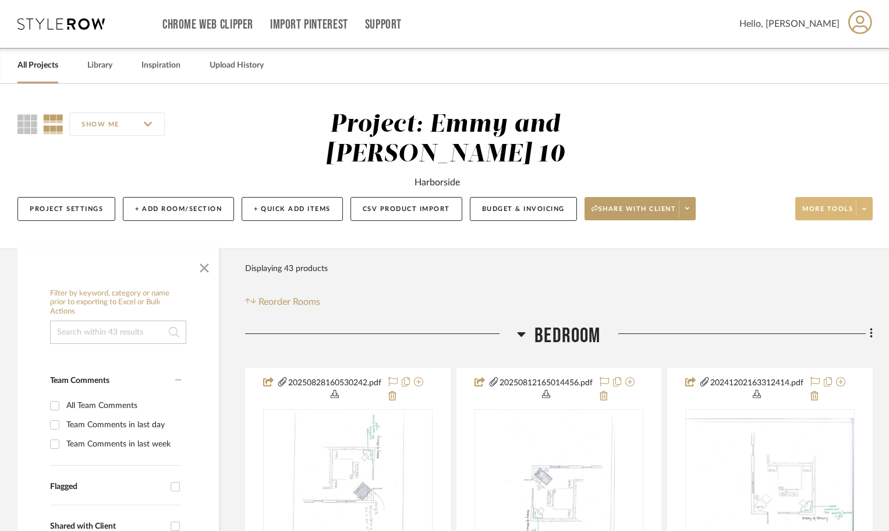
click at [825, 203] on button "More tools" at bounding box center [834, 208] width 77 height 23
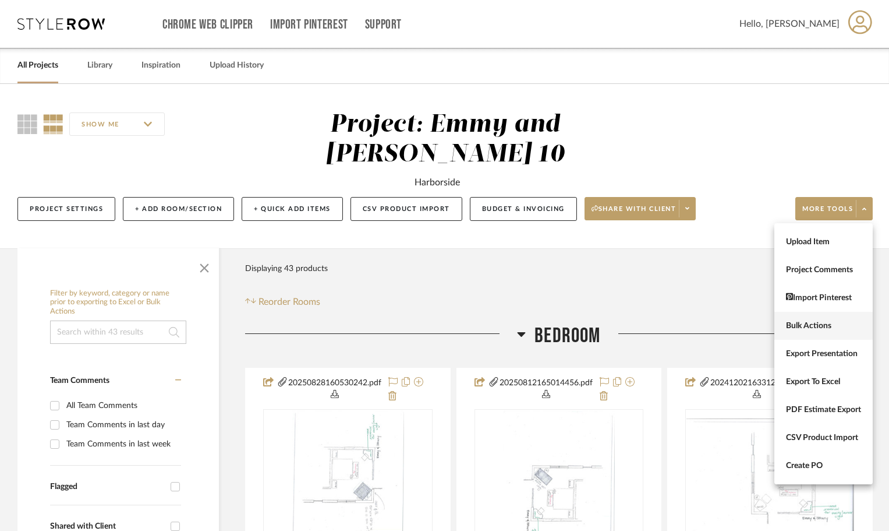
click at [827, 326] on span "Bulk Actions" at bounding box center [823, 326] width 75 height 10
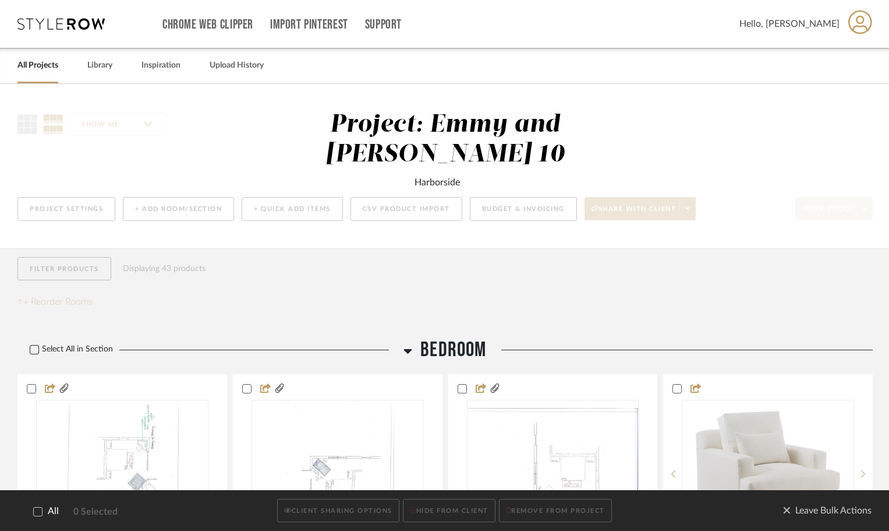
click at [31, 348] on icon at bounding box center [34, 349] width 8 height 8
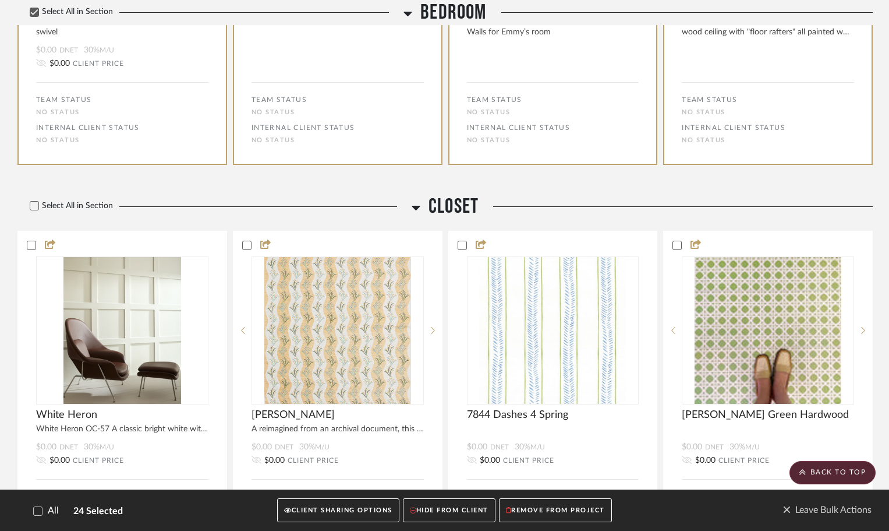
scroll to position [2275, 0]
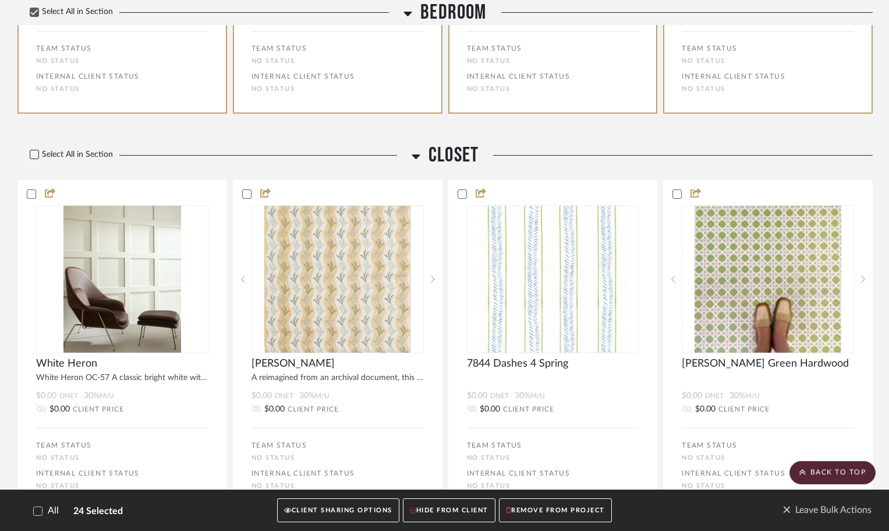
click at [36, 156] on icon at bounding box center [34, 154] width 8 height 8
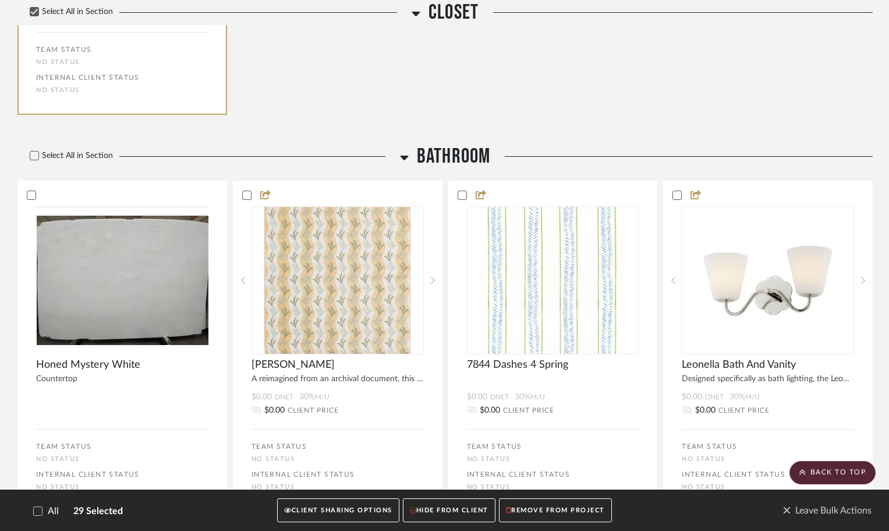
scroll to position [3092, 0]
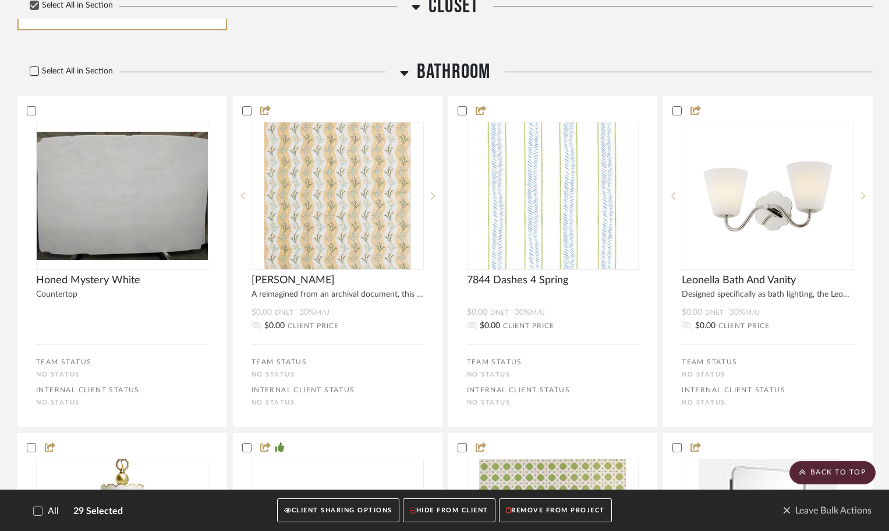
click at [33, 73] on icon at bounding box center [35, 72] width 8 height 6
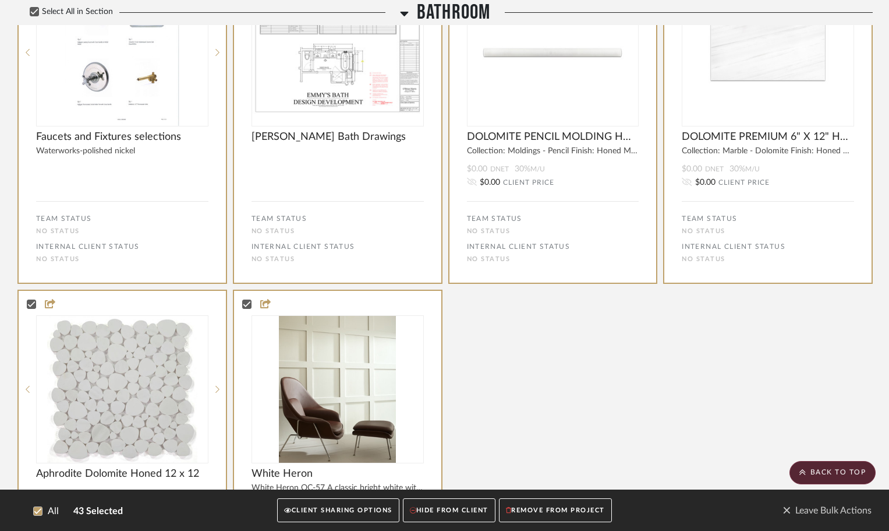
scroll to position [4077, 0]
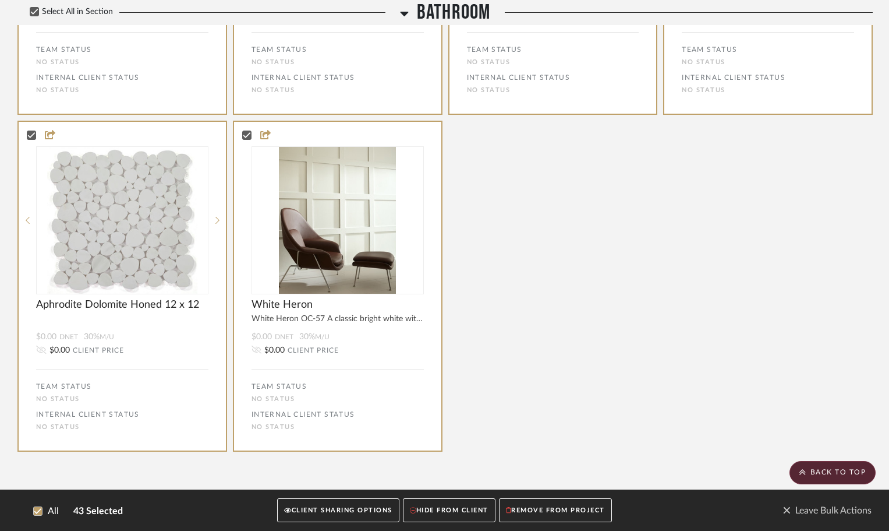
click at [327, 507] on button "CLIENT SHARING OPTIONS" at bounding box center [338, 510] width 122 height 24
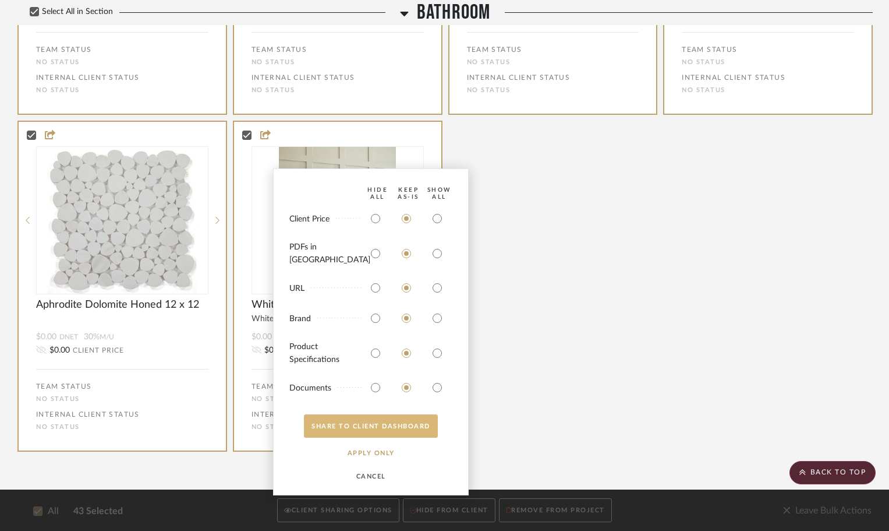
click at [366, 425] on button "SHARE TO CLIENT Dashboard" at bounding box center [371, 425] width 134 height 23
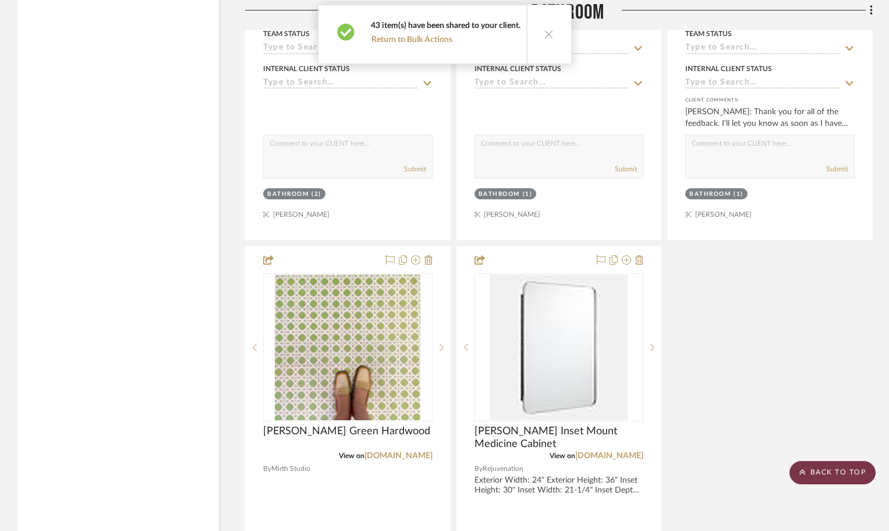
click at [852, 476] on scroll-to-top-button "BACK TO TOP" at bounding box center [833, 472] width 86 height 23
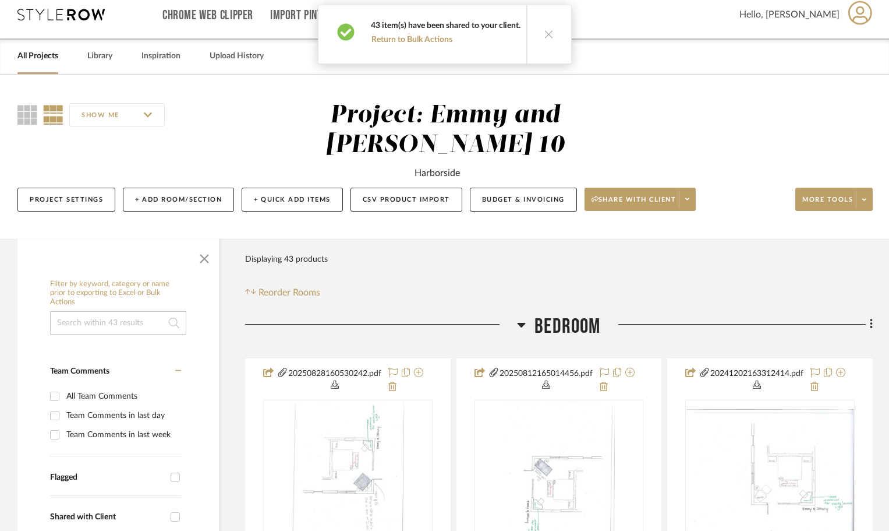
scroll to position [0, 0]
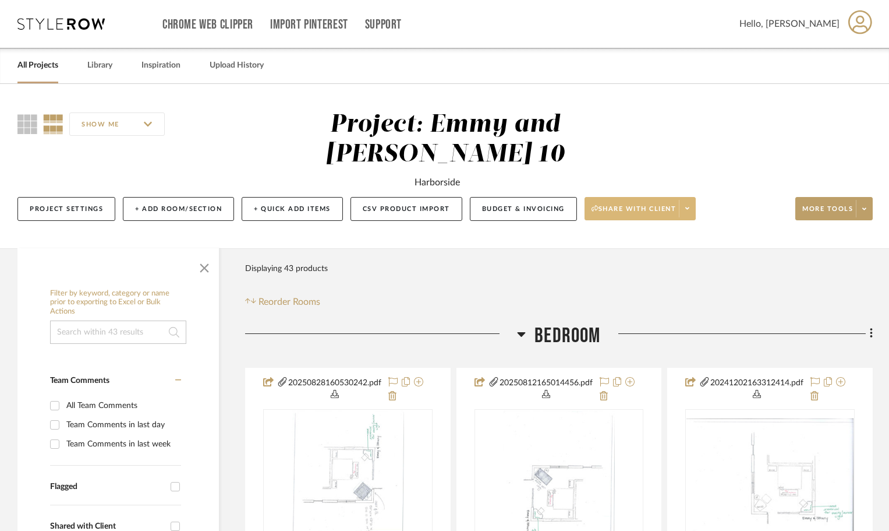
click at [643, 207] on span "Share with client" at bounding box center [634, 212] width 85 height 17
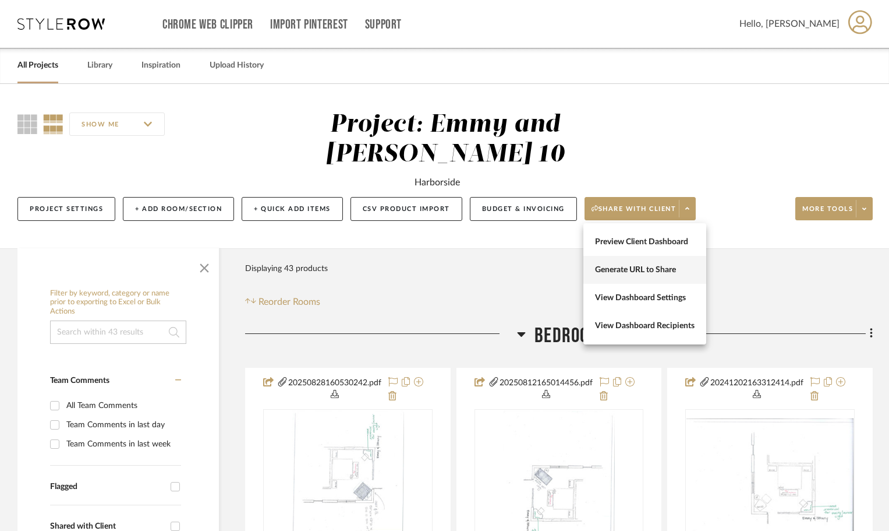
click at [633, 269] on span "Generate URL to Share" at bounding box center [645, 270] width 100 height 10
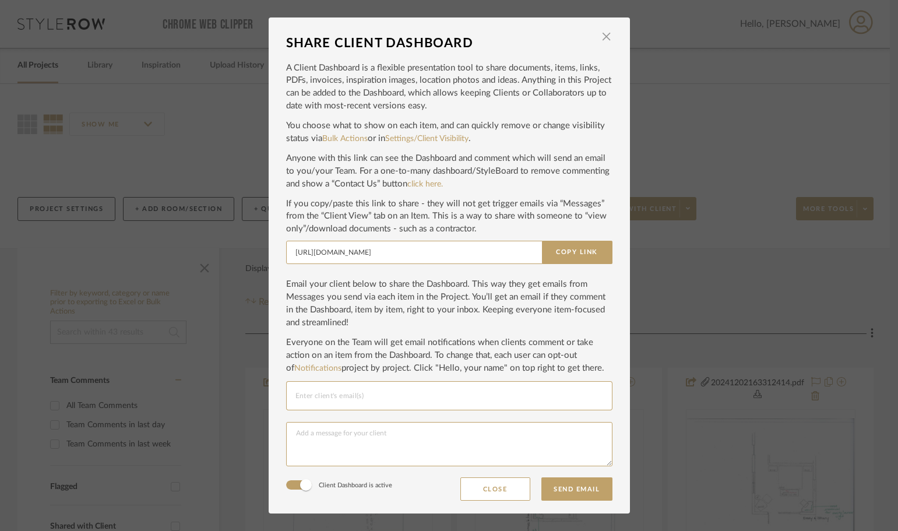
click at [376, 387] on div at bounding box center [449, 395] width 308 height 29
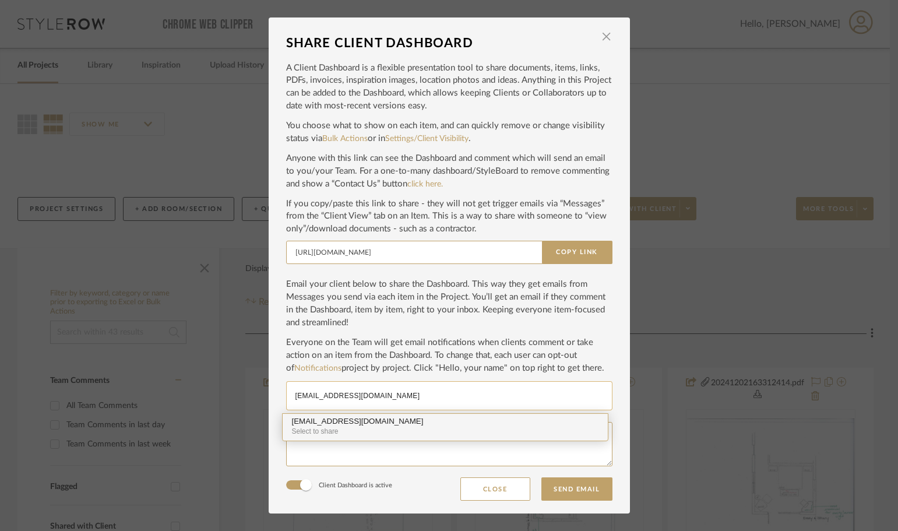
type input "bethfisher4@gmail.com"
click at [351, 427] on div "Select to share" at bounding box center [445, 431] width 306 height 11
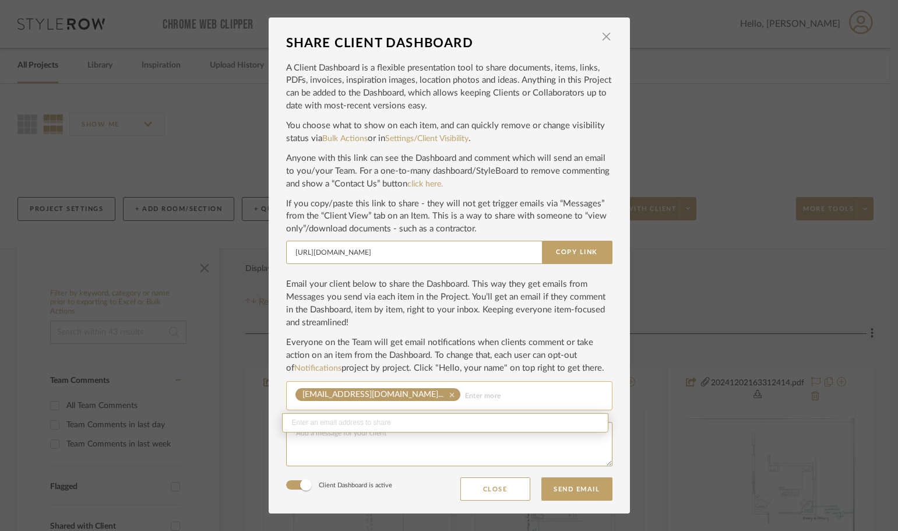
click at [443, 394] on mat-icon "clear" at bounding box center [451, 395] width 17 height 8
click at [330, 393] on input "Email selection" at bounding box center [449, 396] width 308 height 14
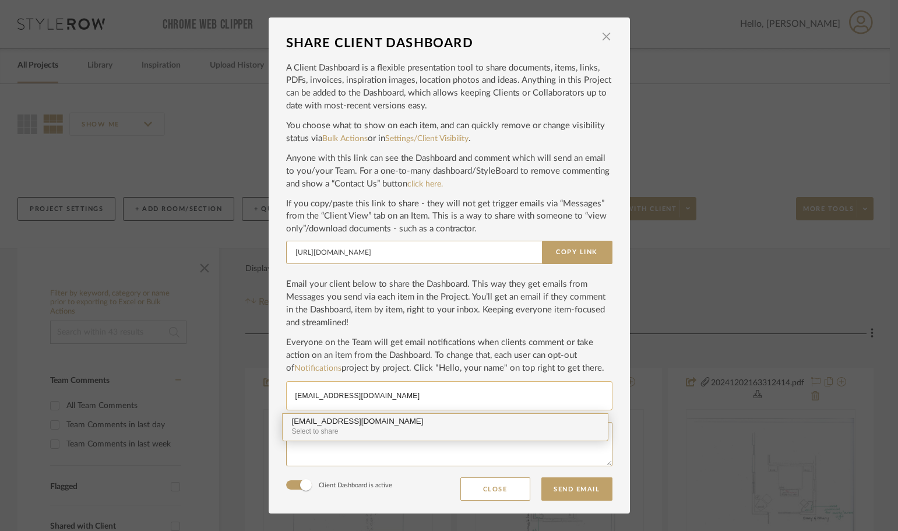
type input "fisherbeth4@gmail.com"
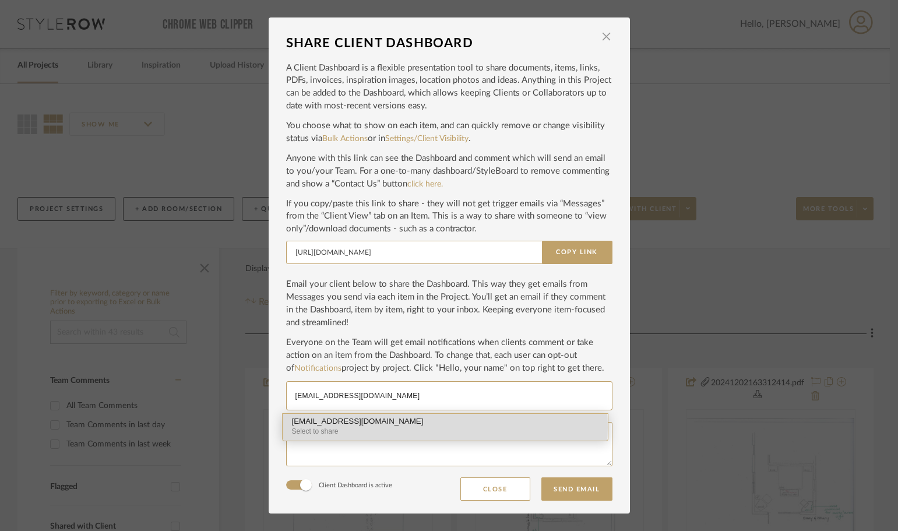
click at [400, 426] on div "Select to share" at bounding box center [445, 431] width 306 height 11
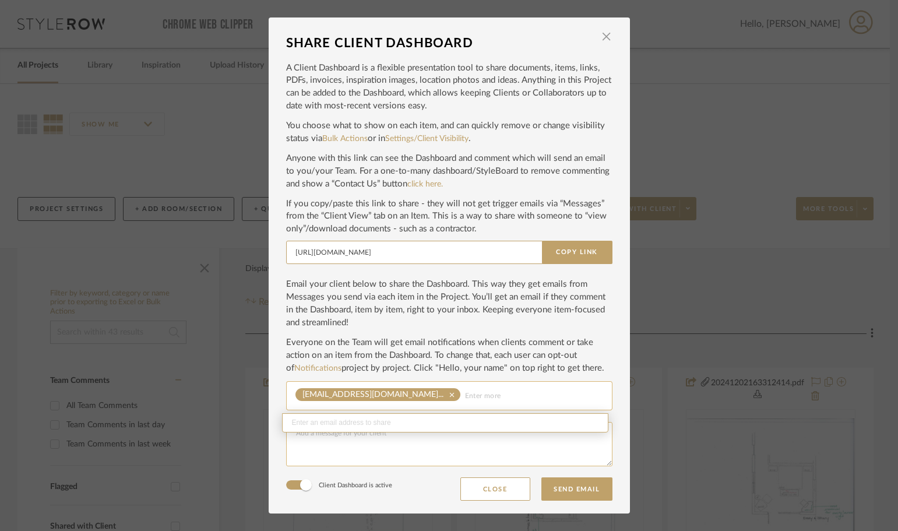
click at [398, 453] on textarea at bounding box center [449, 444] width 326 height 44
click at [306, 432] on textarea "Beth Attached is Emmy's suite. Please let me know which chair you like. You can…" at bounding box center [449, 444] width 326 height 44
click at [383, 442] on textarea "Beth, Attached is Emmy's suite. Please let me know which chair you like. You ca…" at bounding box center [449, 444] width 326 height 44
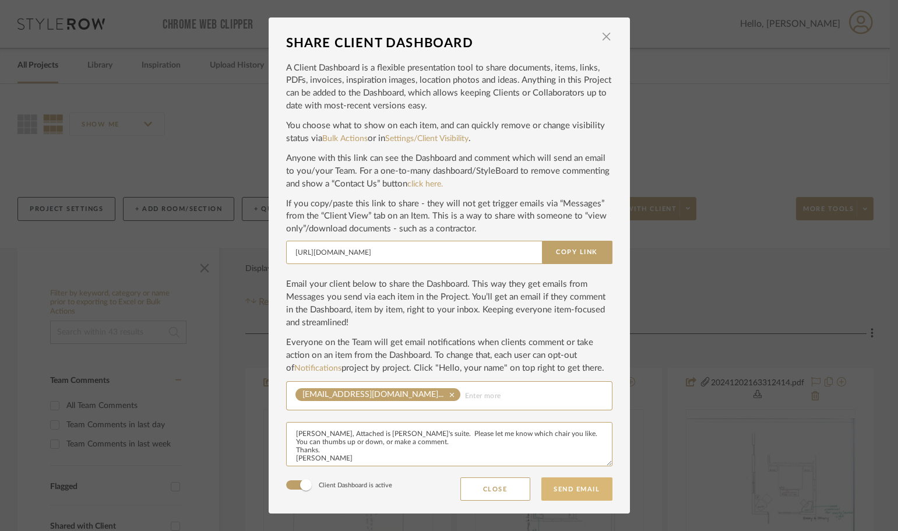
type textarea "Beth, Attached is Emmy's suite. Please let me know which chair you like. You ca…"
click at [584, 485] on button "Send Email" at bounding box center [576, 488] width 71 height 23
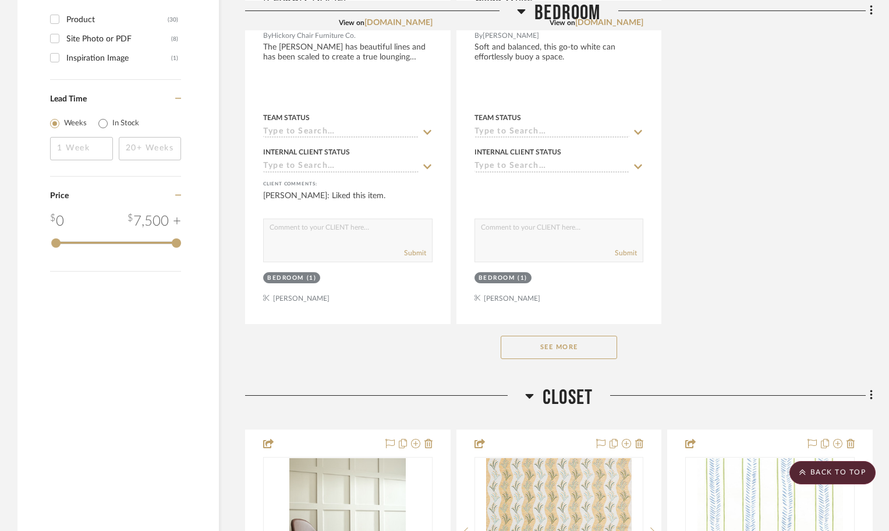
scroll to position [1631, 0]
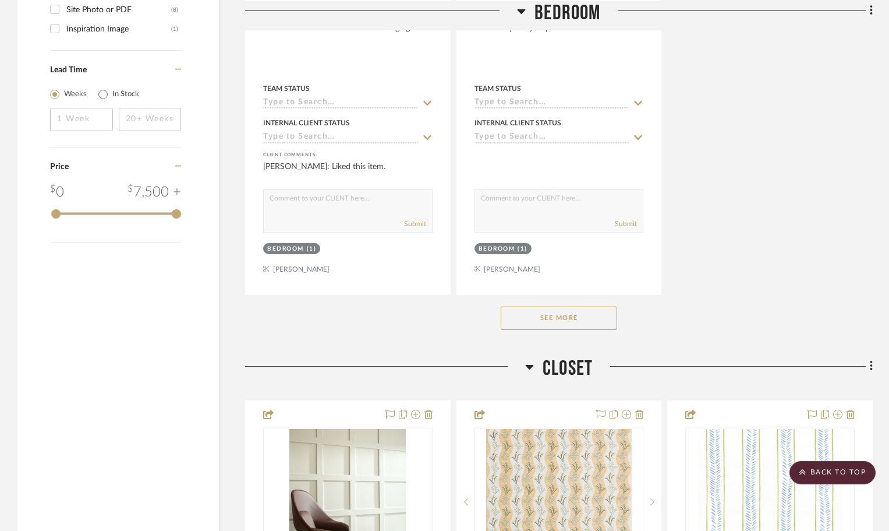
click at [584, 319] on button "See More" at bounding box center [559, 317] width 116 height 23
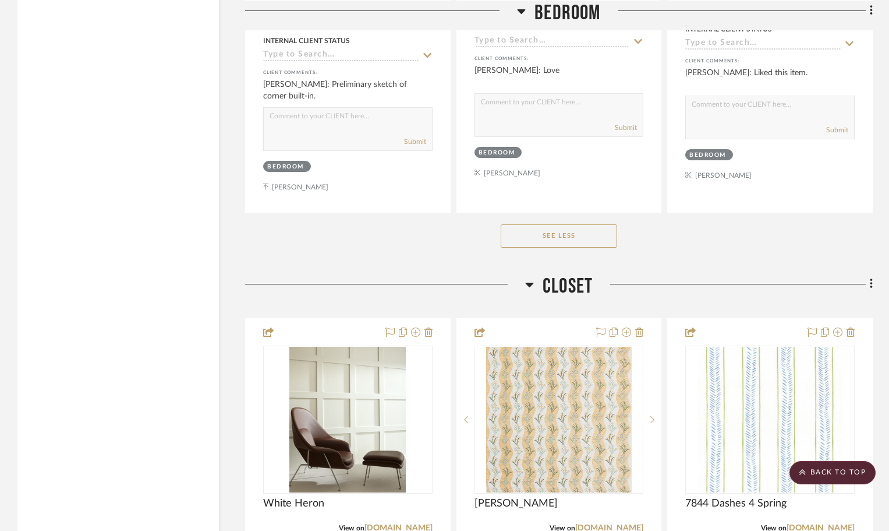
scroll to position [4602, 0]
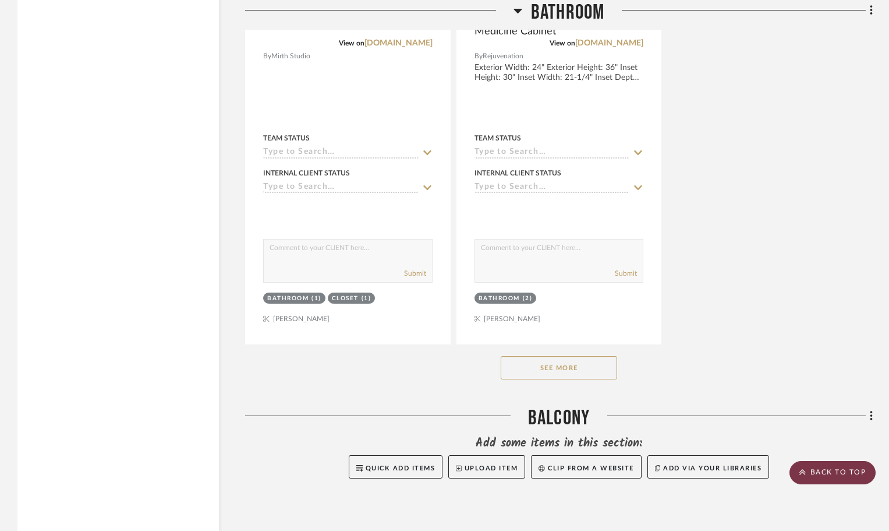
click at [857, 476] on scroll-to-top-button "BACK TO TOP" at bounding box center [833, 472] width 86 height 23
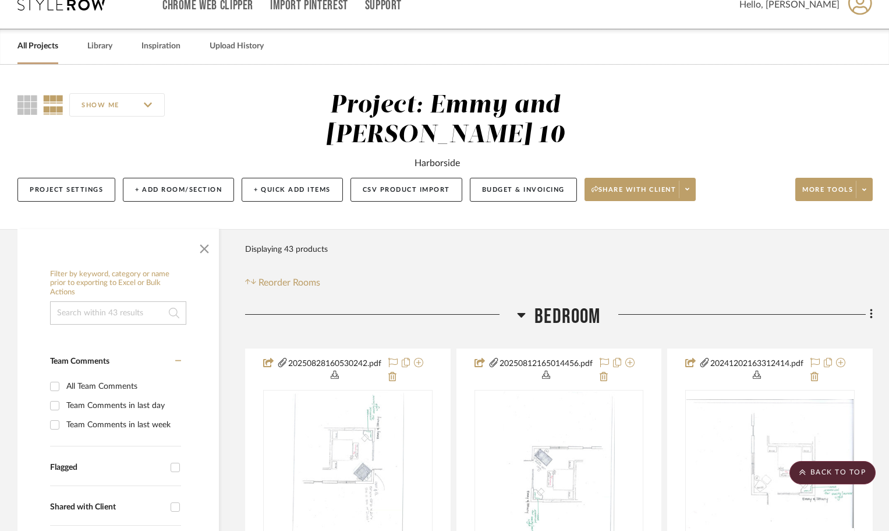
scroll to position [0, 0]
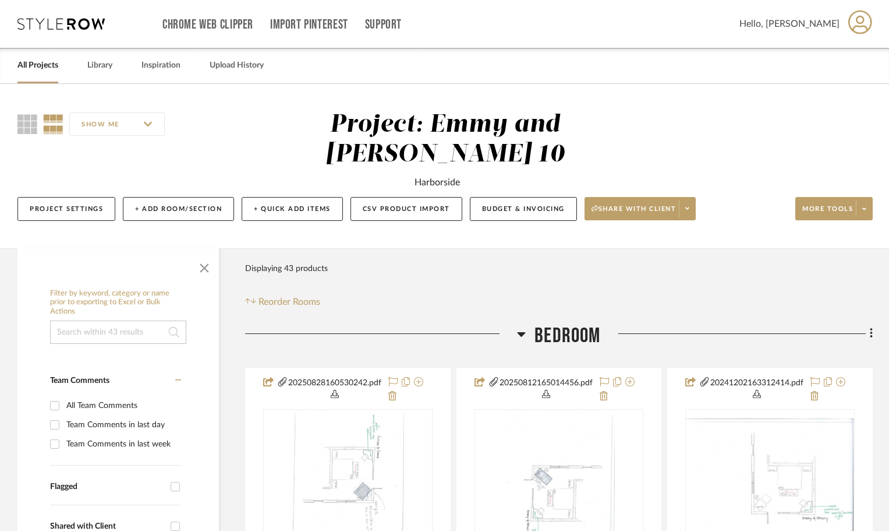
click at [36, 63] on link "All Projects" at bounding box center [37, 66] width 41 height 16
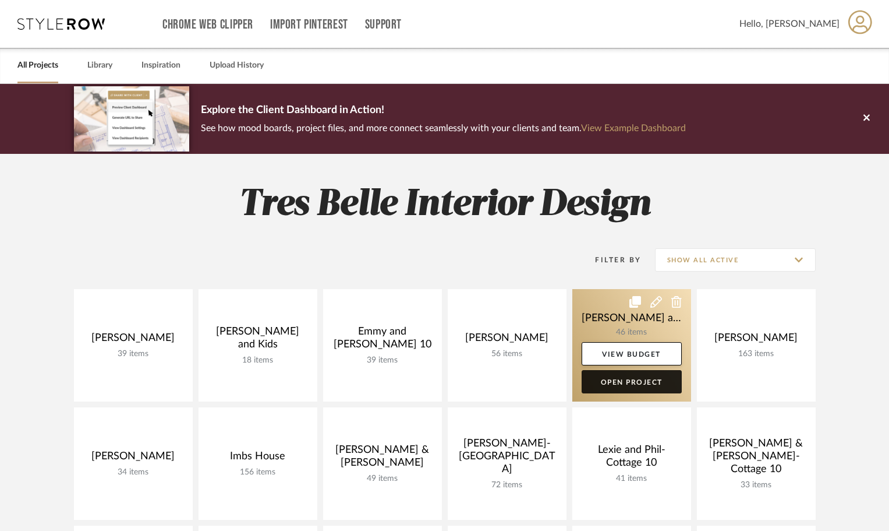
click at [646, 379] on link "Open Project" at bounding box center [632, 381] width 100 height 23
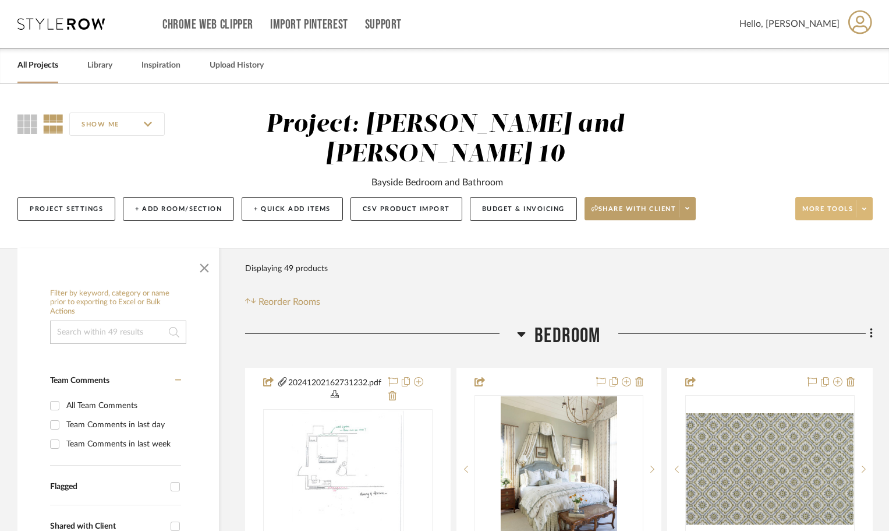
click at [838, 209] on span "More tools" at bounding box center [828, 212] width 51 height 17
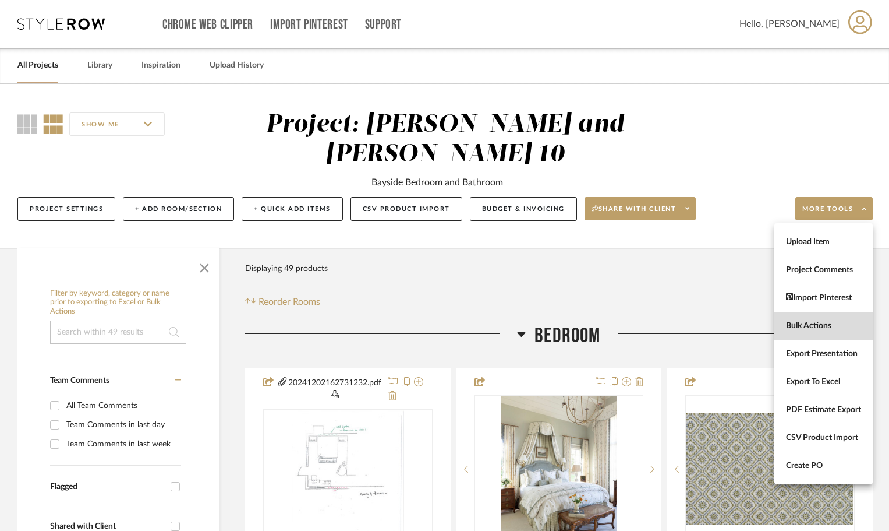
click at [806, 326] on span "Bulk Actions" at bounding box center [823, 326] width 75 height 10
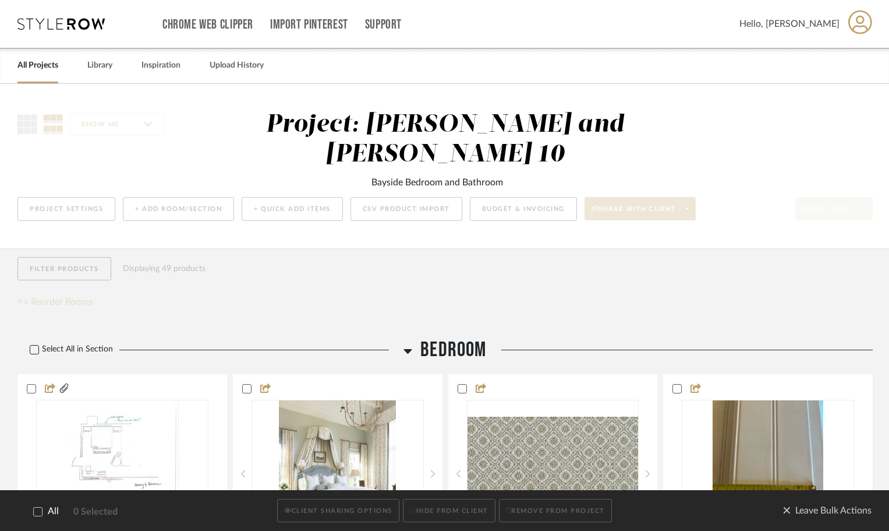
click at [34, 347] on icon at bounding box center [34, 349] width 8 height 8
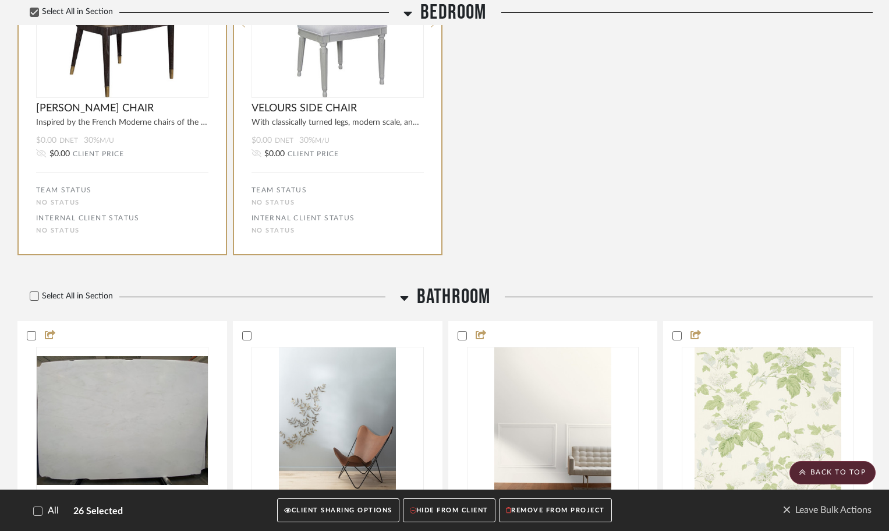
scroll to position [2680, 0]
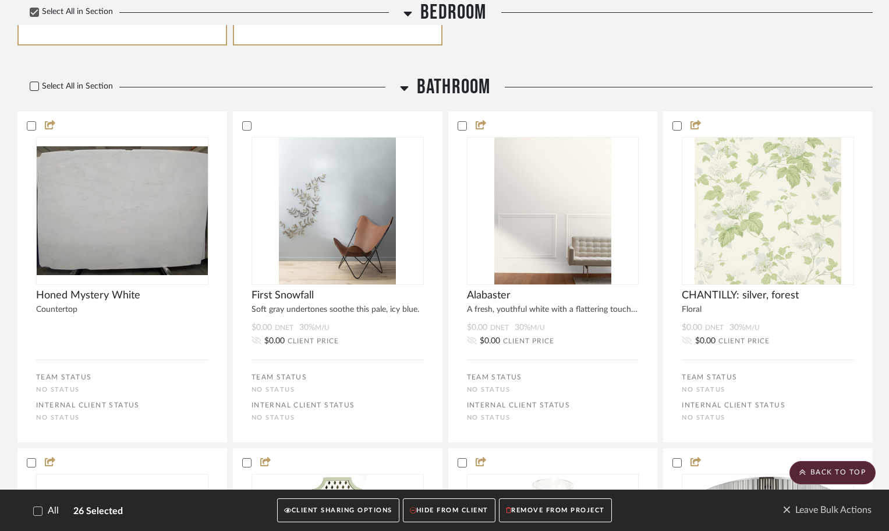
click at [34, 89] on icon at bounding box center [34, 86] width 8 height 8
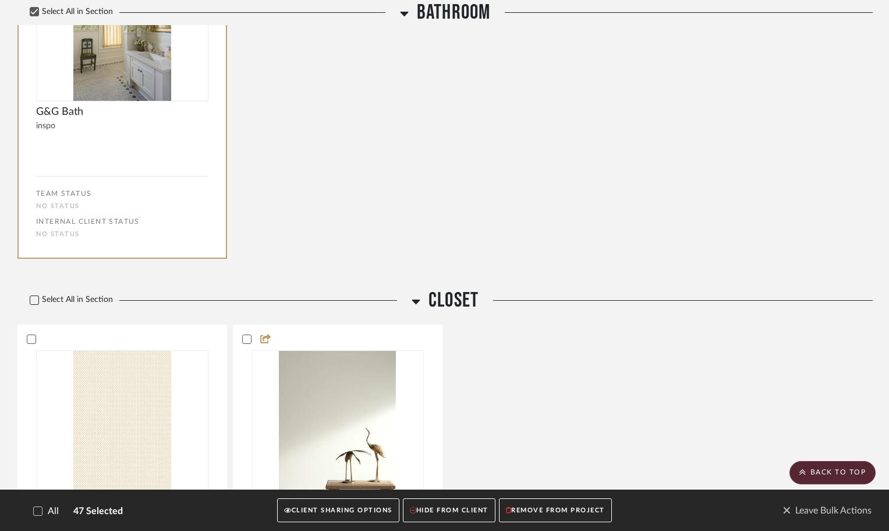
scroll to position [4548, 0]
click at [37, 298] on icon at bounding box center [34, 299] width 8 height 8
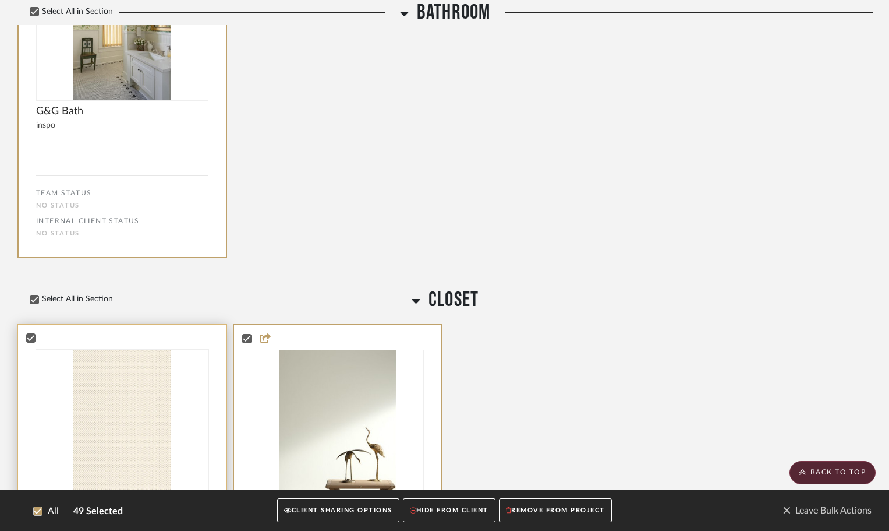
scroll to position [4754, 0]
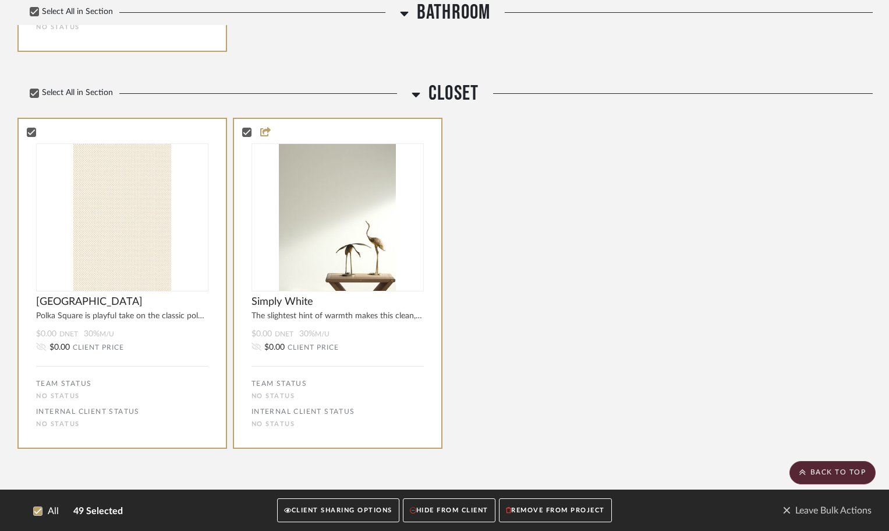
click at [359, 510] on button "CLIENT SHARING OPTIONS" at bounding box center [338, 510] width 122 height 24
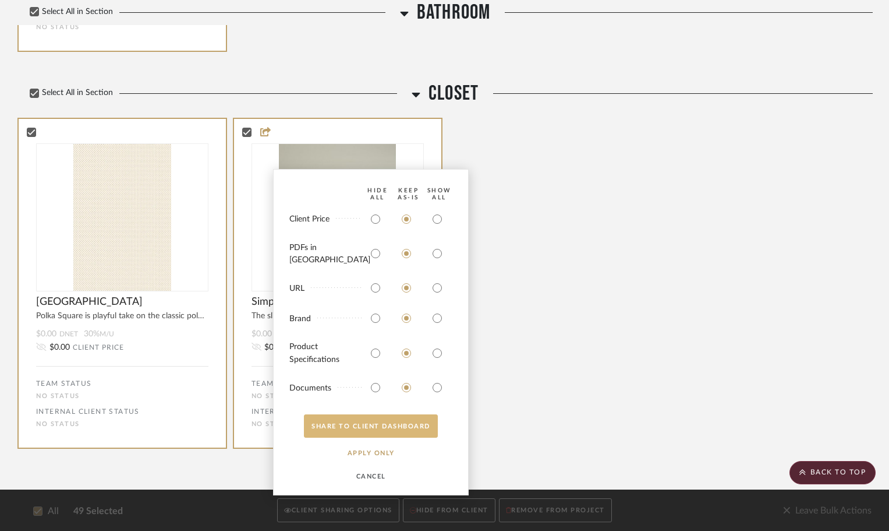
click at [361, 425] on button "SHARE TO CLIENT Dashboard" at bounding box center [371, 425] width 134 height 23
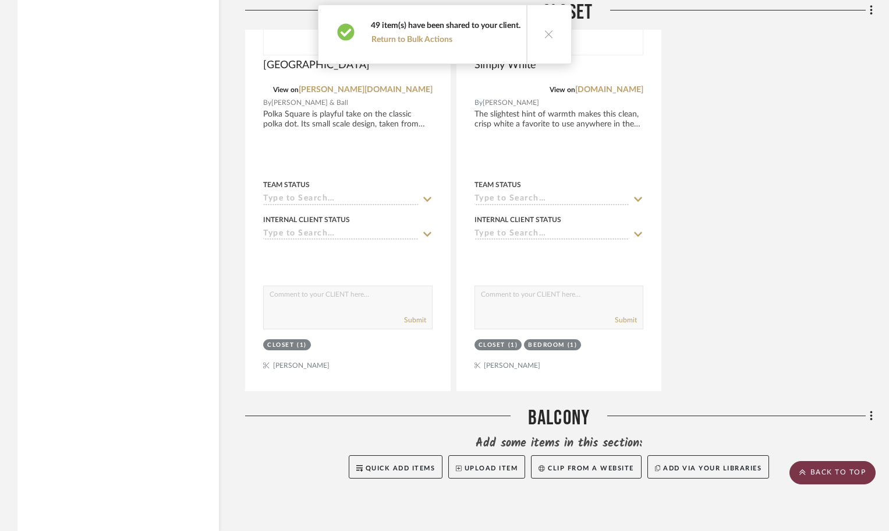
scroll to position [3797, 0]
click at [834, 476] on scroll-to-top-button "BACK TO TOP" at bounding box center [833, 472] width 86 height 23
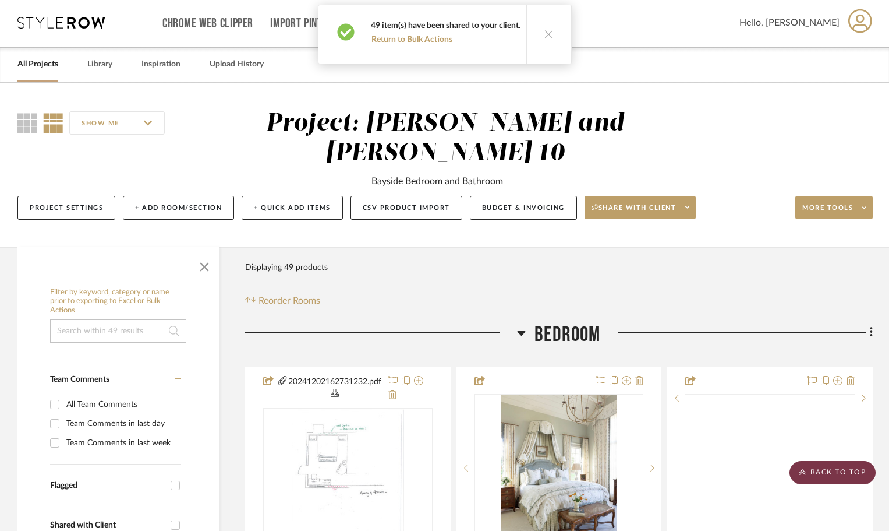
scroll to position [0, 0]
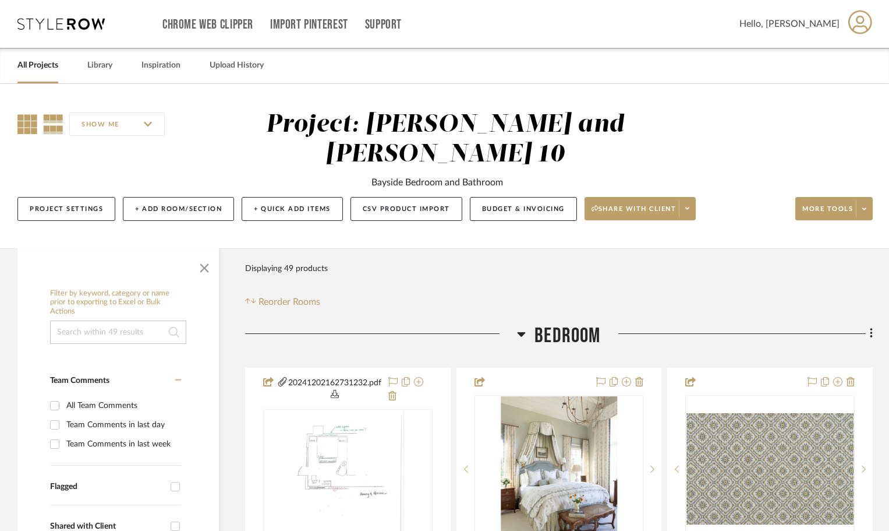
click at [23, 123] on icon at bounding box center [27, 124] width 20 height 20
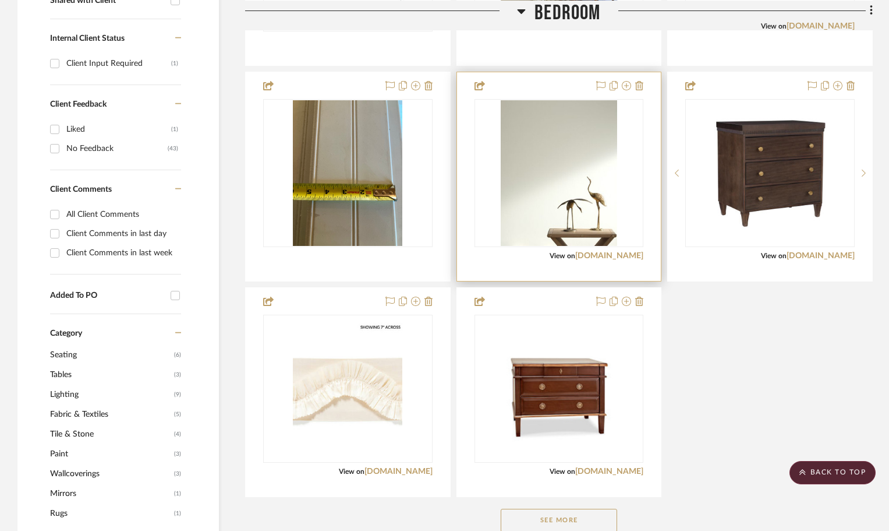
scroll to position [582, 0]
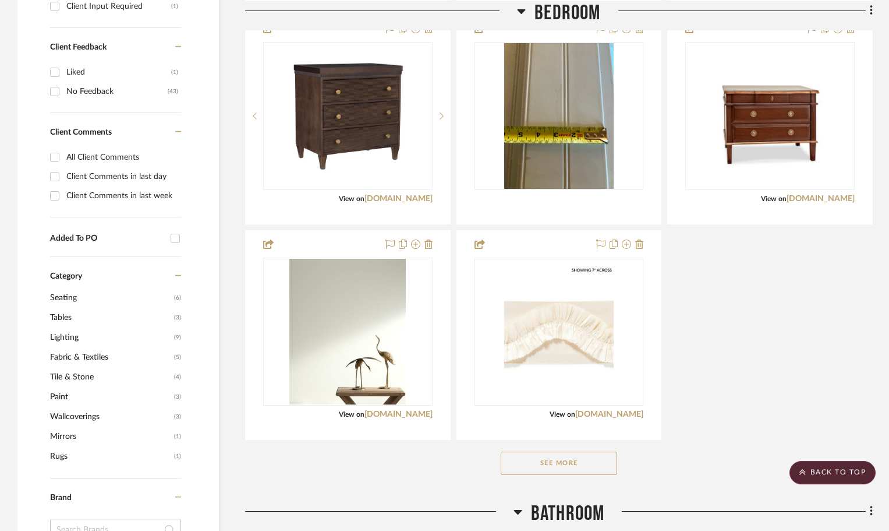
click at [572, 471] on button "See More" at bounding box center [559, 462] width 116 height 23
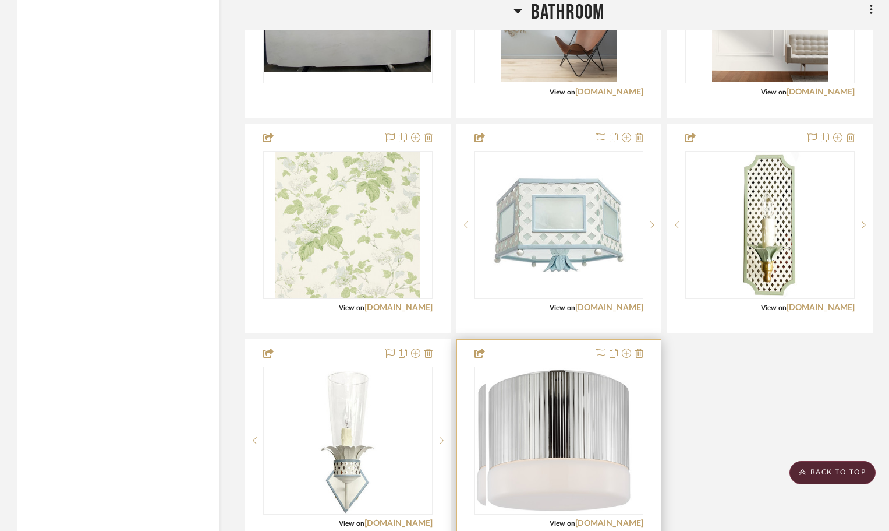
scroll to position [2633, 0]
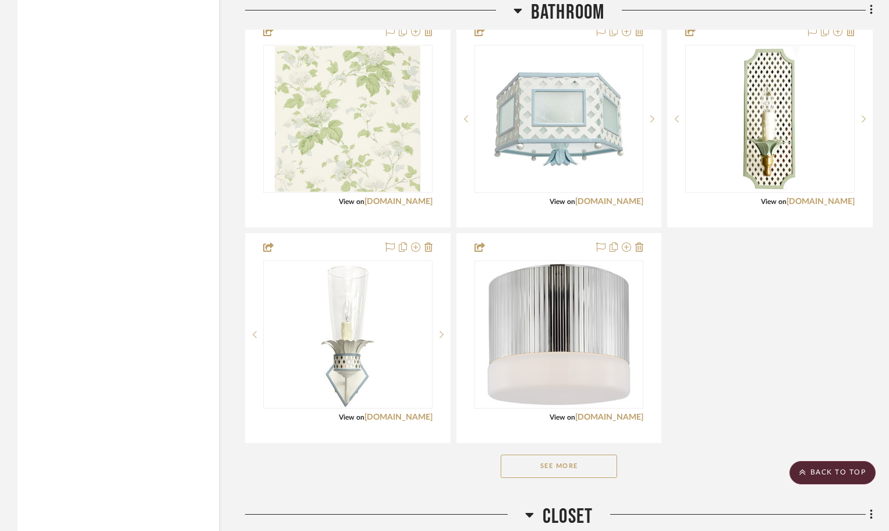
click at [585, 460] on button "See More" at bounding box center [559, 465] width 116 height 23
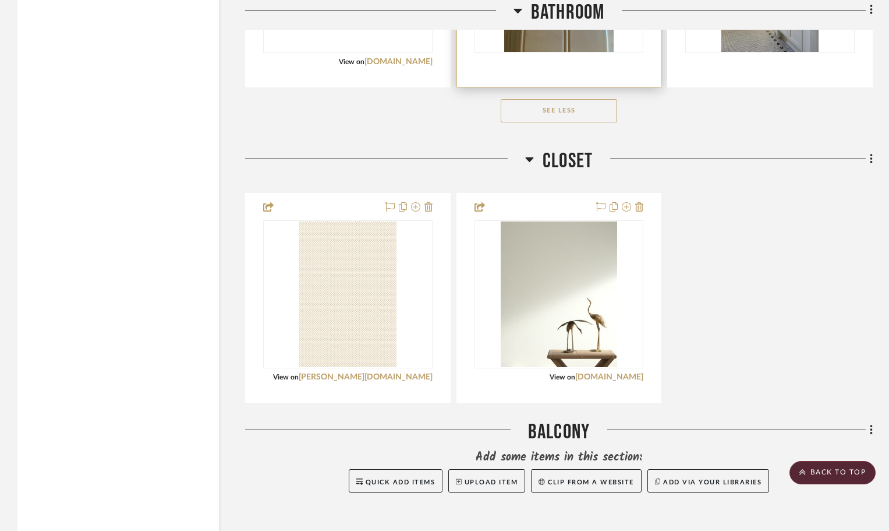
scroll to position [3878, 0]
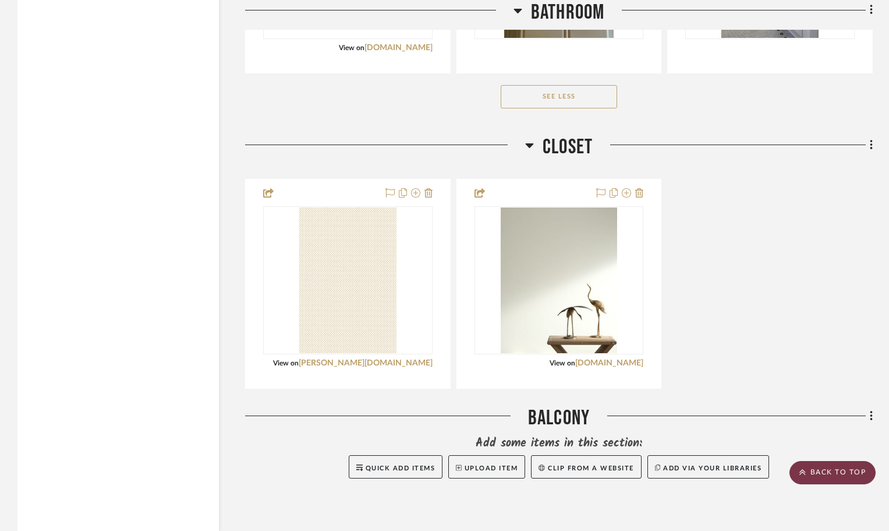
click at [855, 476] on scroll-to-top-button "BACK TO TOP" at bounding box center [833, 472] width 86 height 23
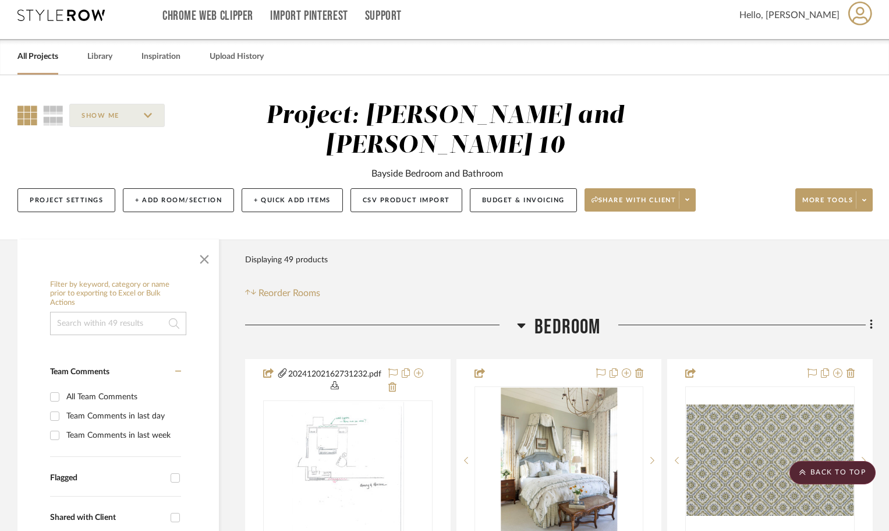
scroll to position [0, 0]
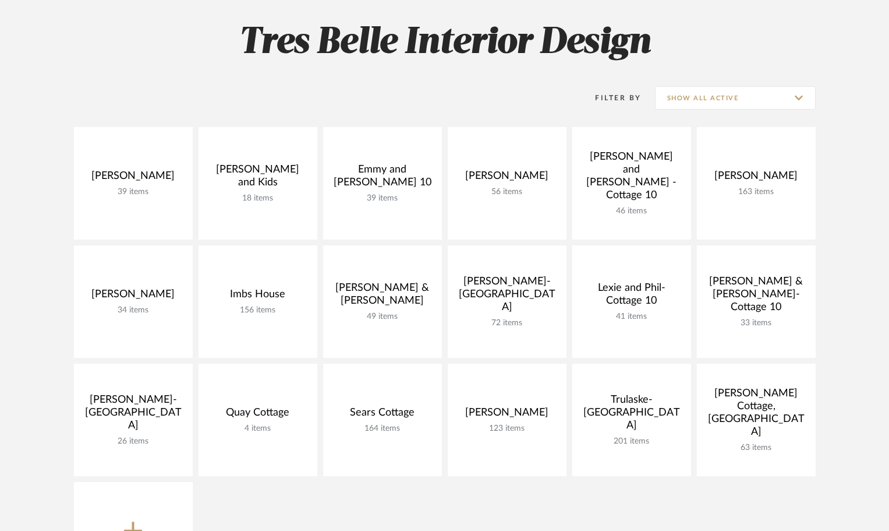
scroll to position [175, 0]
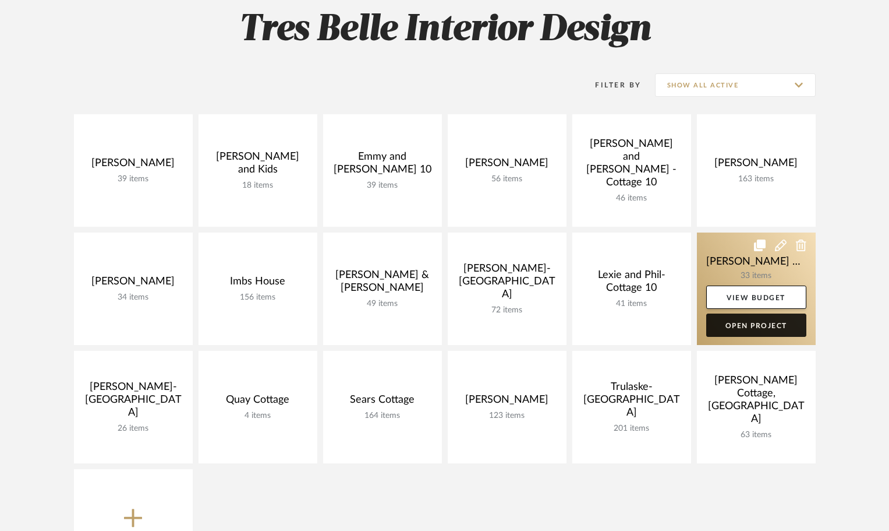
click at [760, 327] on link "Open Project" at bounding box center [757, 324] width 100 height 23
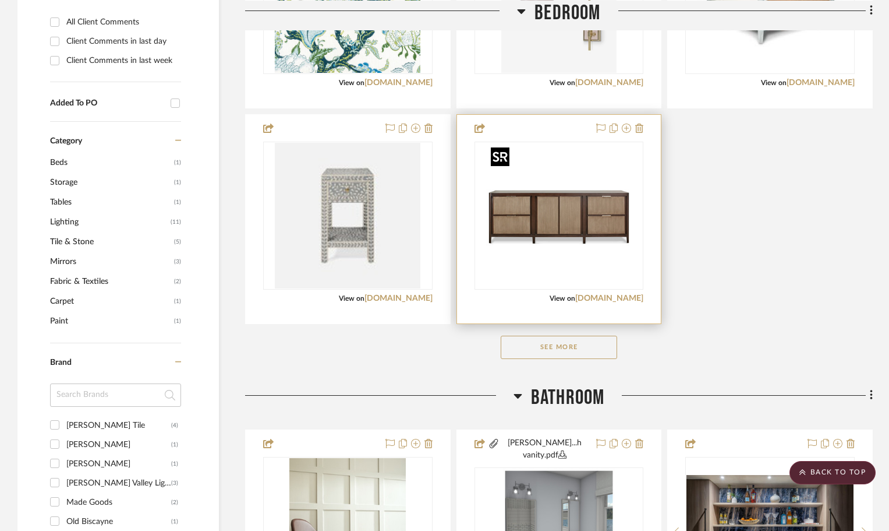
scroll to position [699, 0]
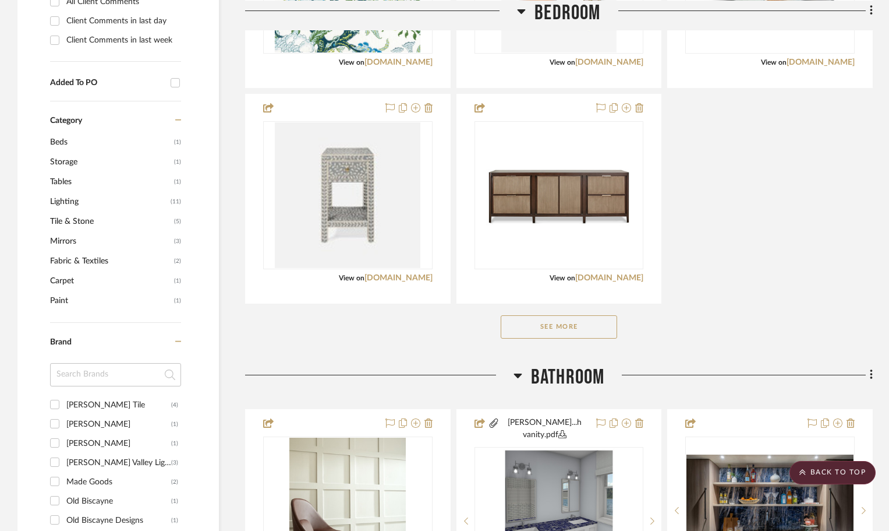
click at [563, 323] on button "See More" at bounding box center [559, 326] width 116 height 23
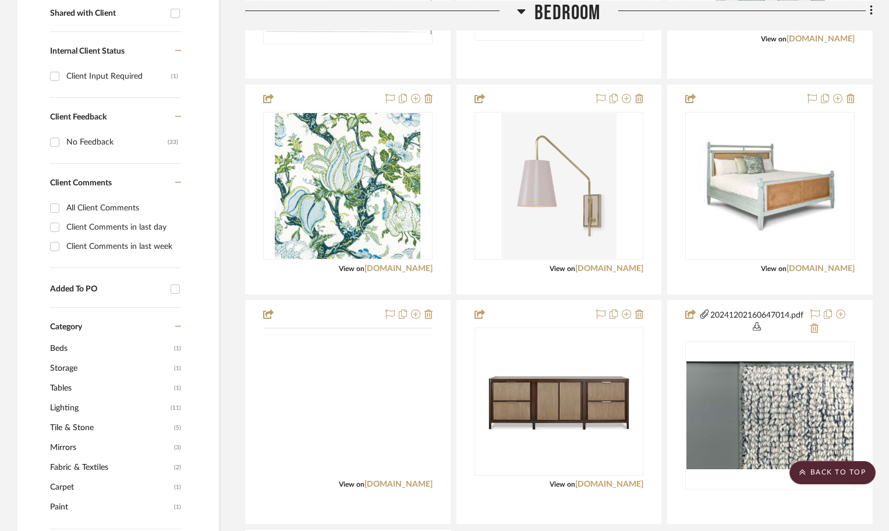
scroll to position [582, 0]
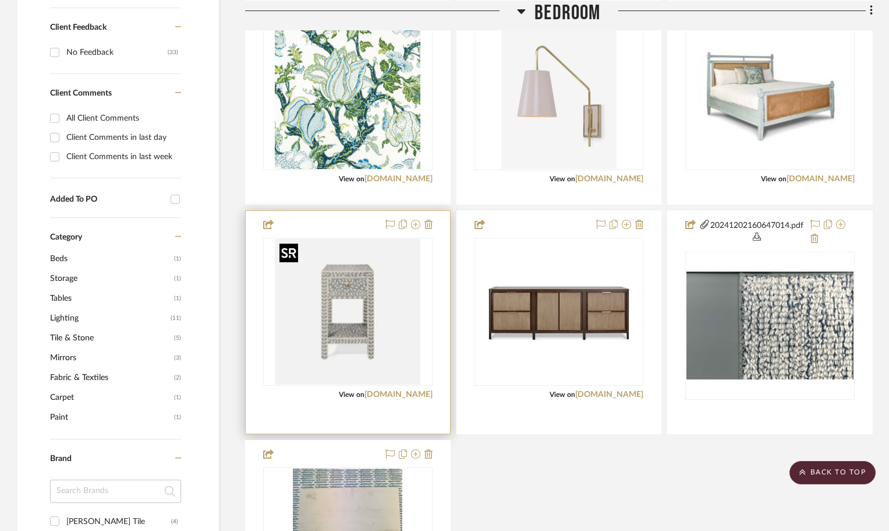
click at [387, 315] on img "0" at bounding box center [348, 312] width 146 height 146
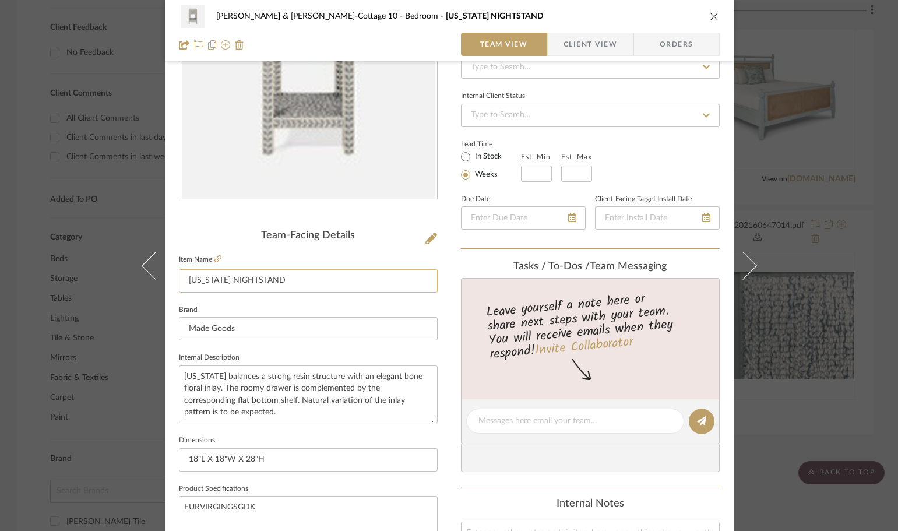
scroll to position [116, 0]
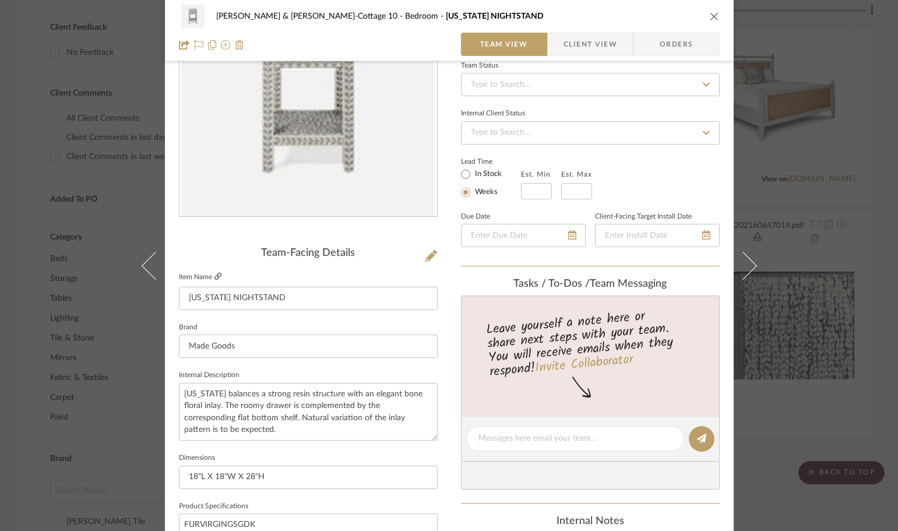
click at [214, 274] on icon at bounding box center [217, 276] width 7 height 7
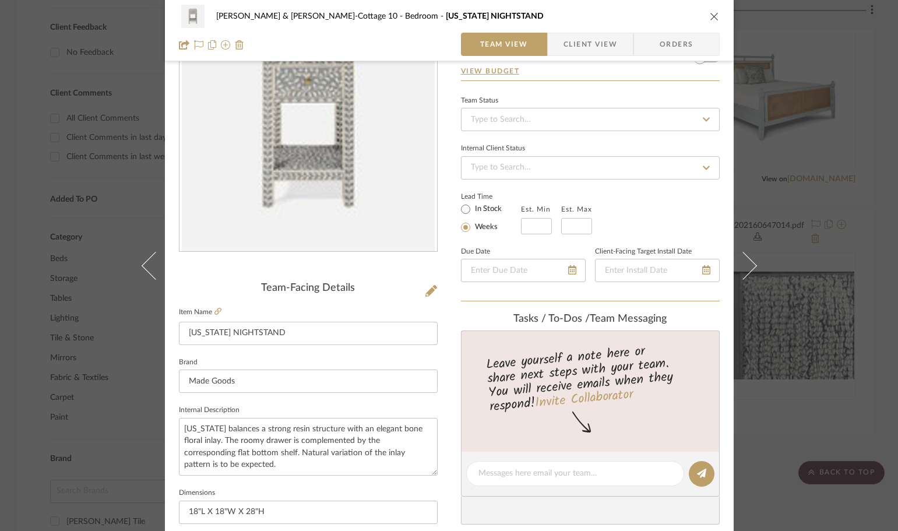
scroll to position [58, 0]
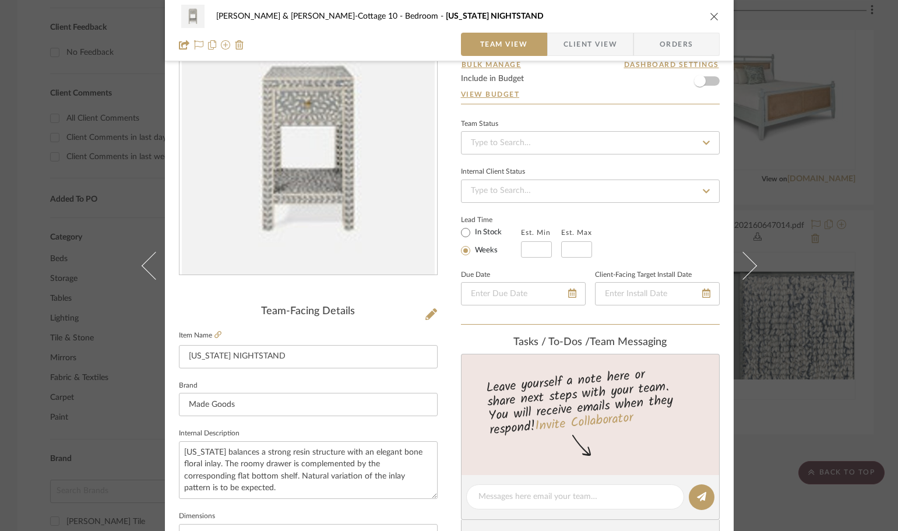
click at [767, 434] on div "Michael Jr. & Julie-Cottage 10 Bedroom VIRGINIA NIGHTSTAND Team View Client Vie…" at bounding box center [449, 265] width 898 height 531
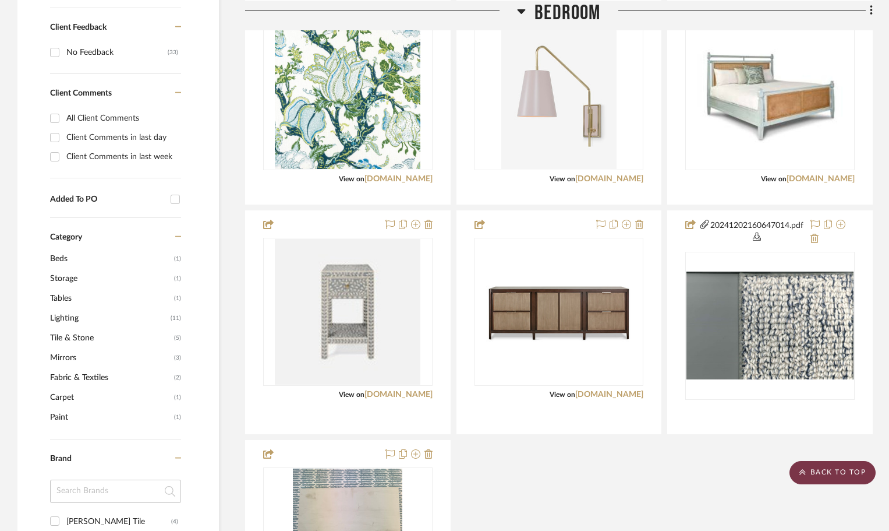
click at [834, 476] on scroll-to-top-button "BACK TO TOP" at bounding box center [833, 472] width 86 height 23
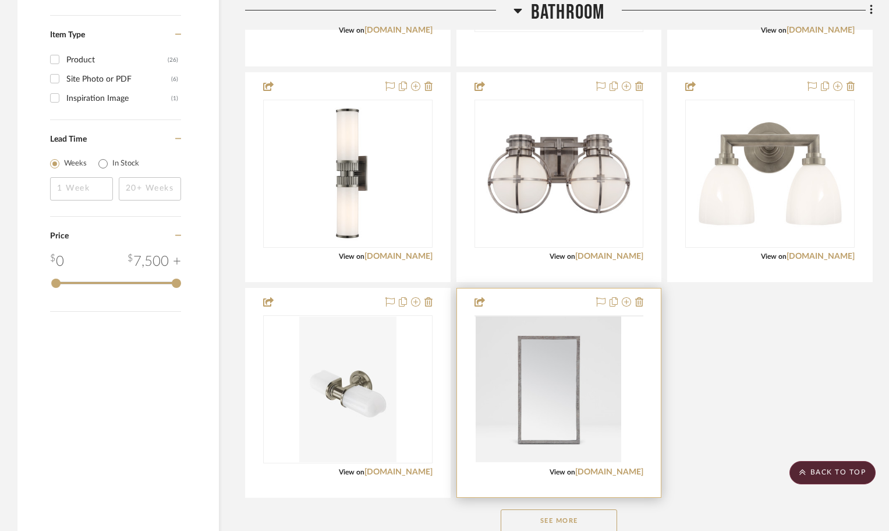
scroll to position [1573, 0]
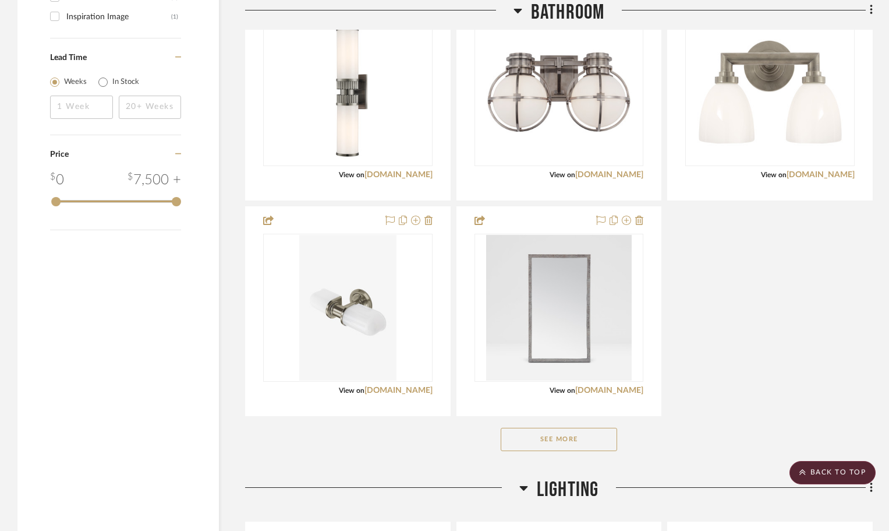
click at [573, 428] on button "See More" at bounding box center [559, 439] width 116 height 23
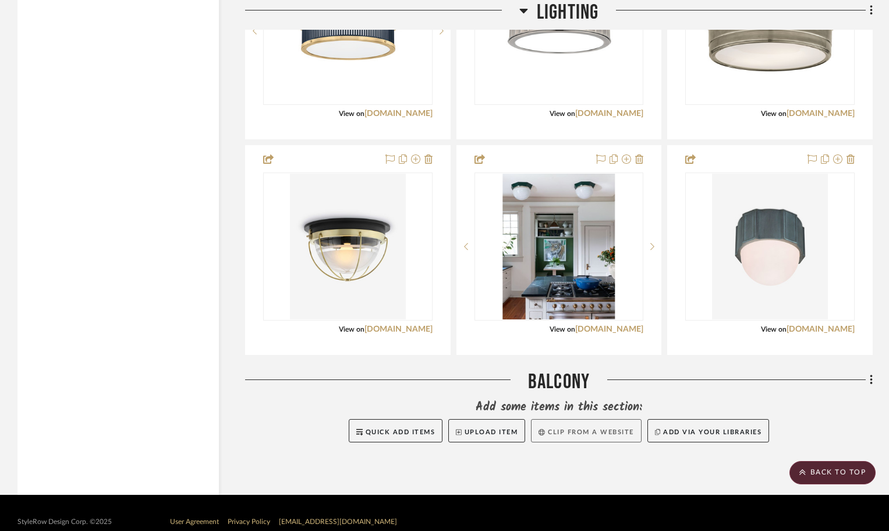
scroll to position [2832, 0]
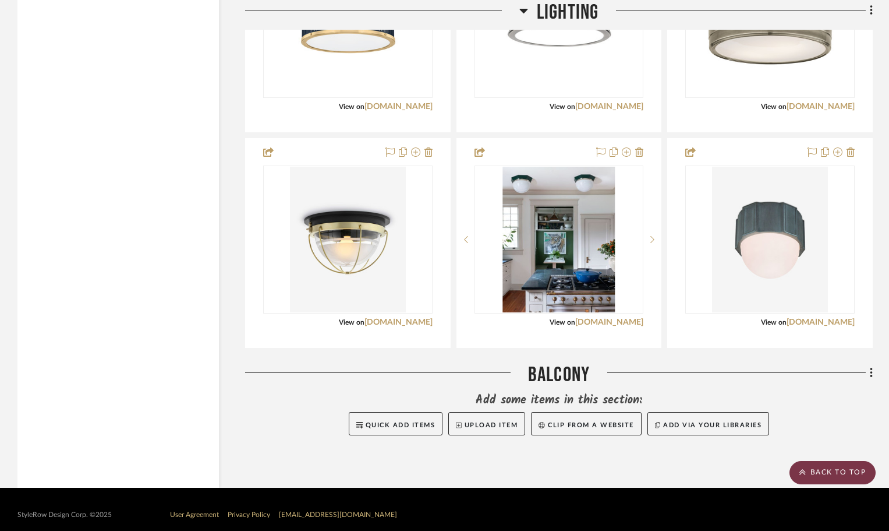
click at [843, 470] on scroll-to-top-button "BACK TO TOP" at bounding box center [833, 472] width 86 height 23
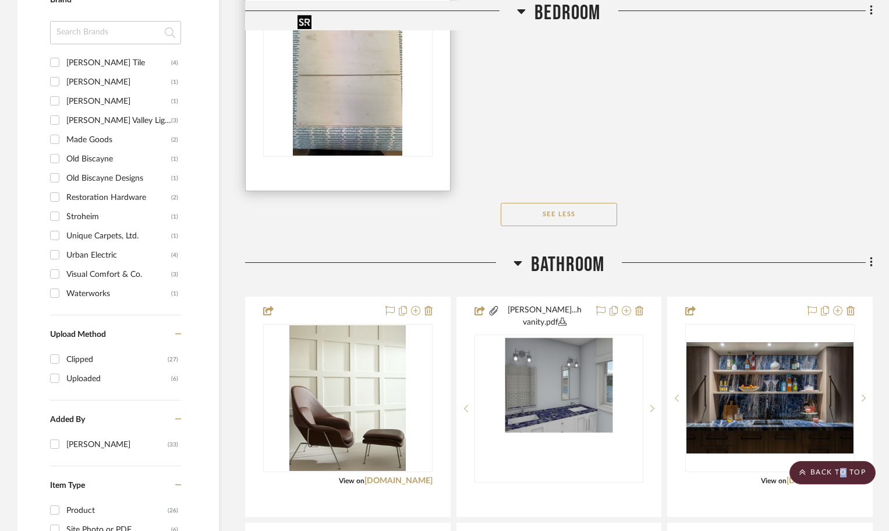
scroll to position [1048, 0]
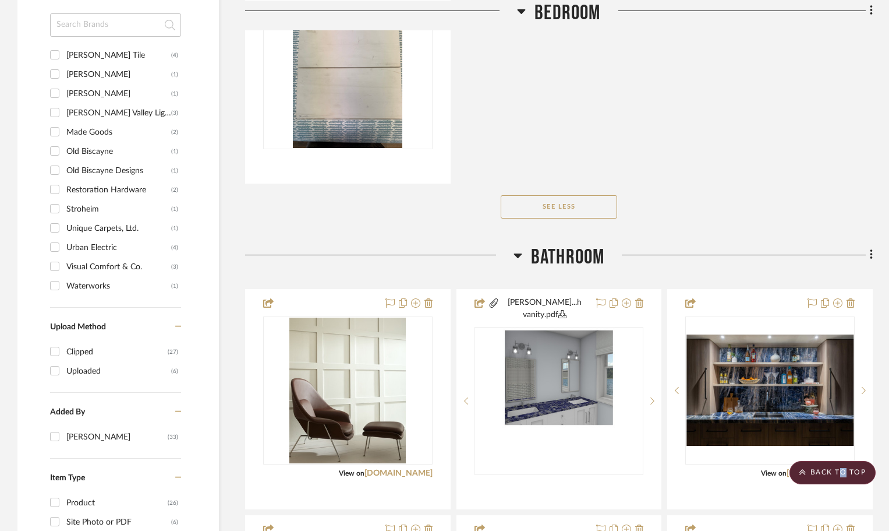
click at [572, 209] on button "See Less" at bounding box center [559, 206] width 116 height 23
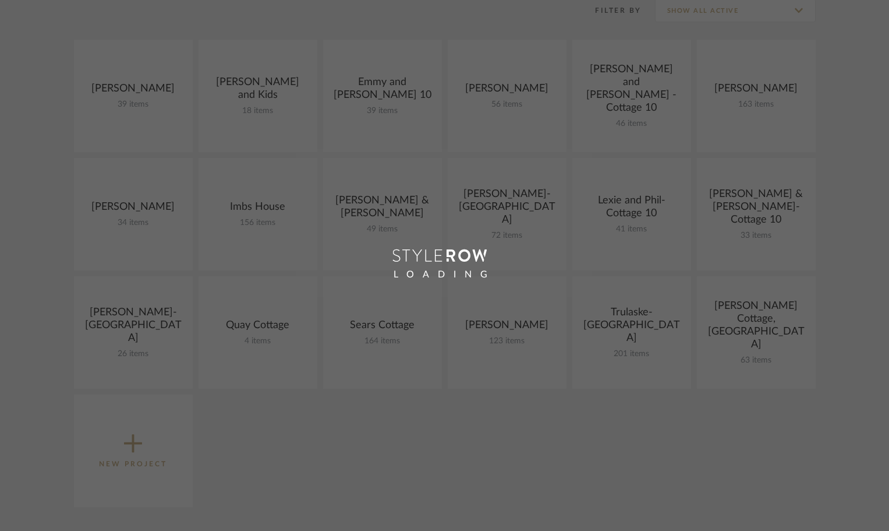
scroll to position [175, 0]
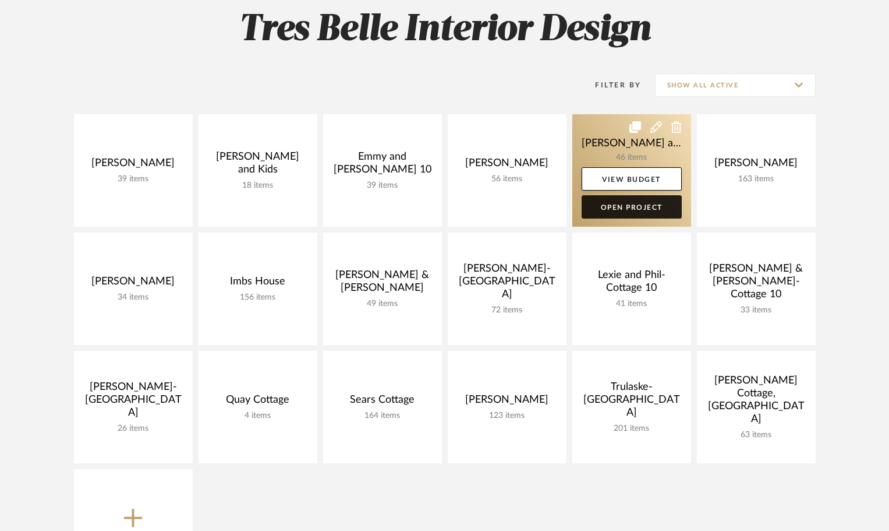
click at [630, 202] on link "Open Project" at bounding box center [632, 206] width 100 height 23
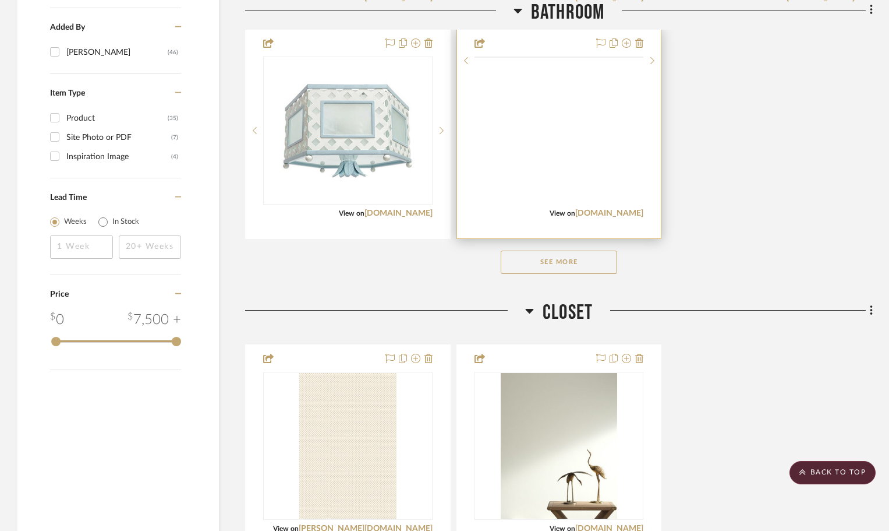
scroll to position [1457, 0]
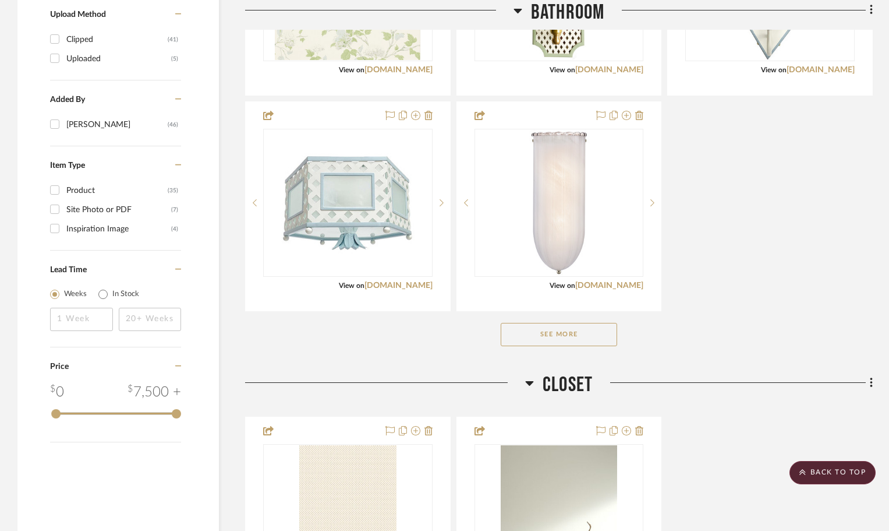
click at [599, 332] on button "See More" at bounding box center [559, 334] width 116 height 23
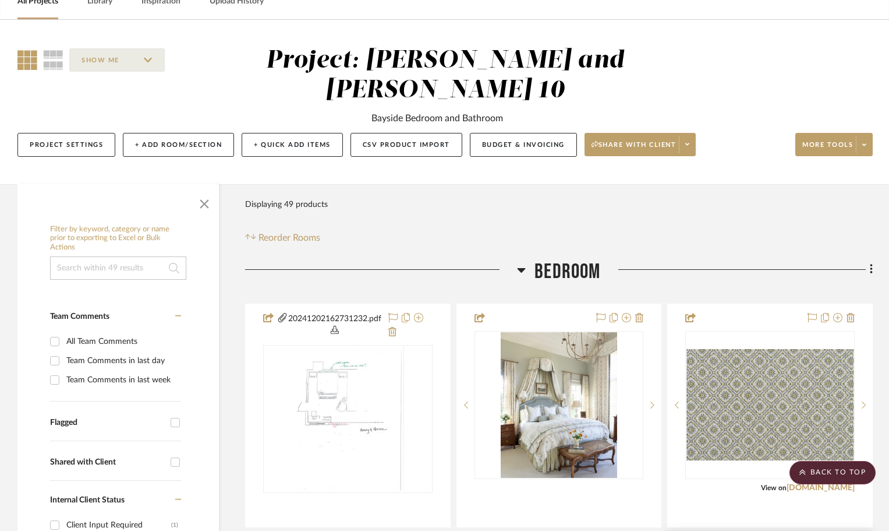
scroll to position [0, 0]
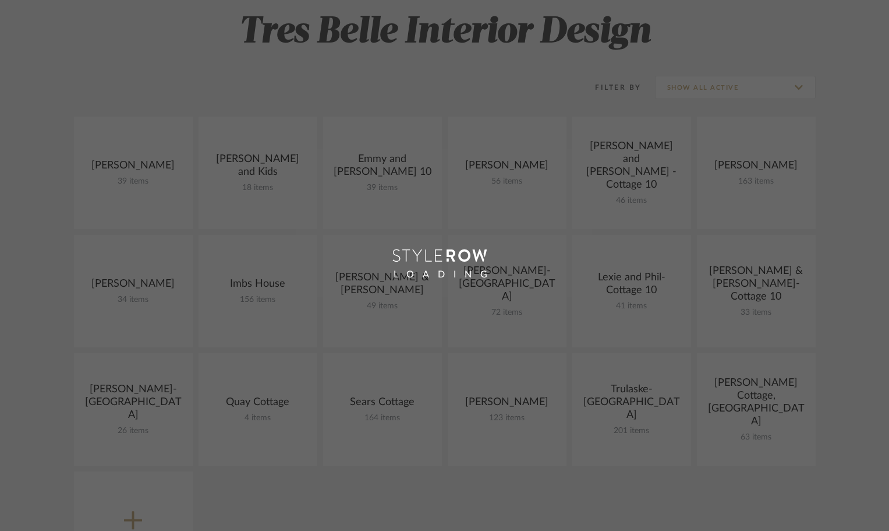
scroll to position [175, 0]
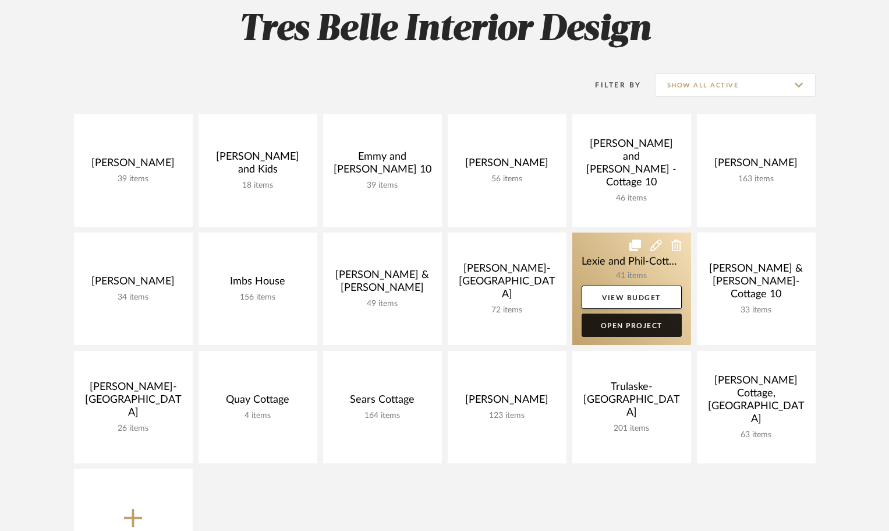
click at [647, 319] on link "Open Project" at bounding box center [632, 324] width 100 height 23
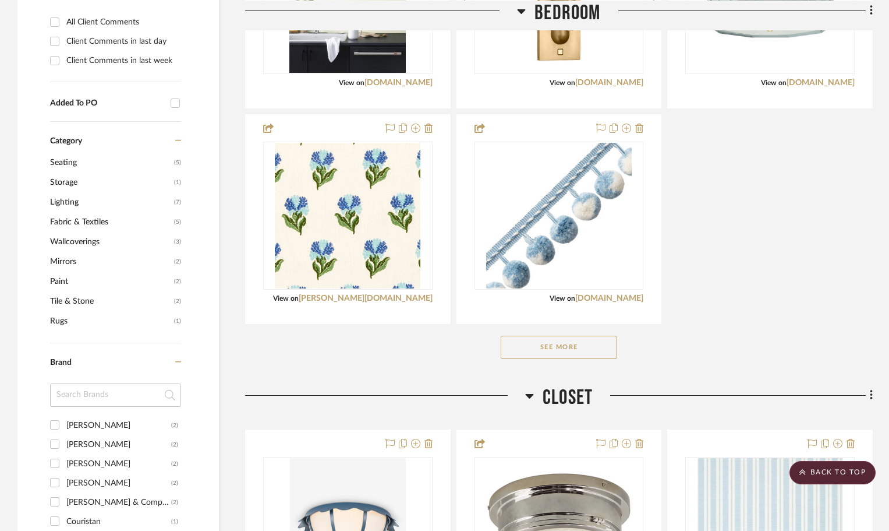
scroll to position [699, 0]
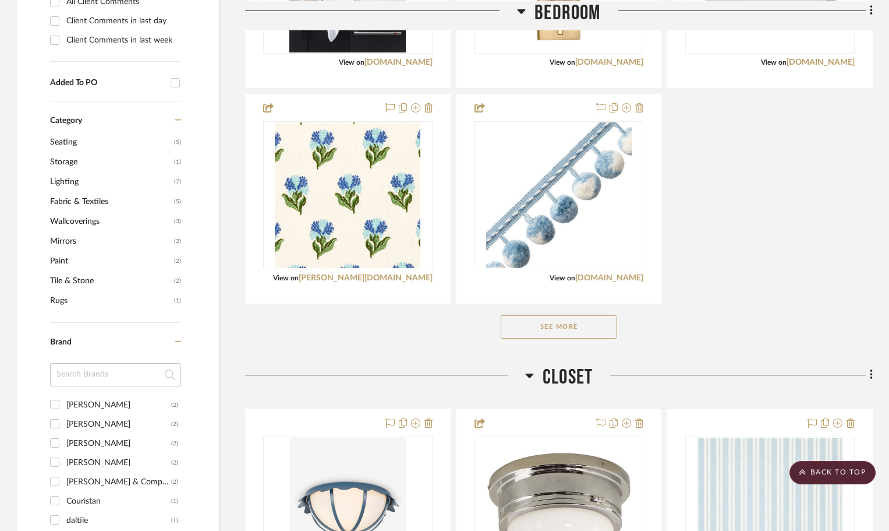
click at [586, 315] on button "See More" at bounding box center [559, 326] width 116 height 23
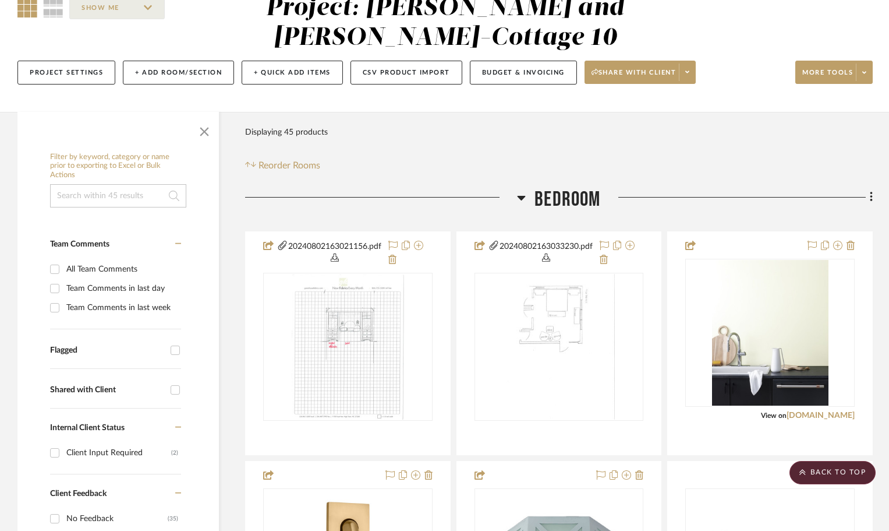
scroll to position [0, 0]
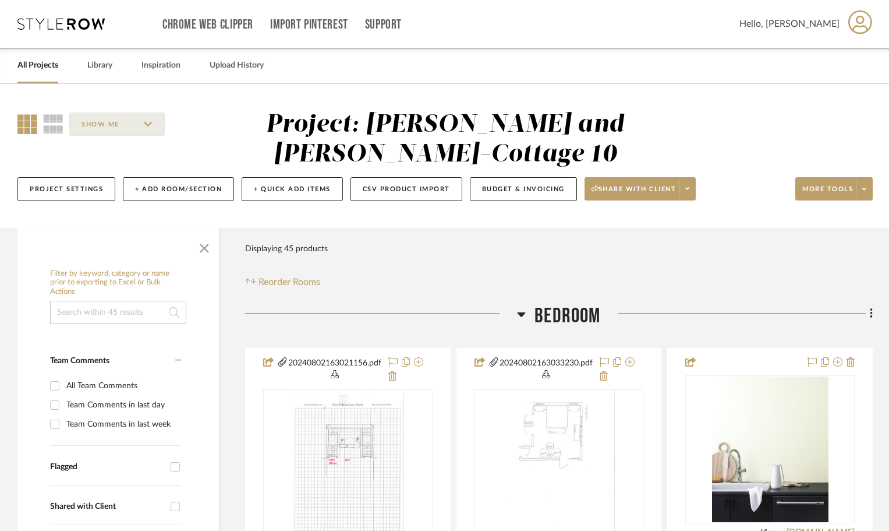
click at [29, 126] on icon at bounding box center [27, 124] width 20 height 20
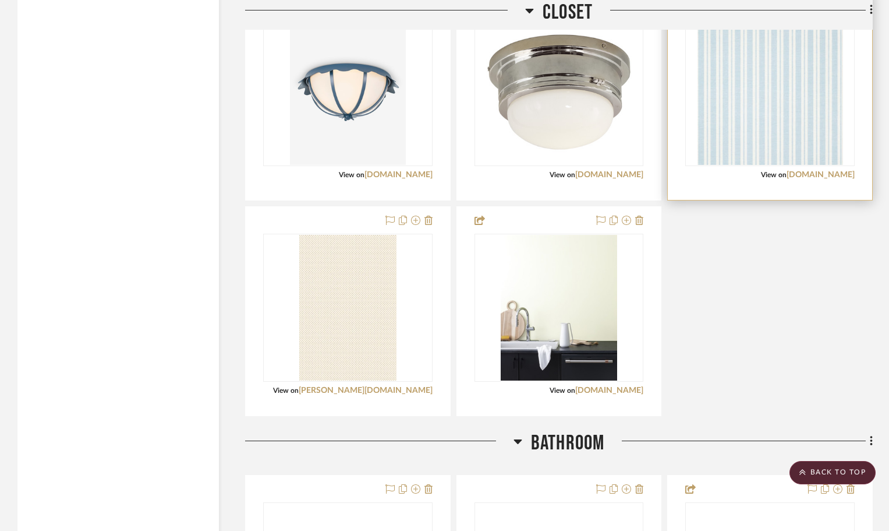
scroll to position [2022, 0]
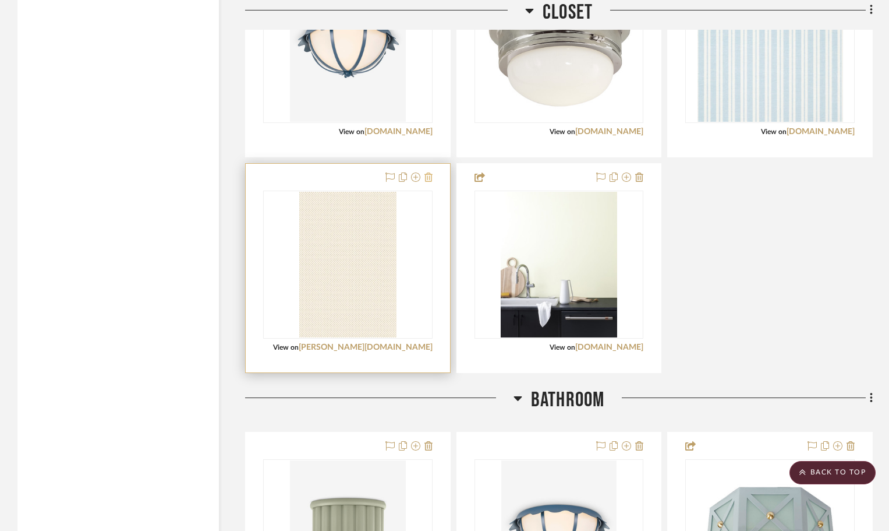
click at [429, 172] on icon at bounding box center [429, 176] width 8 height 9
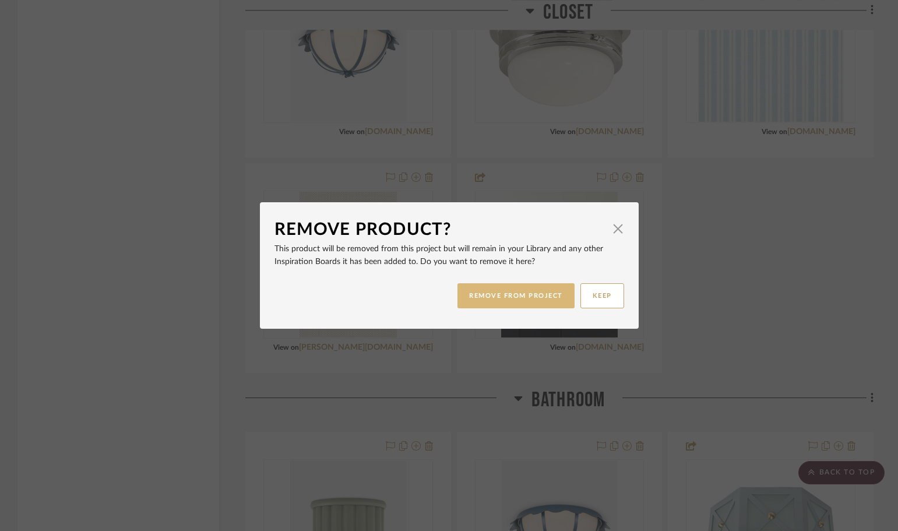
click at [516, 289] on button "REMOVE FROM PROJECT" at bounding box center [515, 295] width 117 height 25
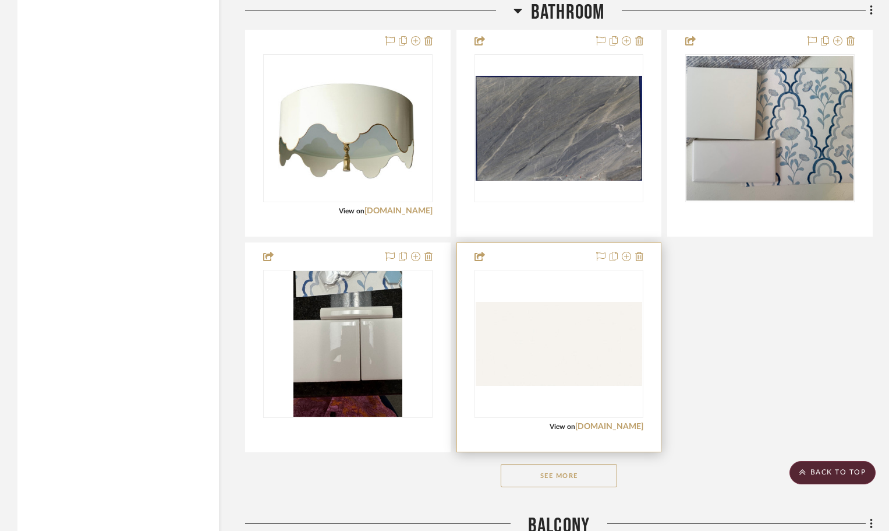
scroll to position [2663, 0]
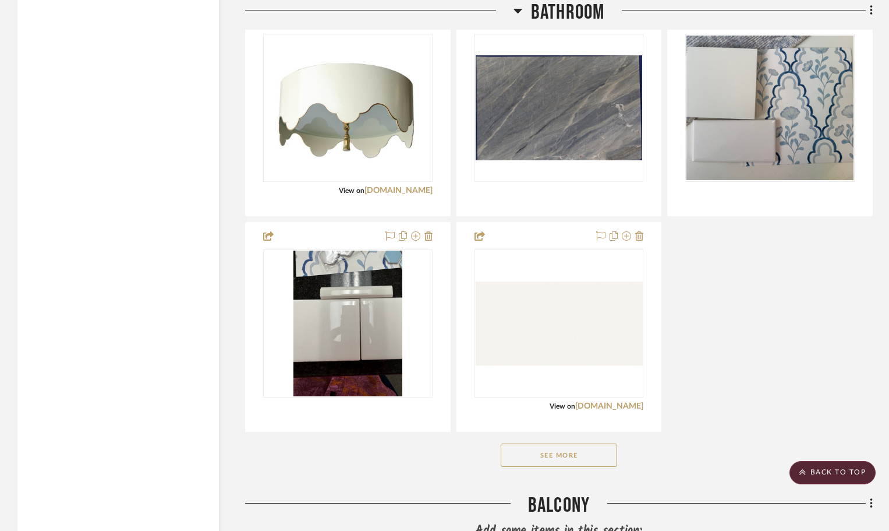
click at [585, 443] on button "See More" at bounding box center [559, 454] width 116 height 23
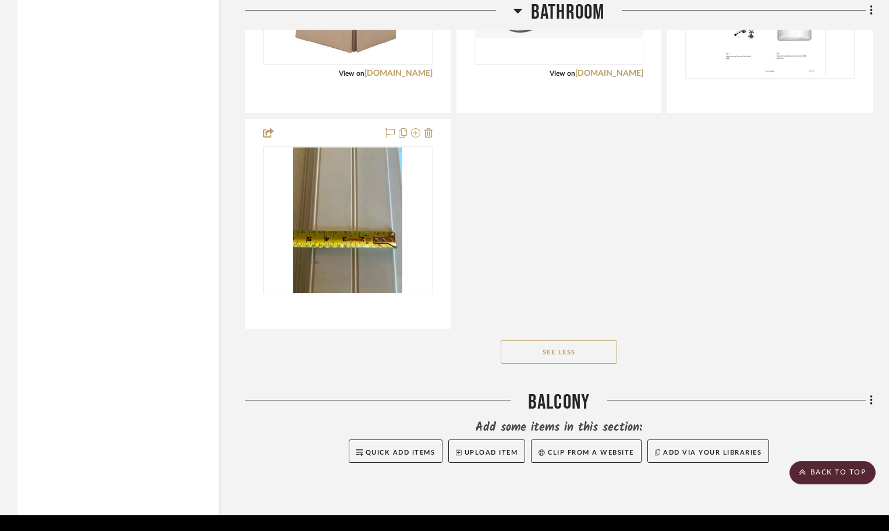
scroll to position [3664, 0]
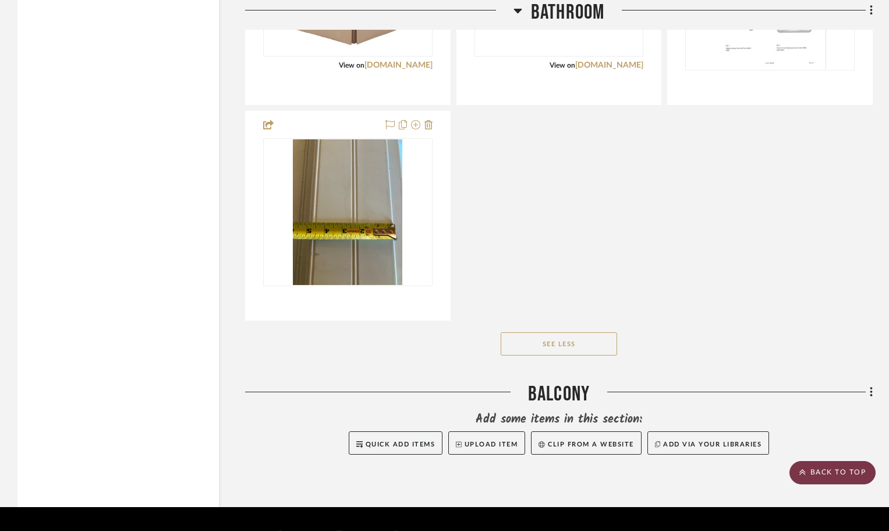
click at [828, 470] on scroll-to-top-button "BACK TO TOP" at bounding box center [833, 472] width 86 height 23
click at [817, 472] on scroll-to-top-button "BACK TO TOP" at bounding box center [833, 472] width 86 height 23
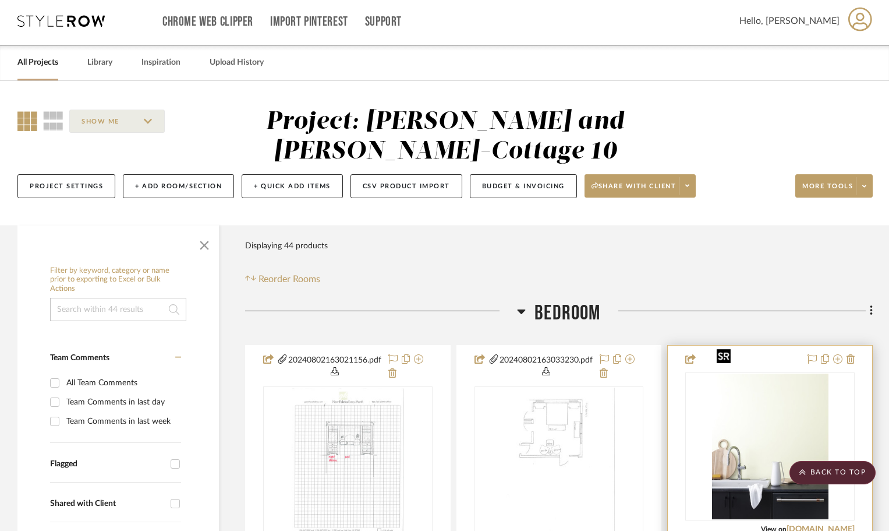
scroll to position [0, 0]
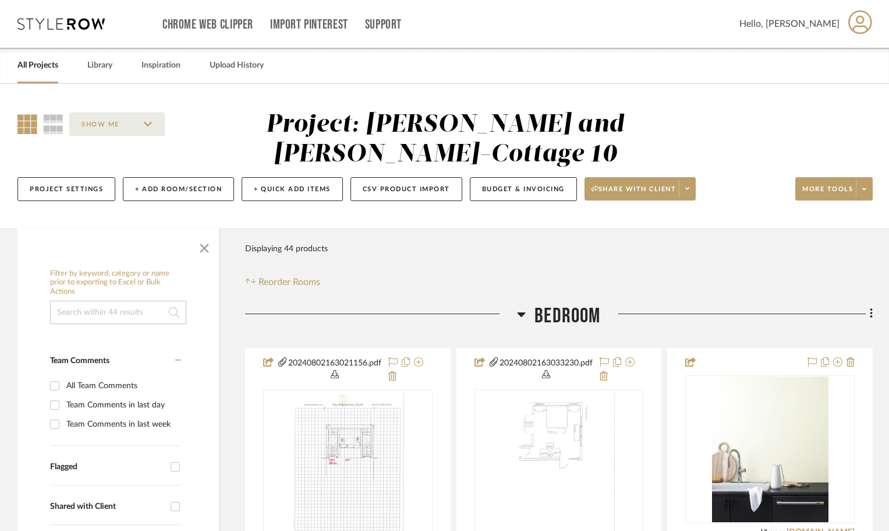
click at [43, 67] on link "All Projects" at bounding box center [37, 66] width 41 height 16
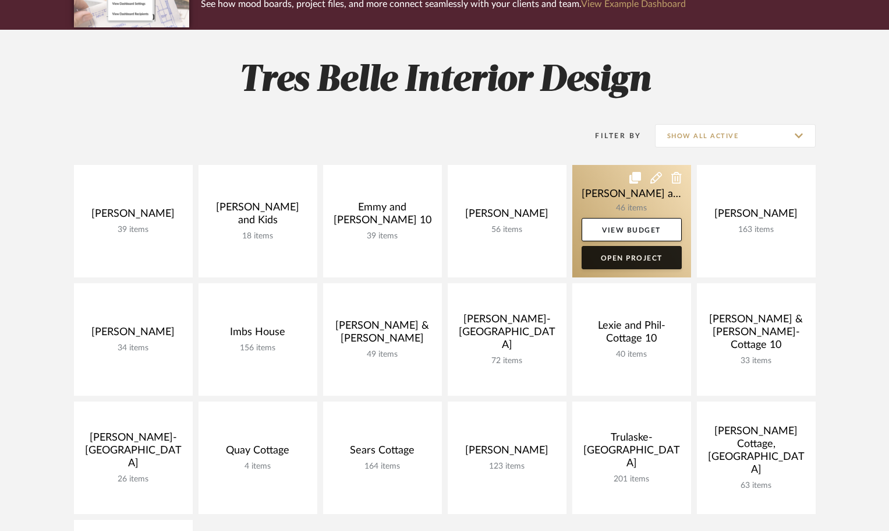
scroll to position [175, 0]
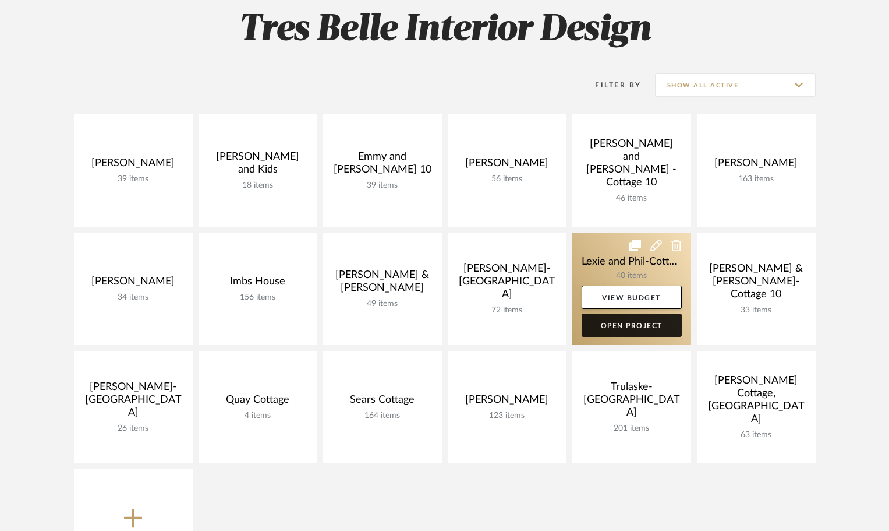
click at [639, 326] on link "Open Project" at bounding box center [632, 324] width 100 height 23
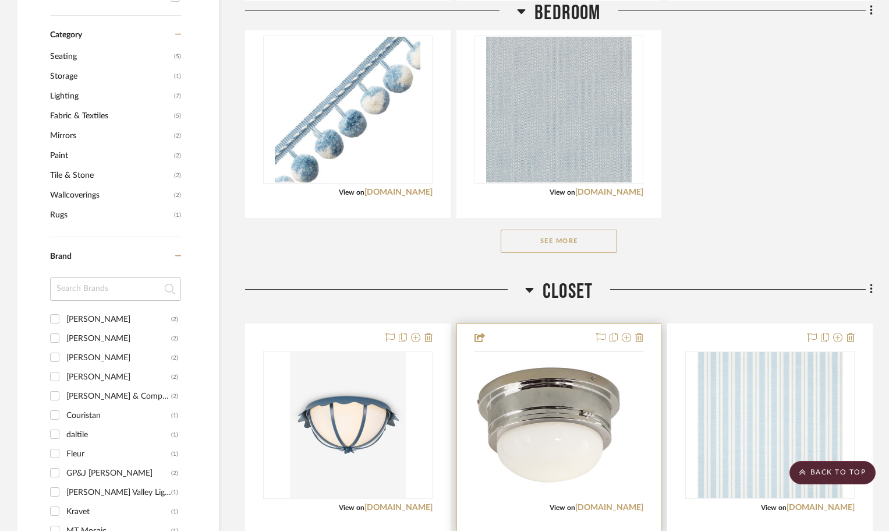
scroll to position [932, 0]
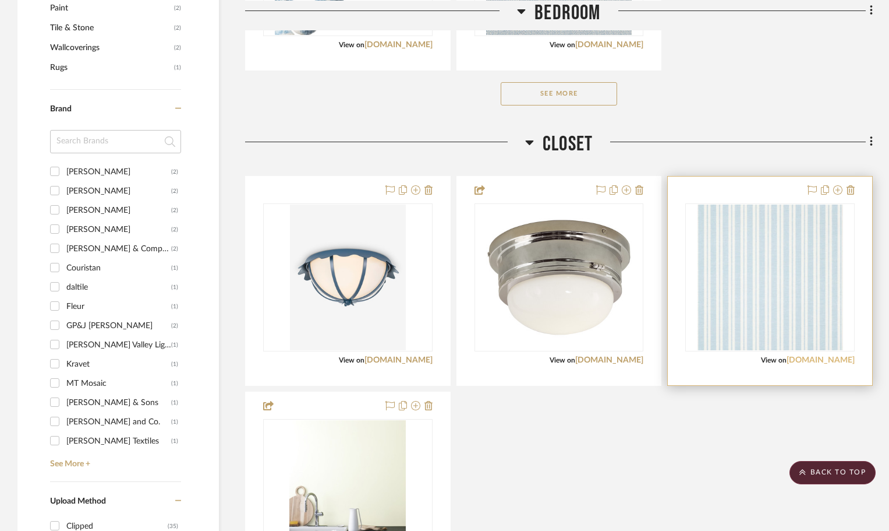
click at [826, 356] on link "[DOMAIN_NAME]" at bounding box center [821, 360] width 68 height 8
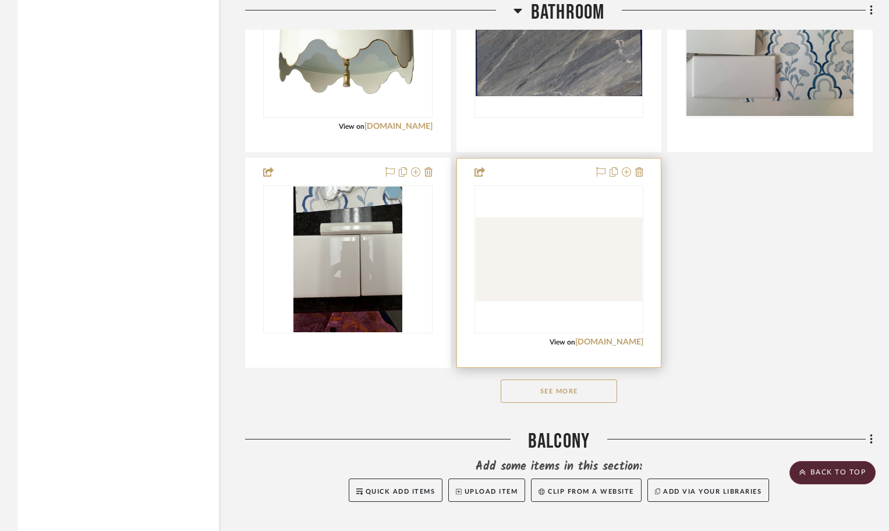
scroll to position [1912, 0]
